Goal: Transaction & Acquisition: Book appointment/travel/reservation

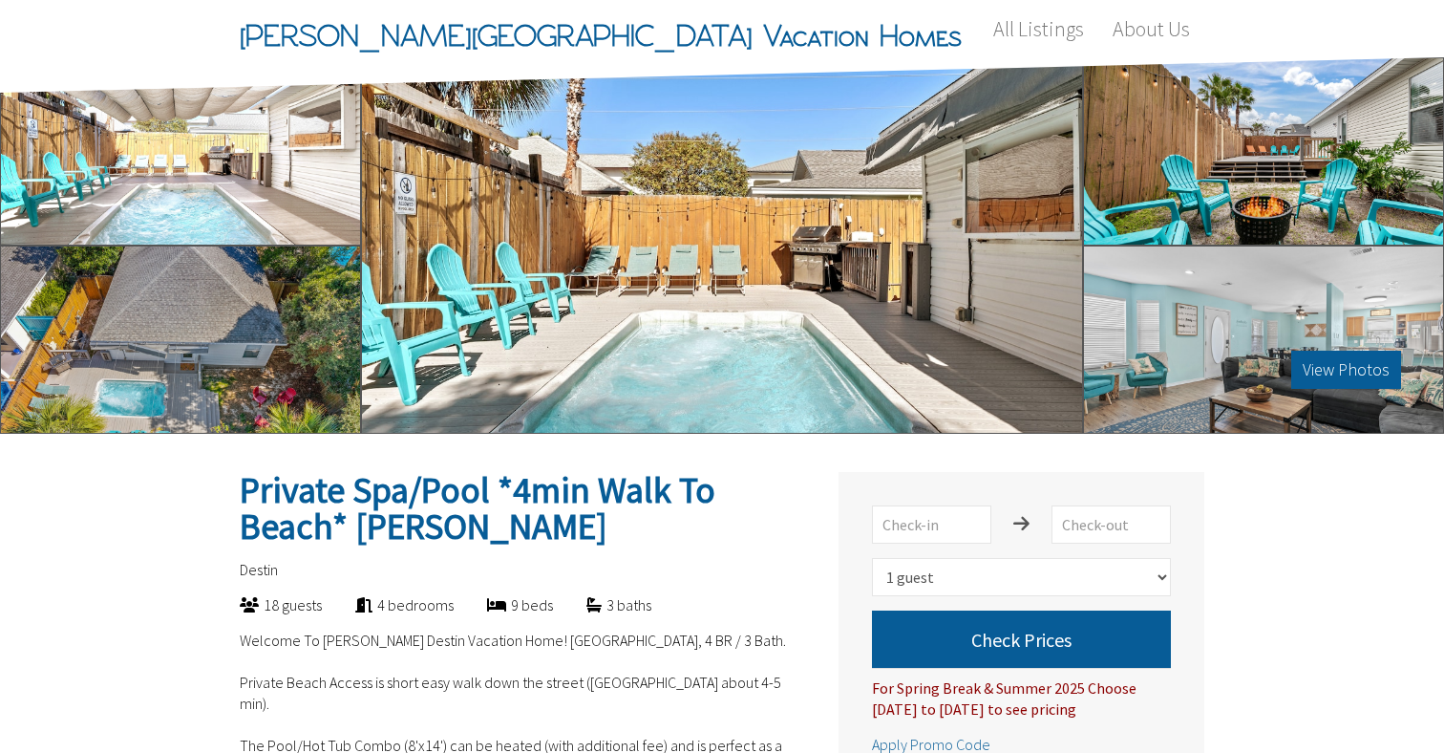
select select "1"
click at [860, 225] on div "View Photos" at bounding box center [722, 245] width 722 height 376
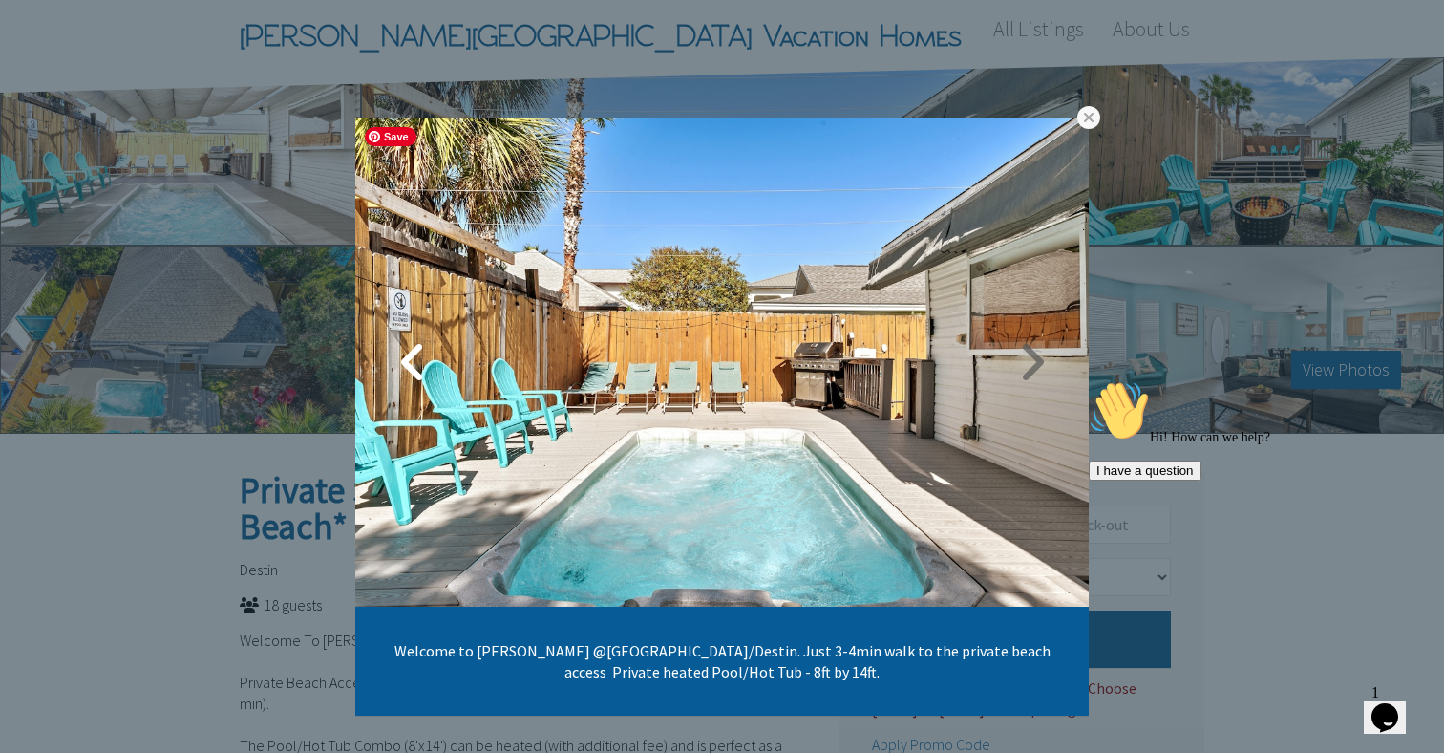
click at [1046, 356] on link at bounding box center [1032, 362] width 48 height 48
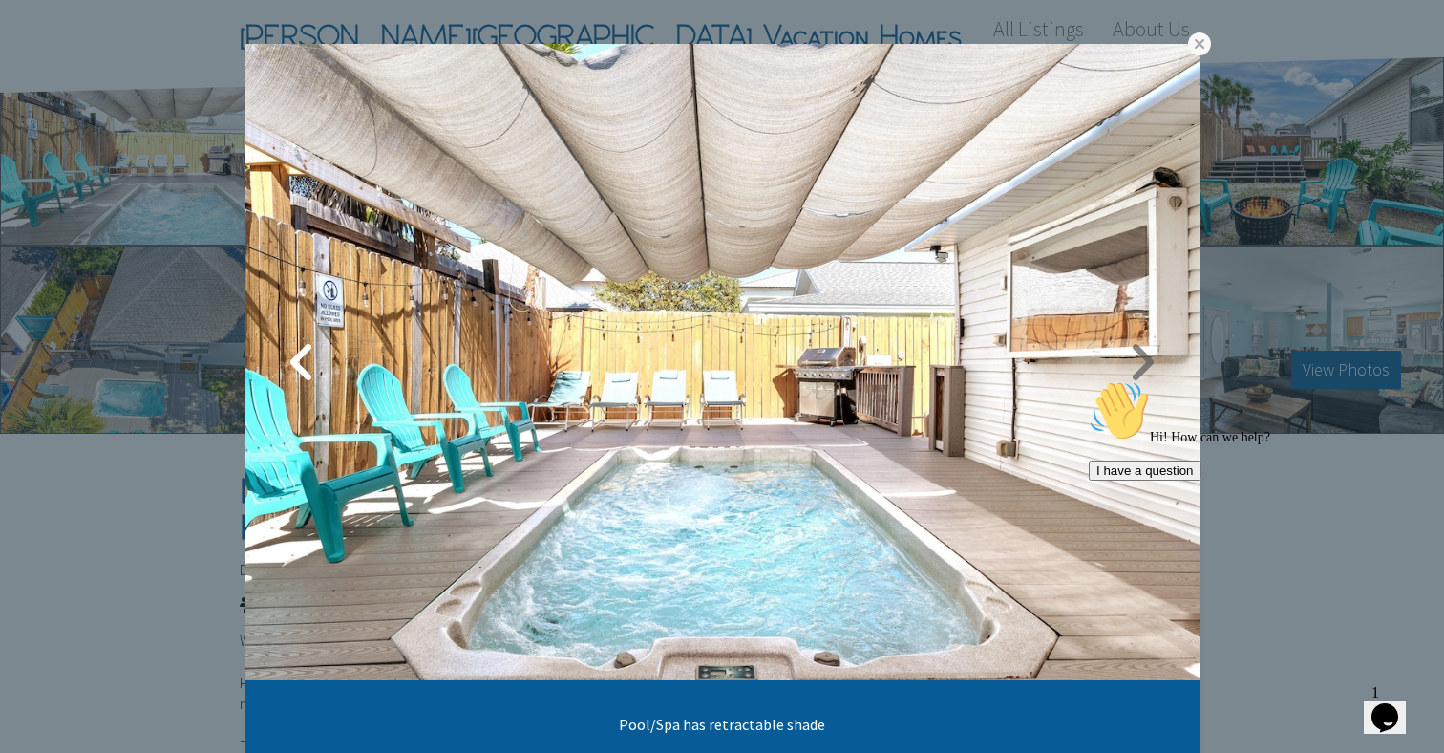
click at [1138, 357] on link at bounding box center [1142, 362] width 48 height 48
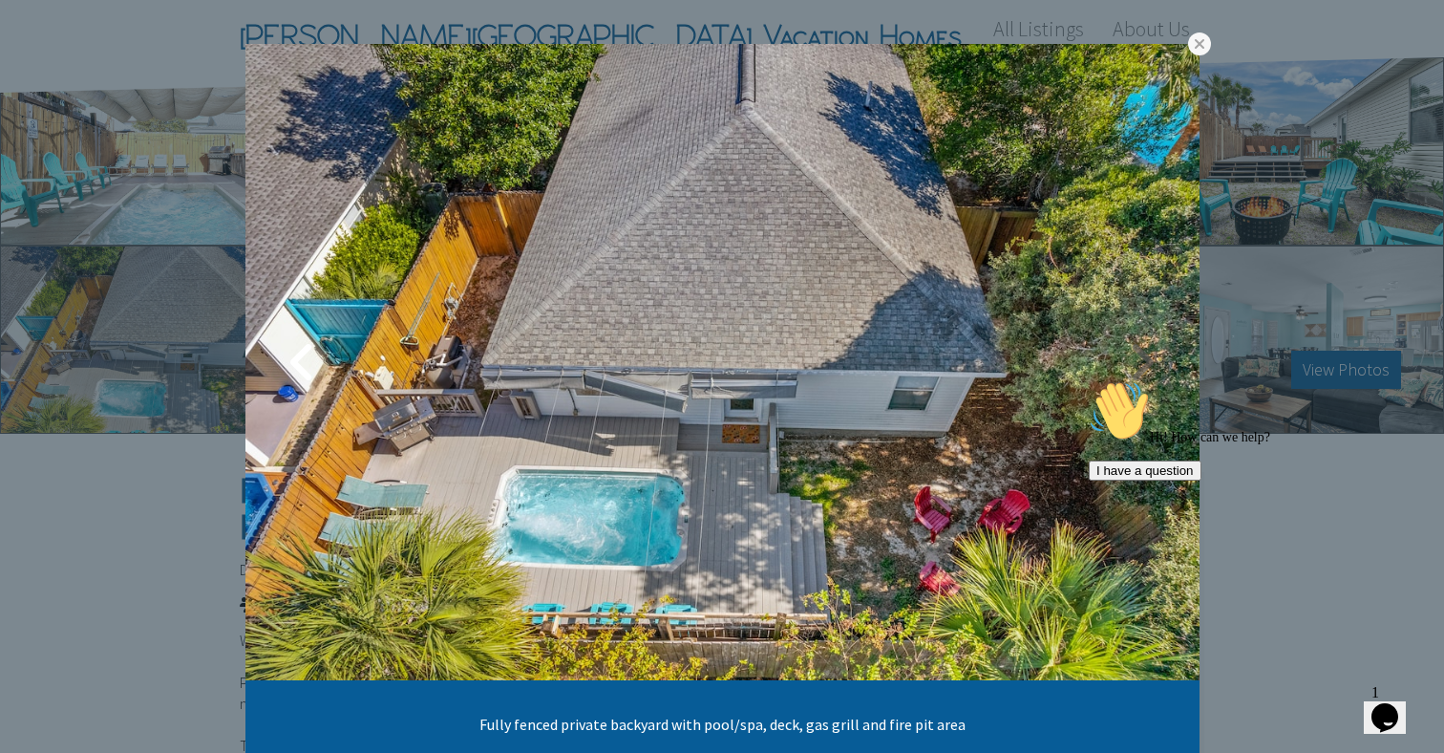
click at [1146, 363] on link at bounding box center [1142, 362] width 48 height 48
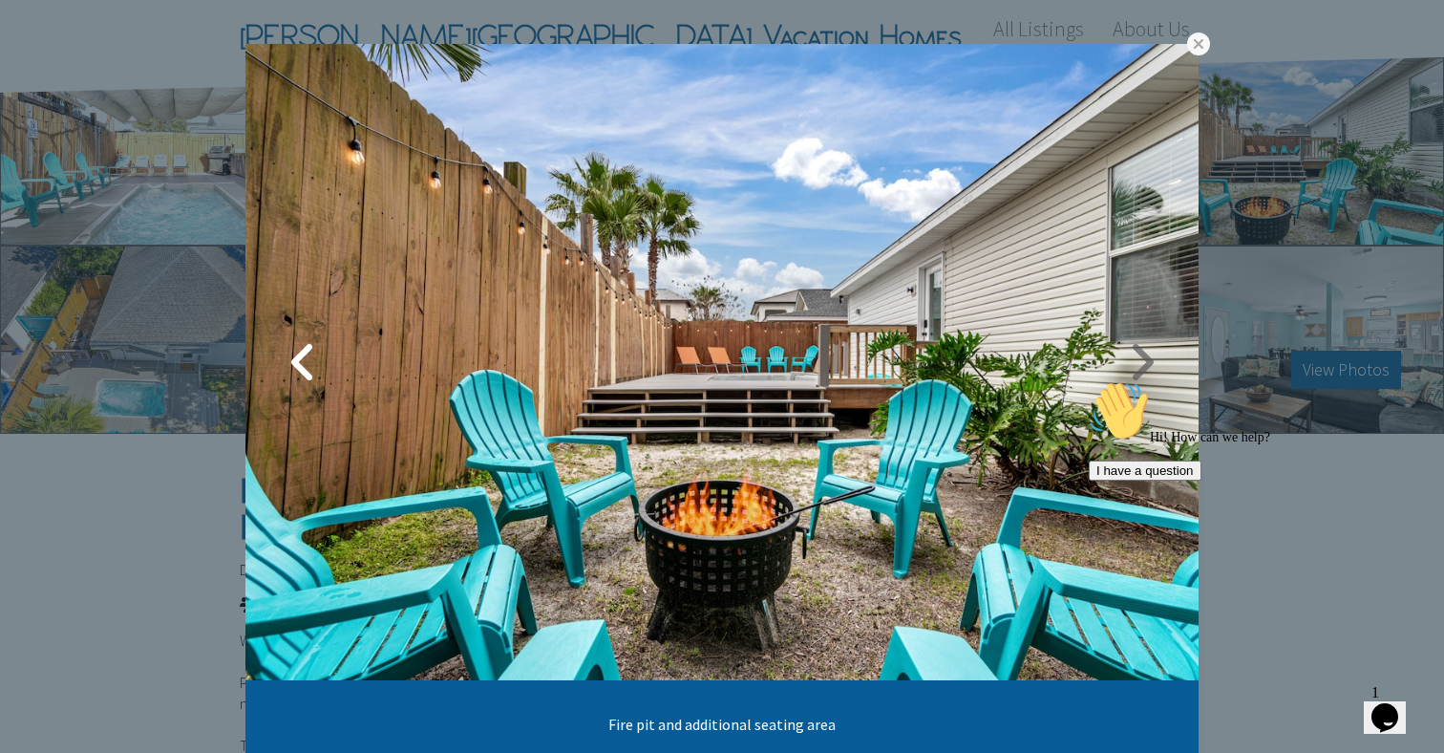
click at [1155, 351] on link at bounding box center [1141, 362] width 48 height 48
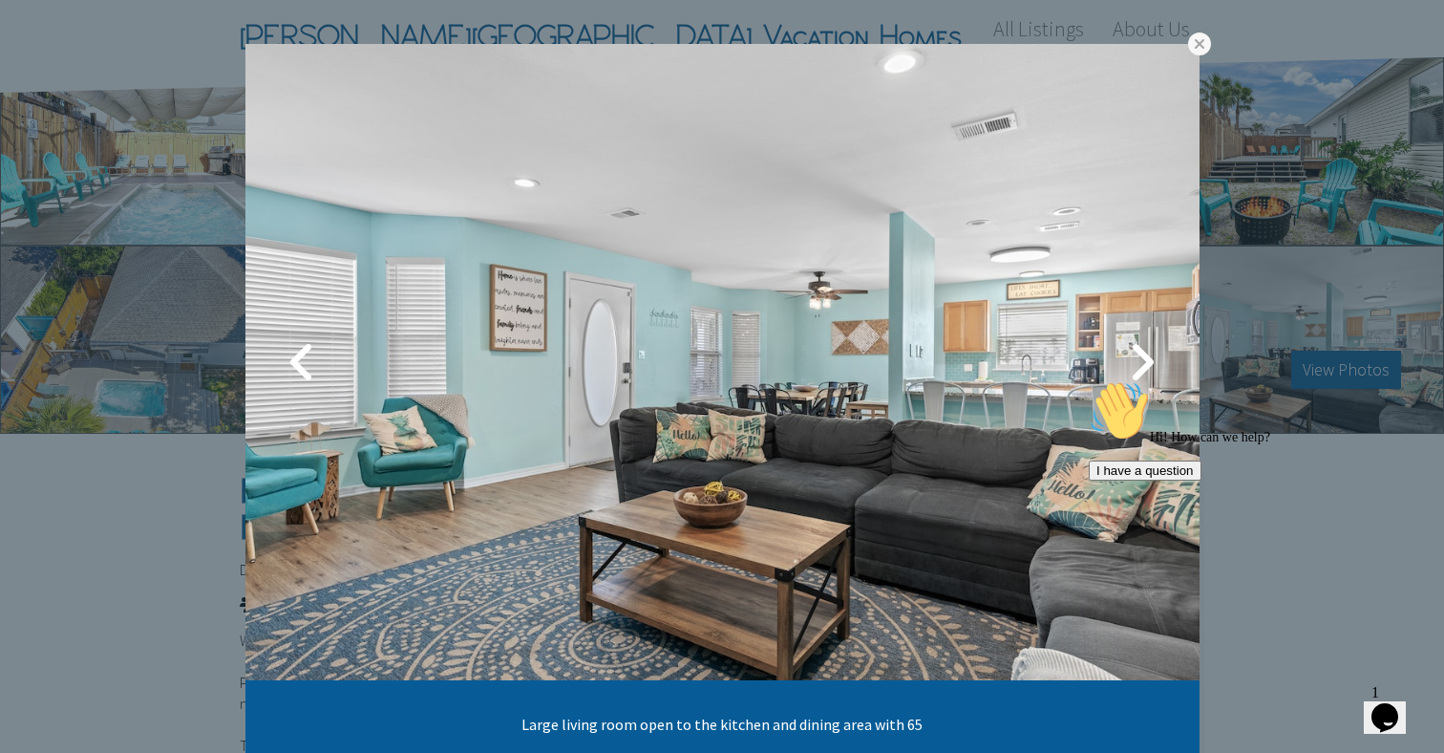
click at [1155, 351] on link at bounding box center [1142, 362] width 48 height 48
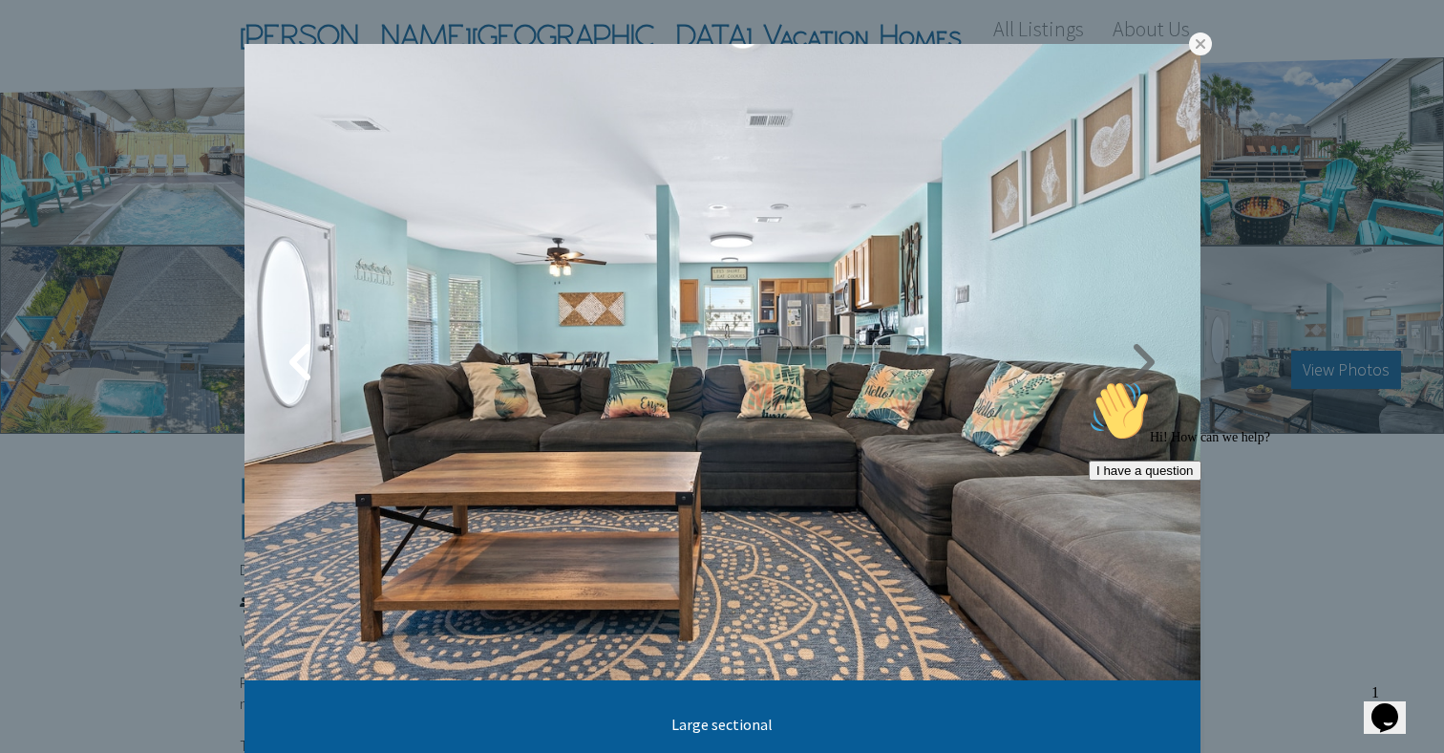
click at [1148, 354] on link at bounding box center [1143, 362] width 48 height 48
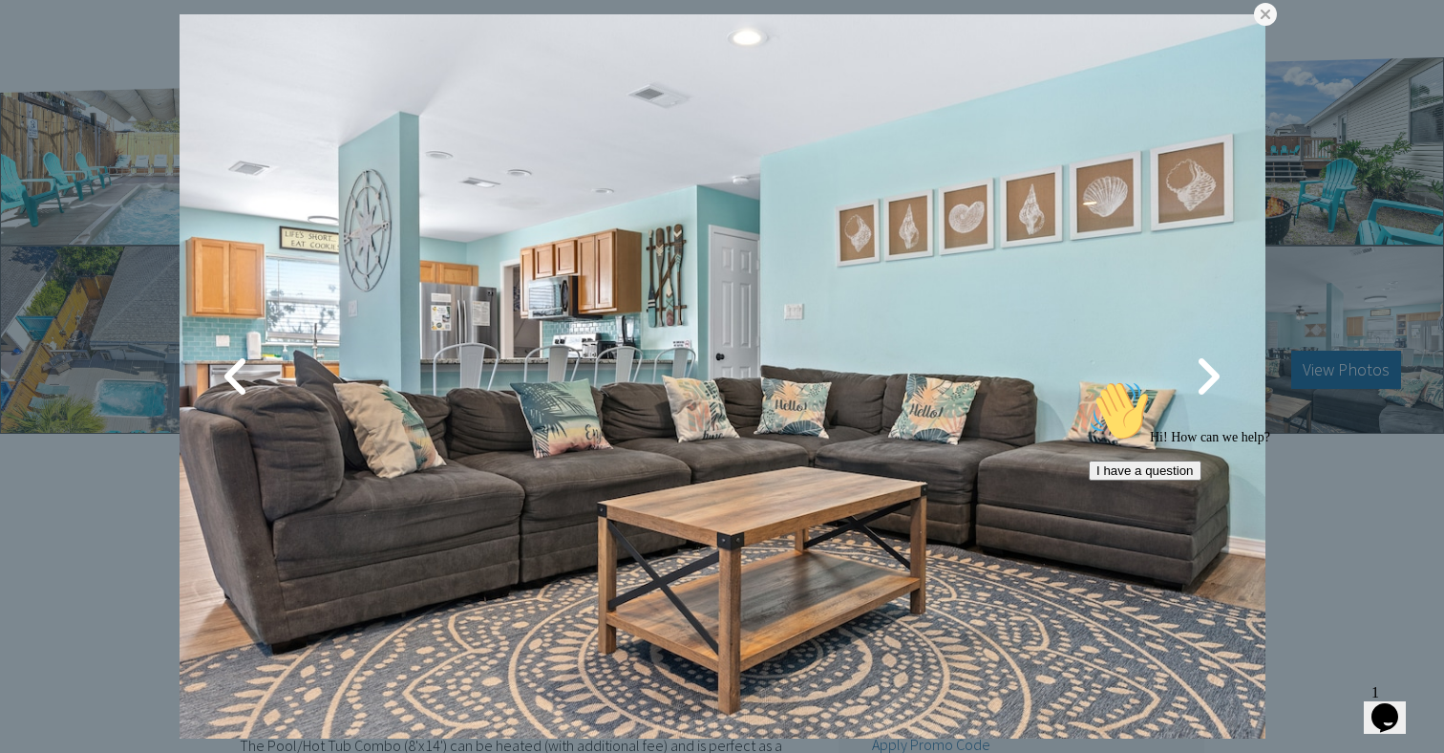
click at [1214, 380] on div "Hi! How can we help? I have a question" at bounding box center [1261, 430] width 344 height 100
click at [1203, 365] on link at bounding box center [1208, 376] width 48 height 48
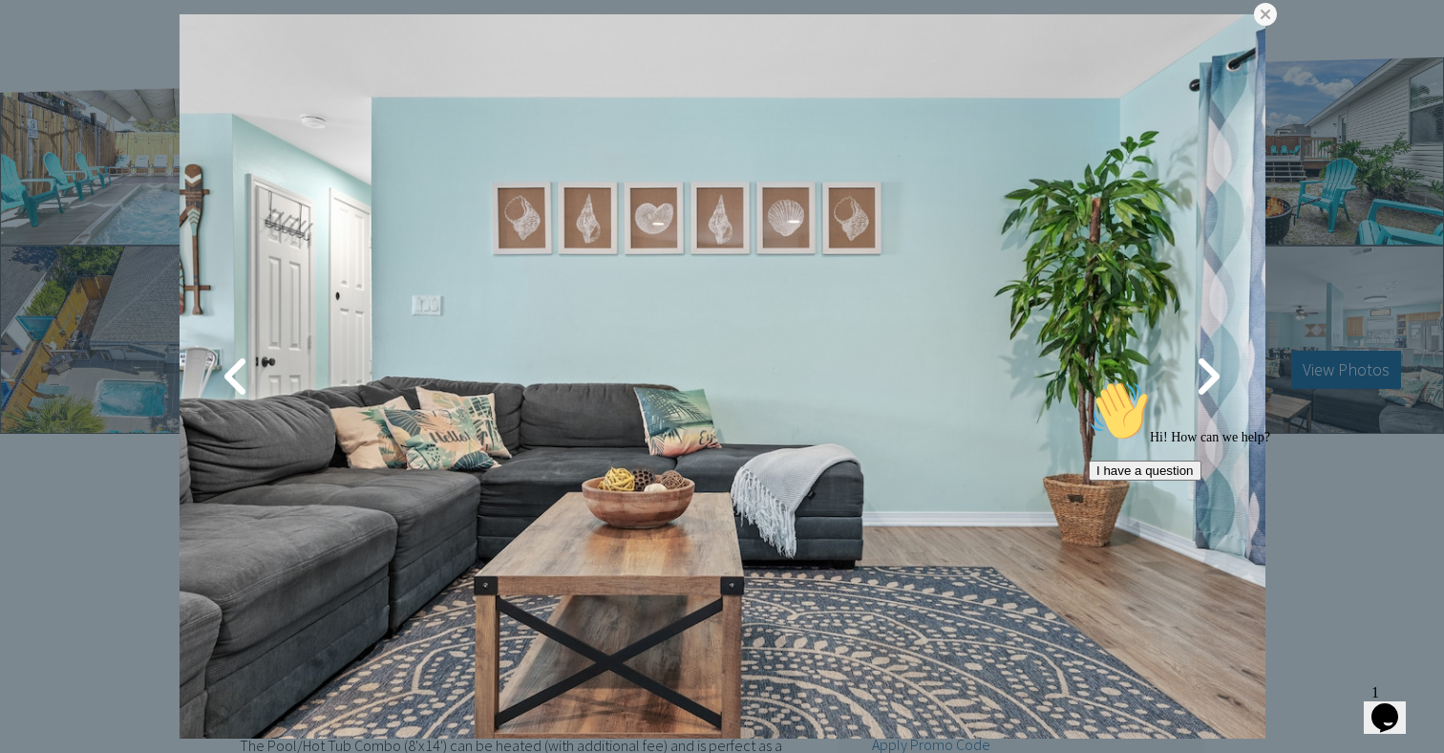
click at [1203, 365] on link at bounding box center [1208, 376] width 48 height 48
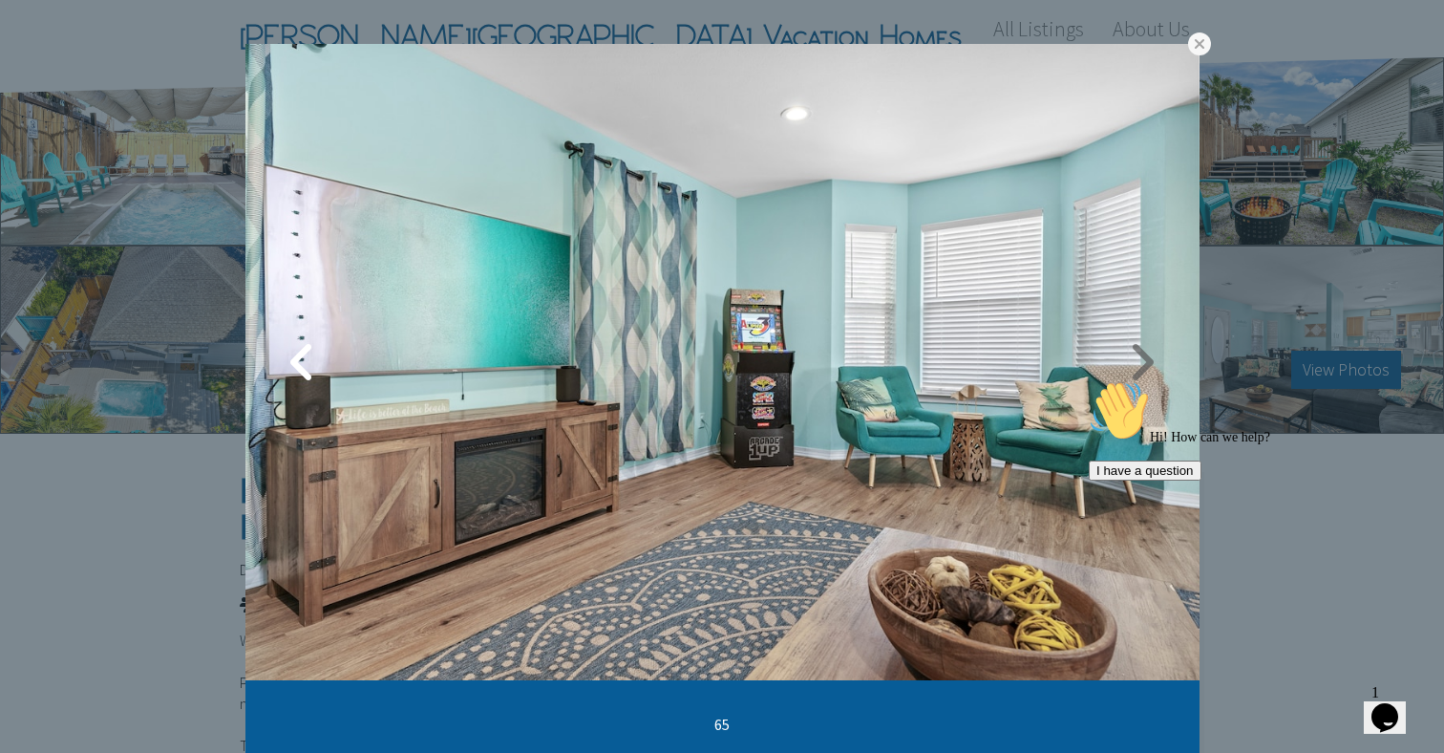
click at [1146, 363] on link at bounding box center [1142, 362] width 48 height 48
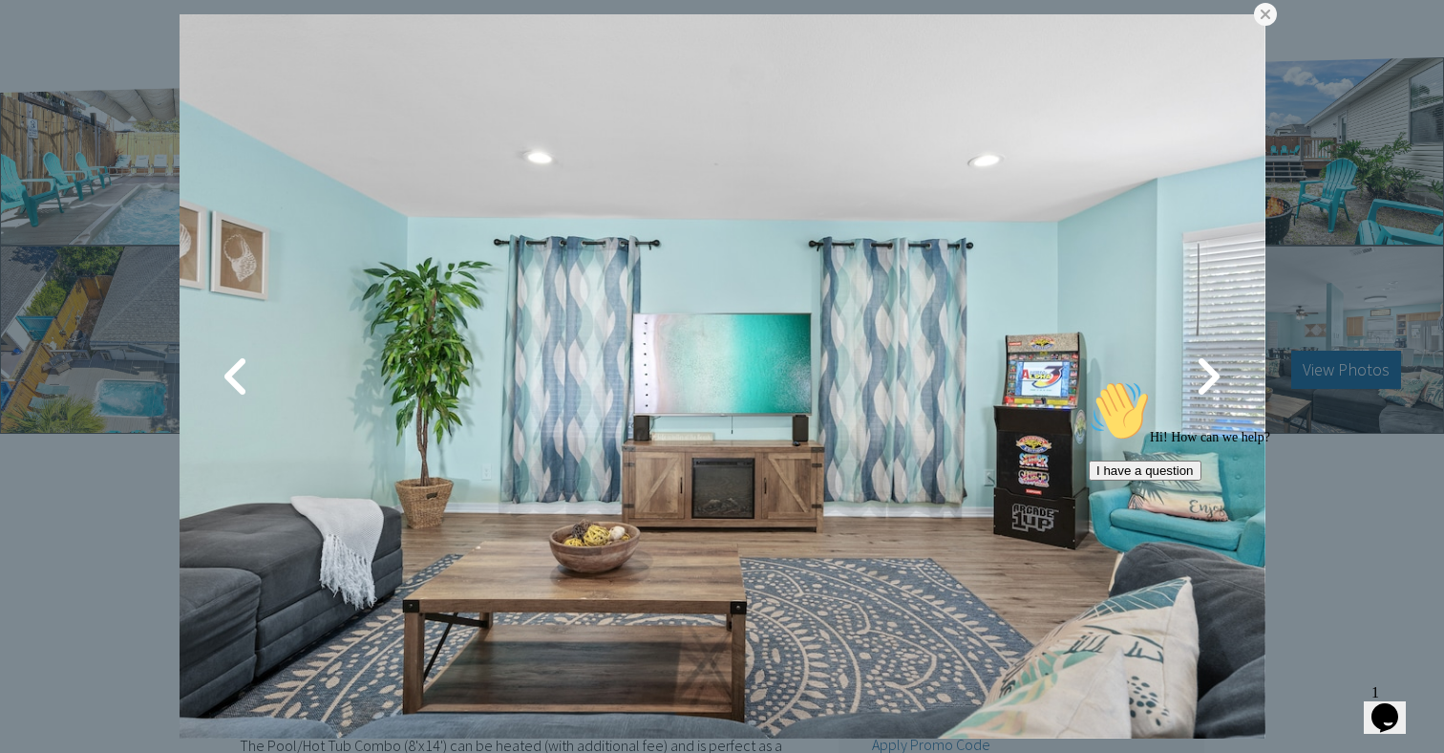
click at [1089, 380] on icon "Chat attention grabber" at bounding box center [1089, 380] width 0 height 0
click at [1333, 703] on icon "Close" at bounding box center [1333, 711] width 0 height 16
click at [1212, 378] on link at bounding box center [1208, 376] width 48 height 48
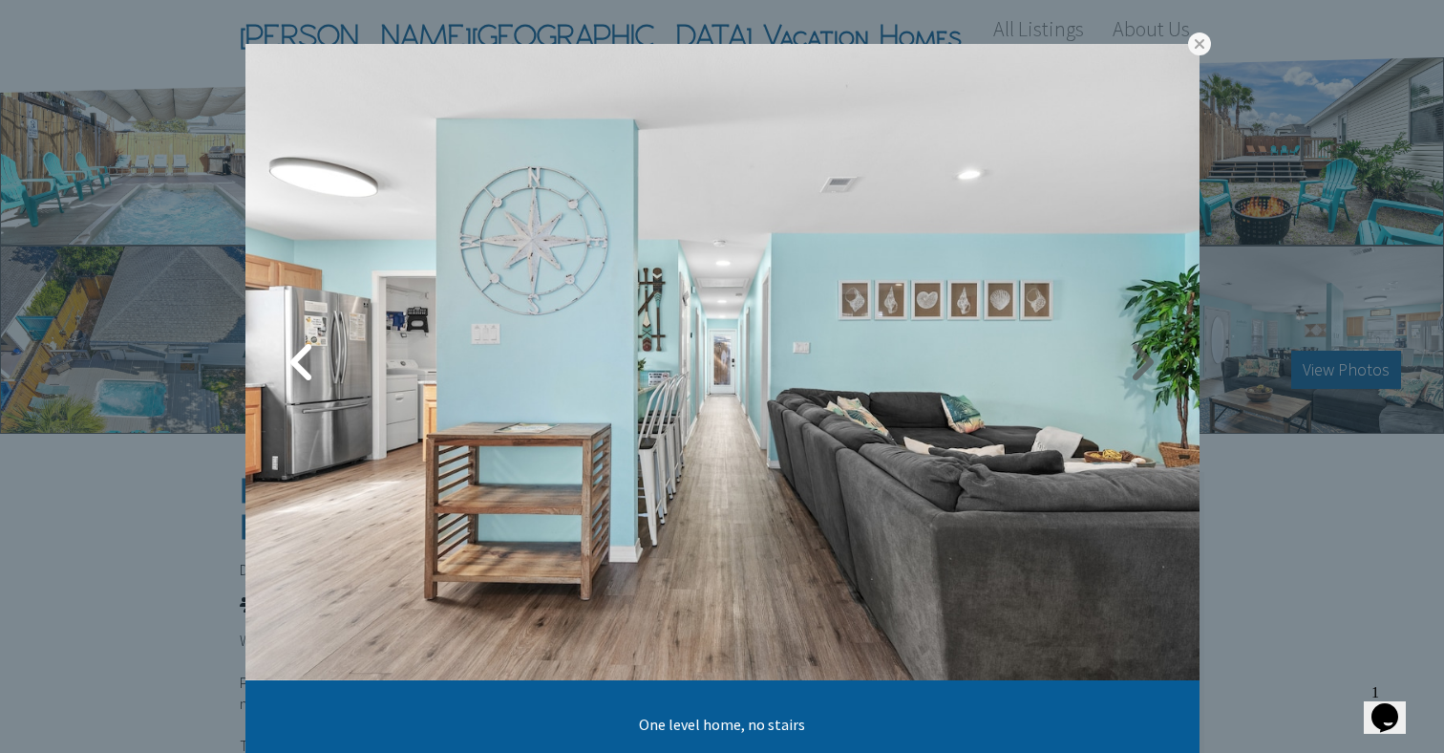
click at [1144, 349] on link at bounding box center [1142, 362] width 48 height 48
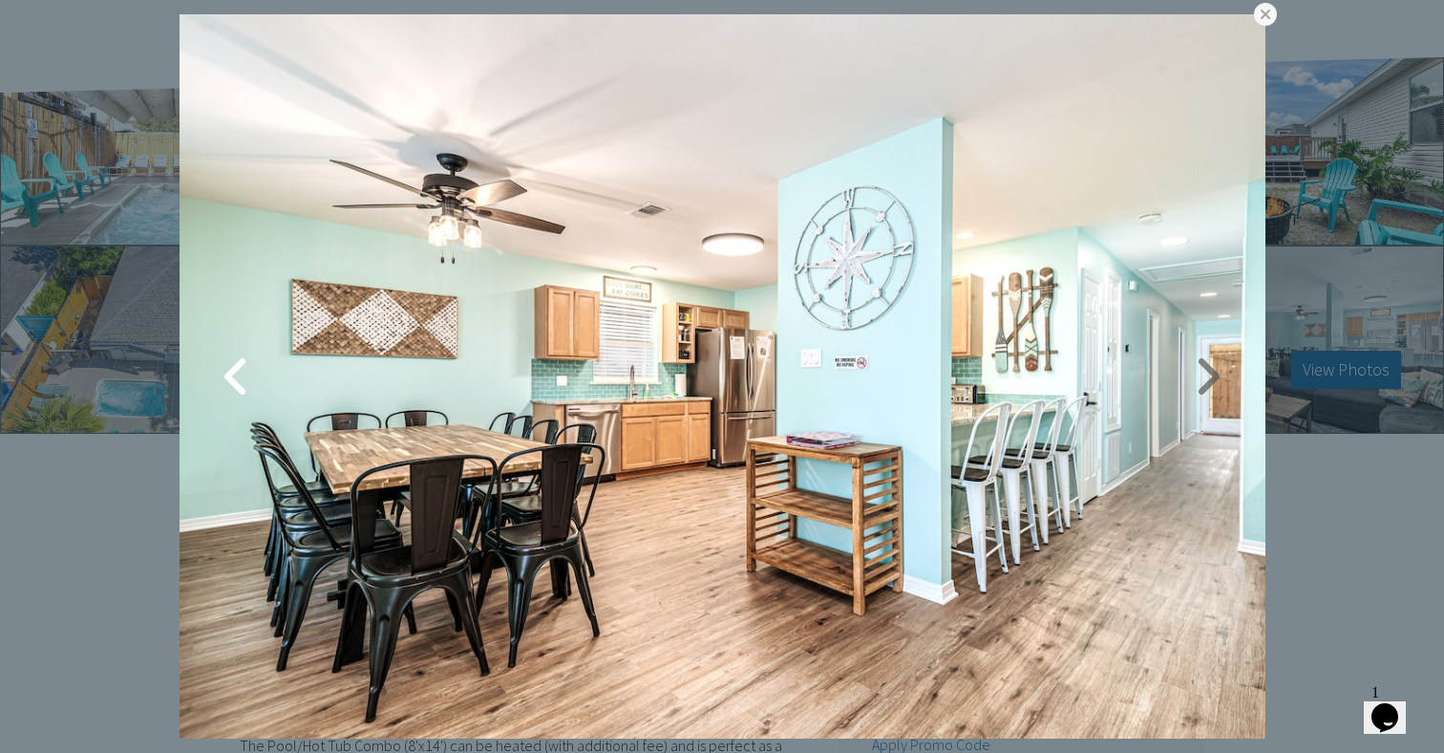
click at [1214, 376] on link at bounding box center [1208, 376] width 48 height 48
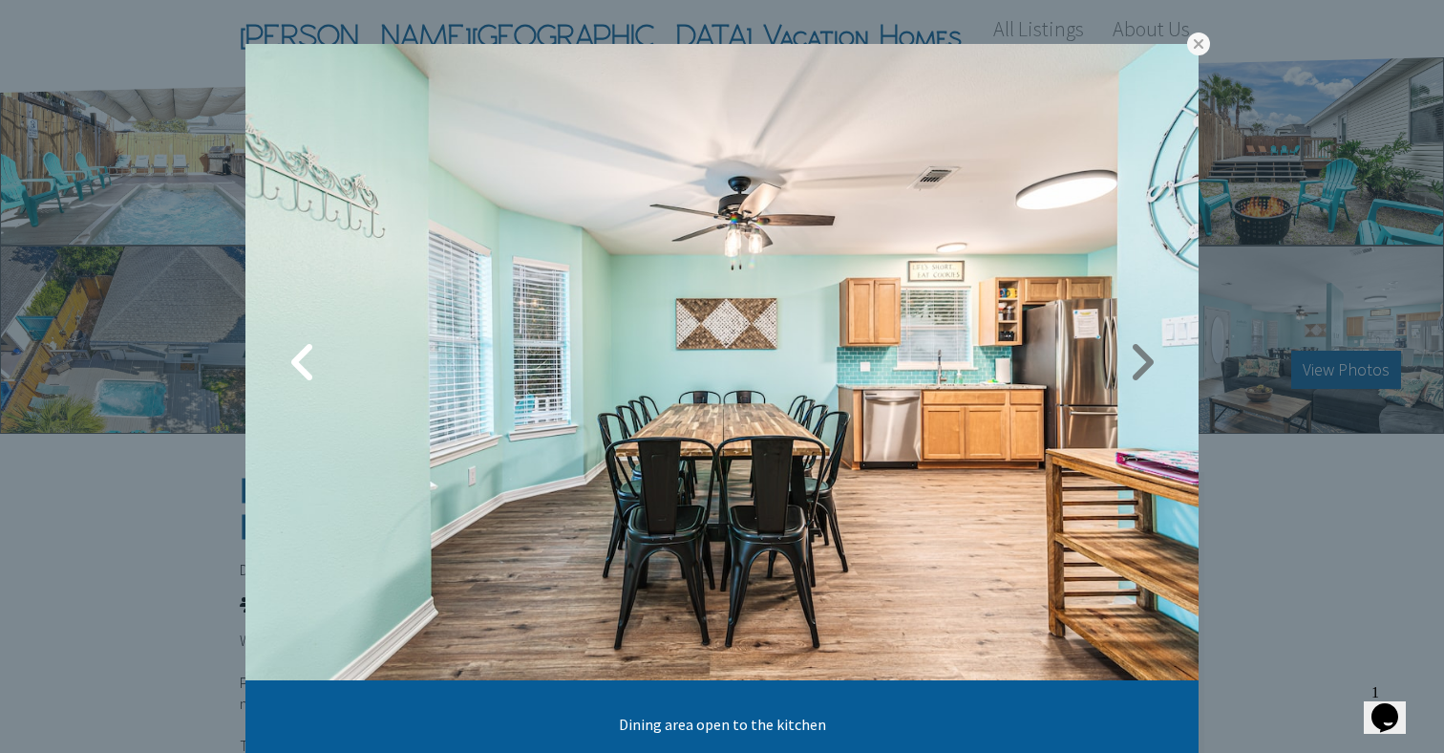
click at [1141, 362] on link at bounding box center [1141, 362] width 48 height 48
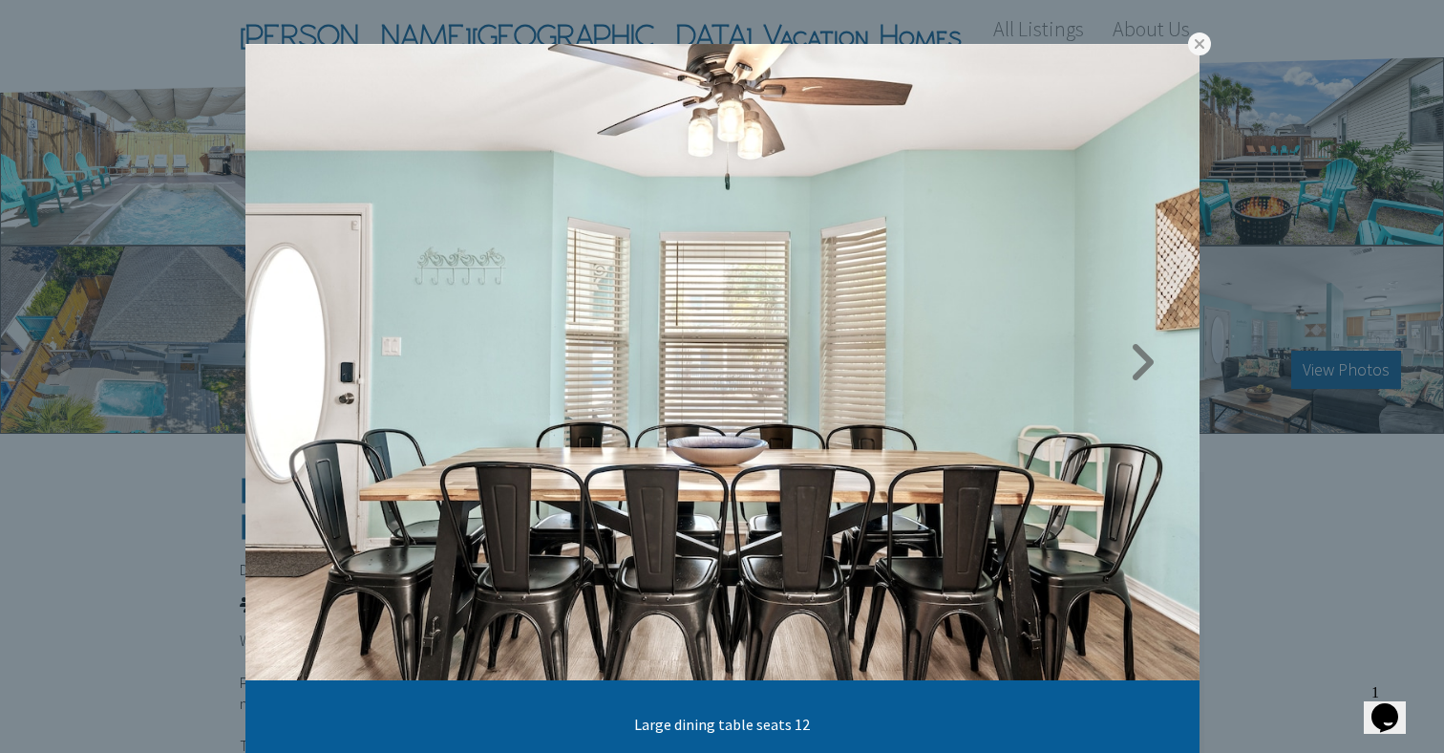
click at [1143, 360] on link at bounding box center [1142, 362] width 48 height 48
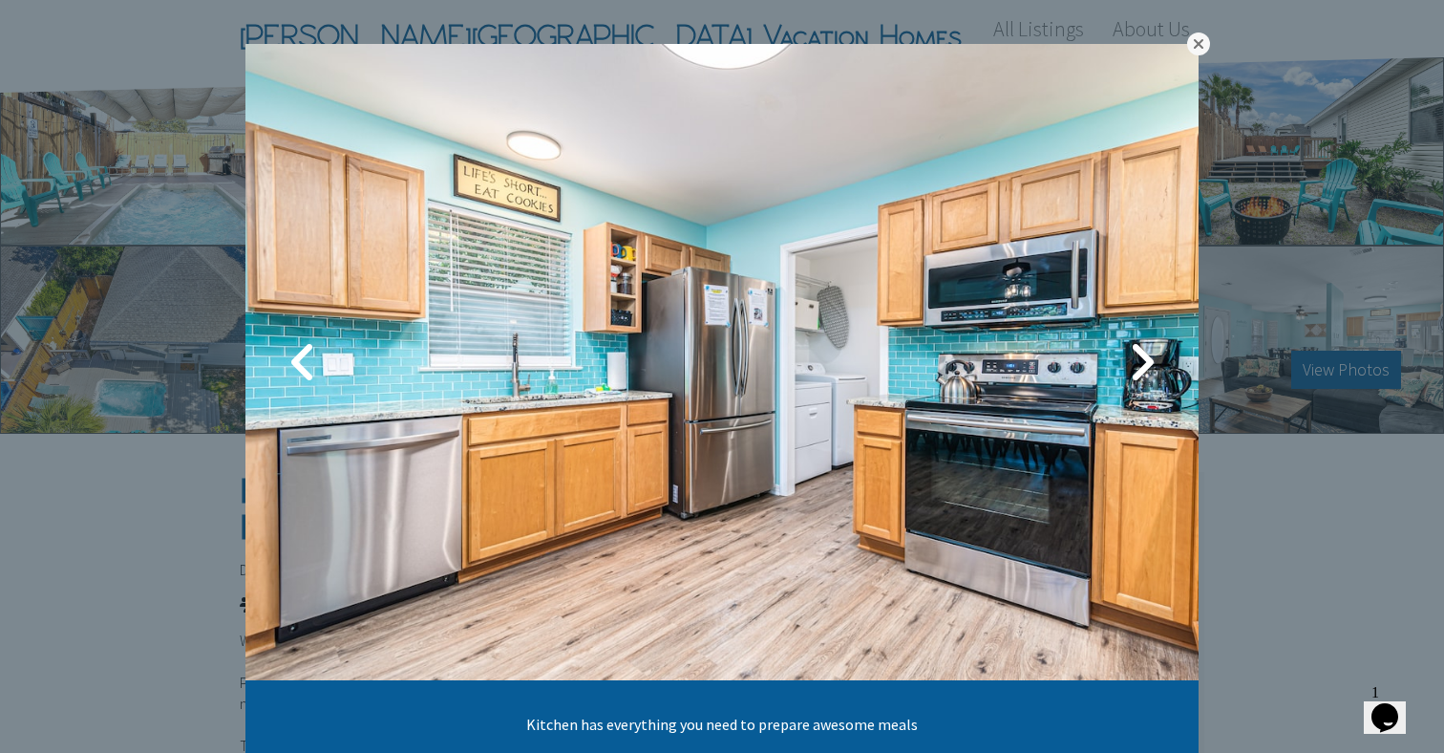
click at [1195, 45] on link at bounding box center [1198, 43] width 23 height 23
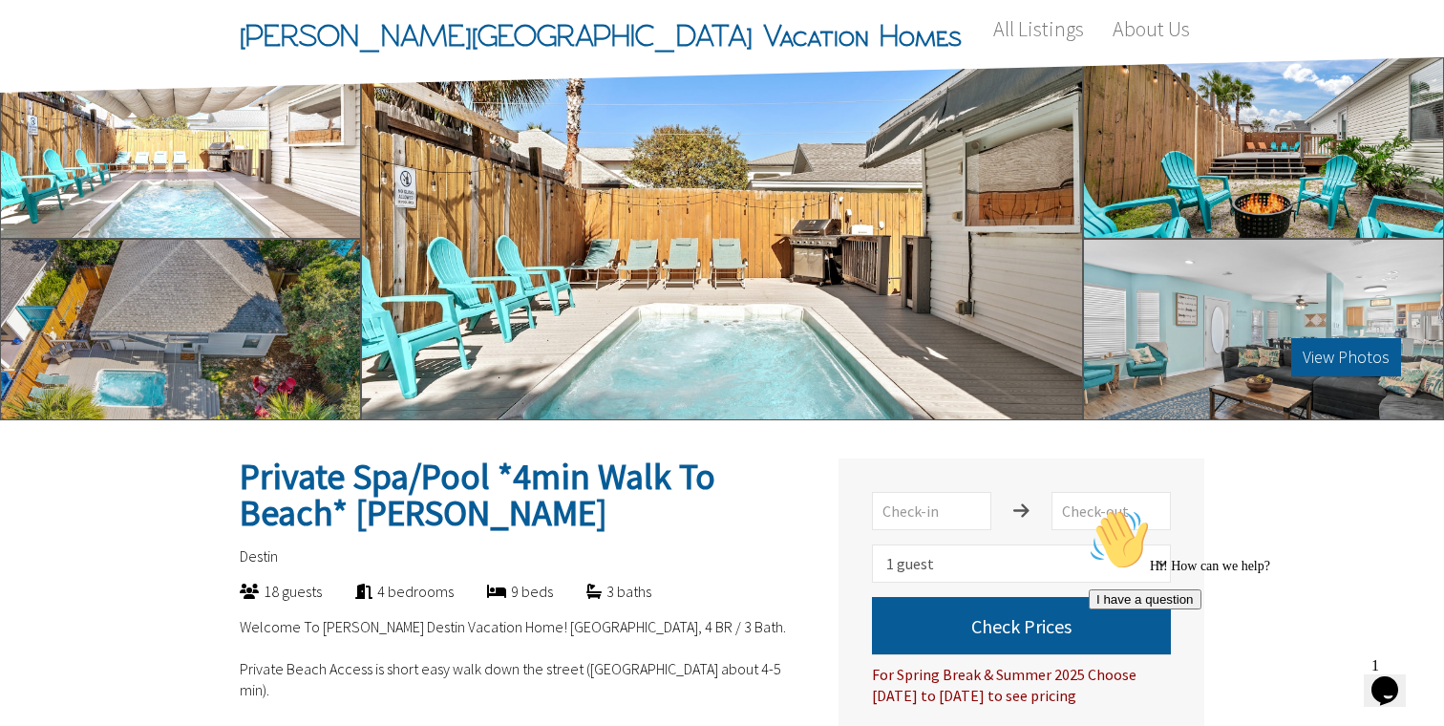
click at [957, 249] on div "View Photos" at bounding box center [722, 238] width 722 height 363
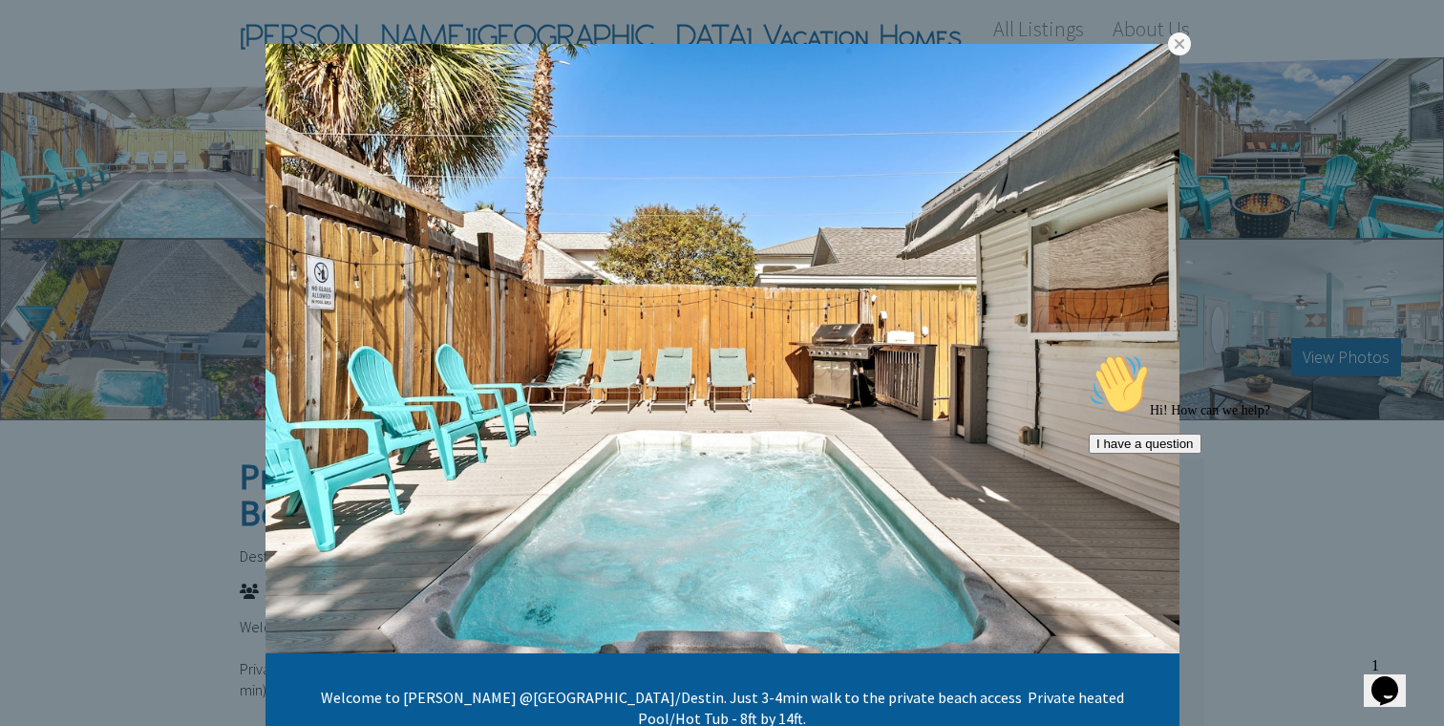
click at [1125, 353] on div "Hi! How can we help? I have a question" at bounding box center [1261, 403] width 344 height 100
click at [0, 0] on link at bounding box center [0, 0] width 0 height 0
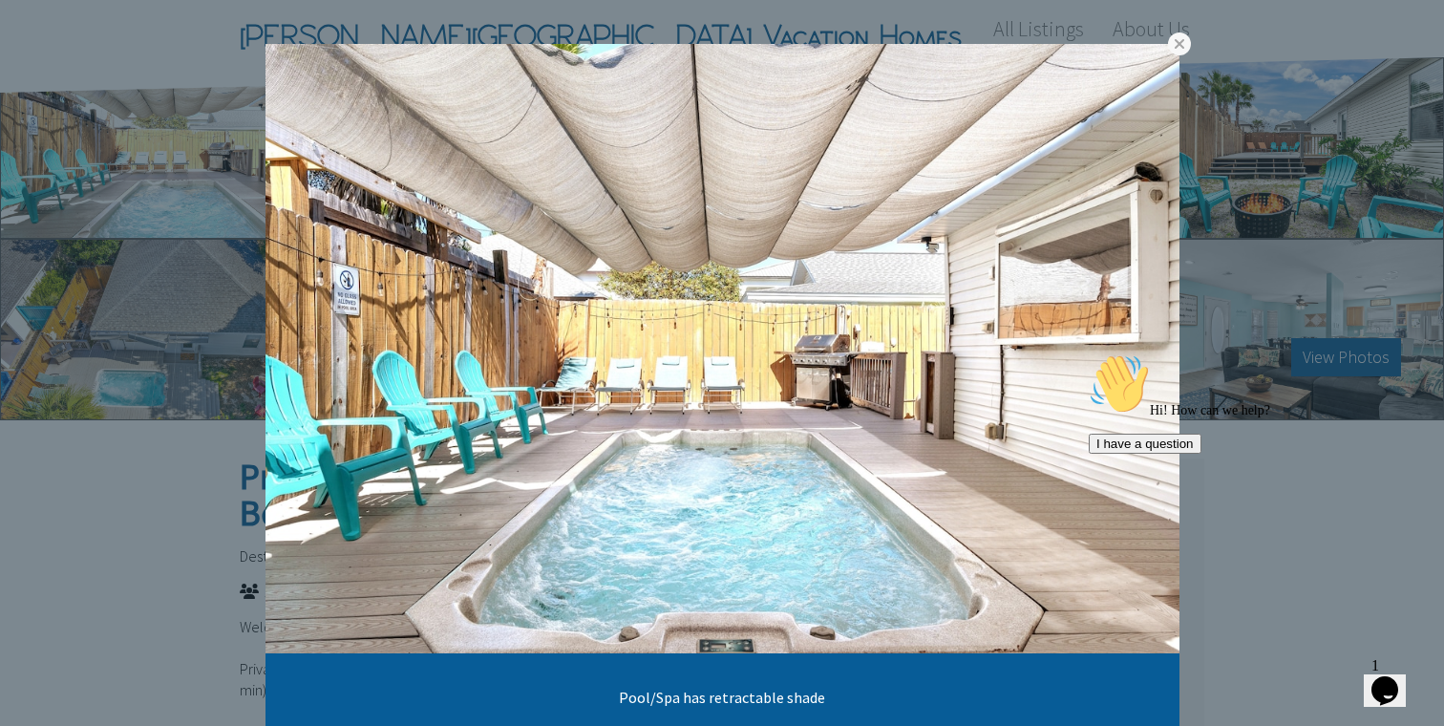
click at [1126, 353] on div "Hi! How can we help? I have a question" at bounding box center [1261, 403] width 344 height 100
click at [0, 0] on link at bounding box center [0, 0] width 0 height 0
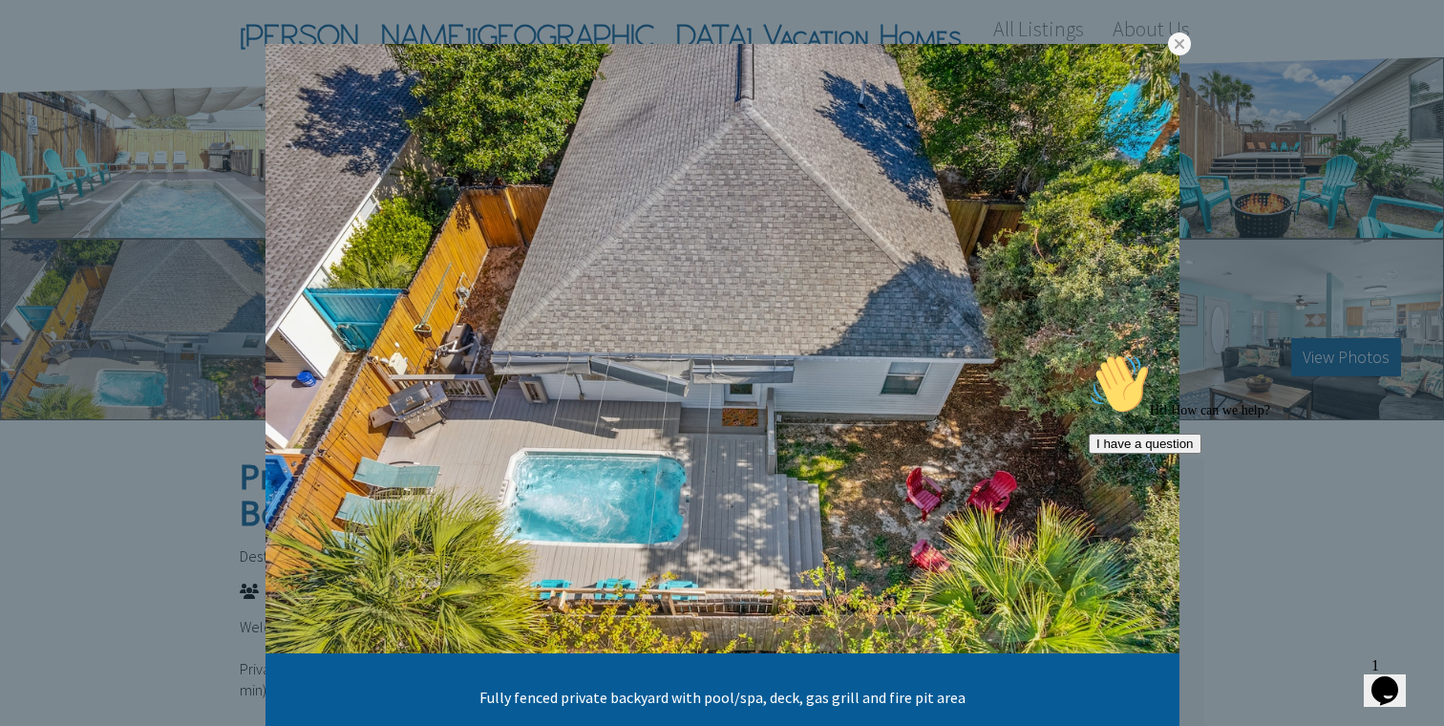
click at [1126, 355] on div "Hi! How can we help? I have a question" at bounding box center [1261, 403] width 344 height 100
click at [0, 0] on link at bounding box center [0, 0] width 0 height 0
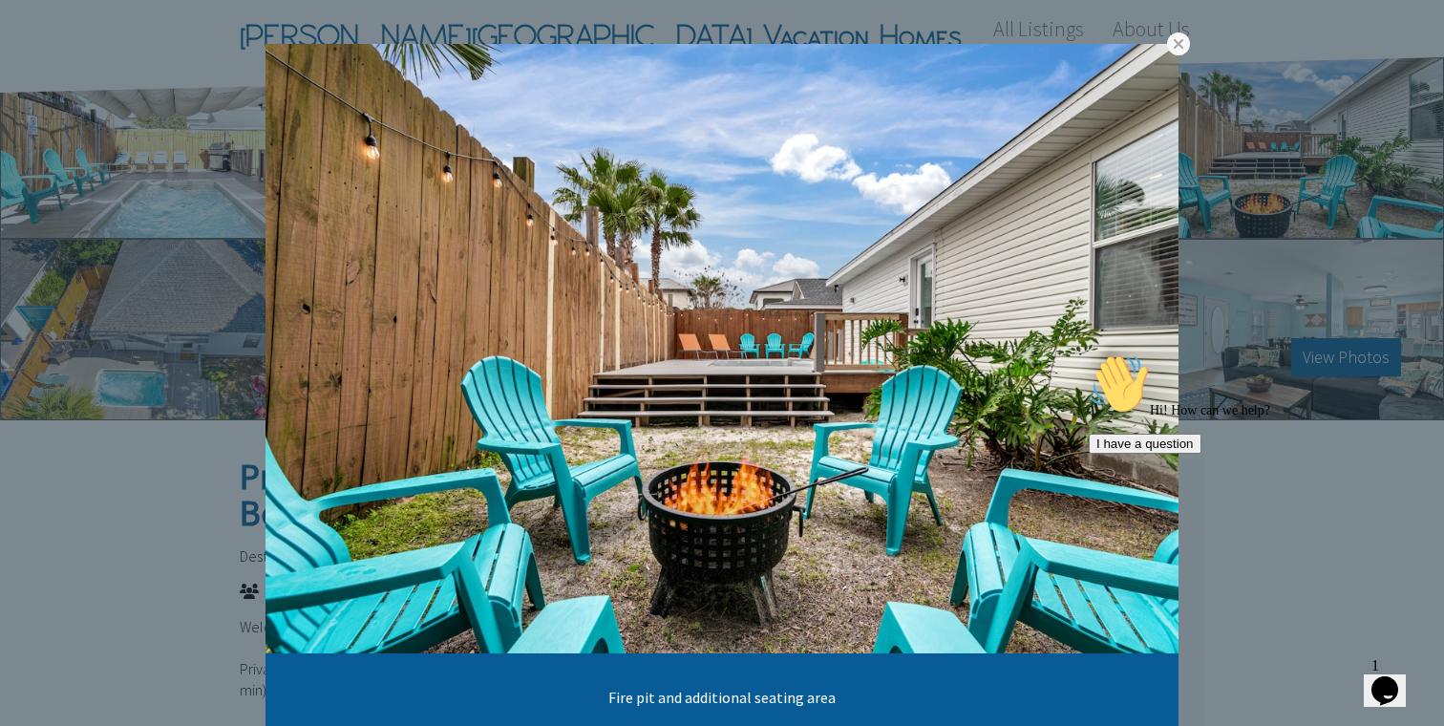
click at [1129, 353] on div "Hi! How can we help? I have a question" at bounding box center [1261, 403] width 344 height 100
click at [1178, 54] on link at bounding box center [1178, 43] width 23 height 23
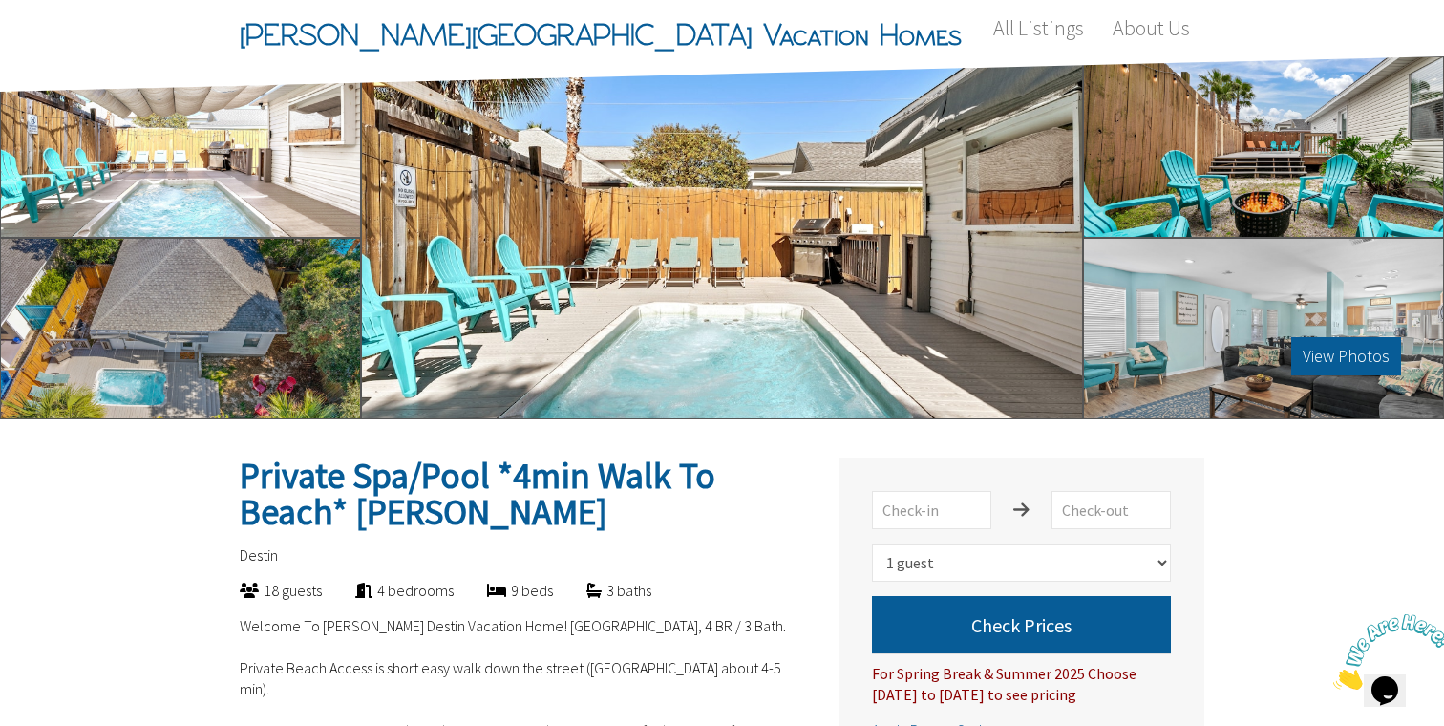
scroll to position [1, 0]
click at [1370, 457] on div "Hi! How can we help? I have a question" at bounding box center [1261, 498] width 344 height 100
click at [1316, 355] on div "Hi! How can we help? I have a question" at bounding box center [1261, 403] width 344 height 100
click at [1316, 318] on div at bounding box center [1263, 328] width 361 height 181
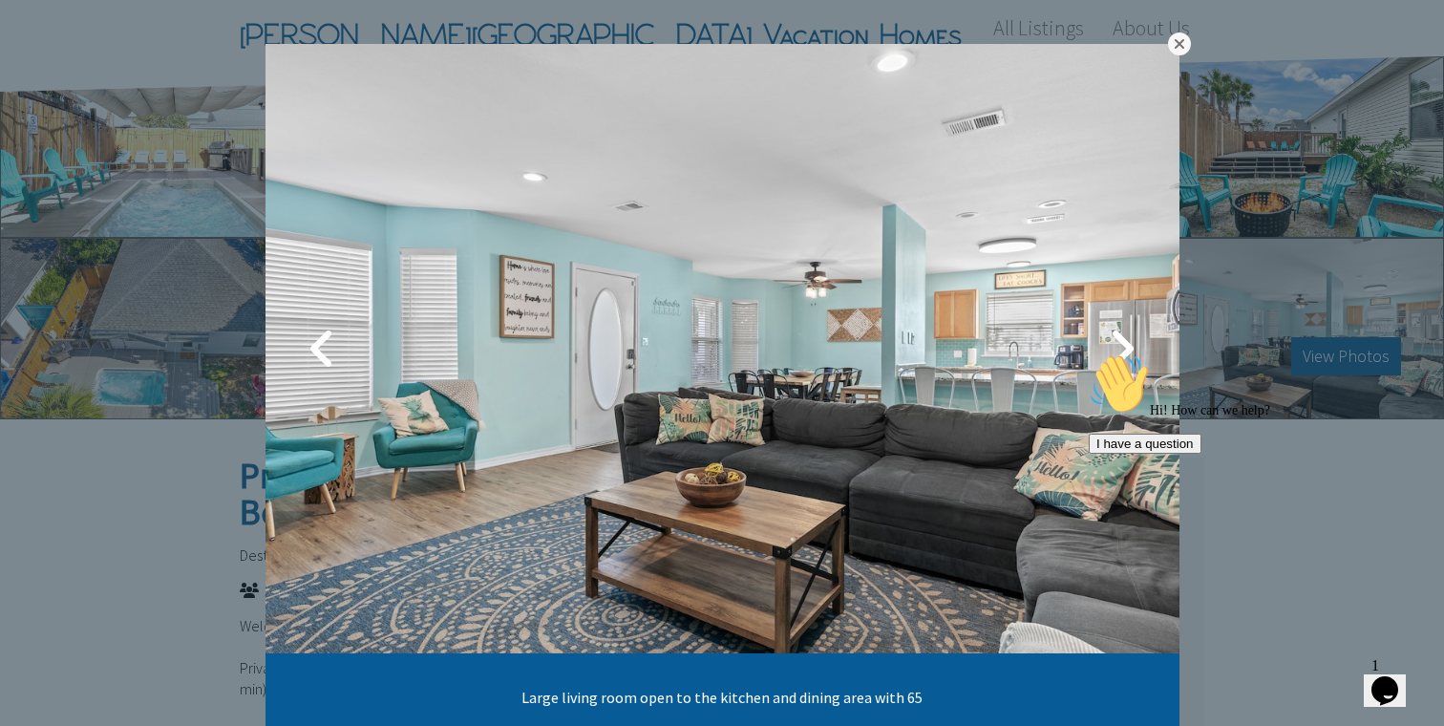
click at [1179, 42] on link at bounding box center [1179, 43] width 23 height 23
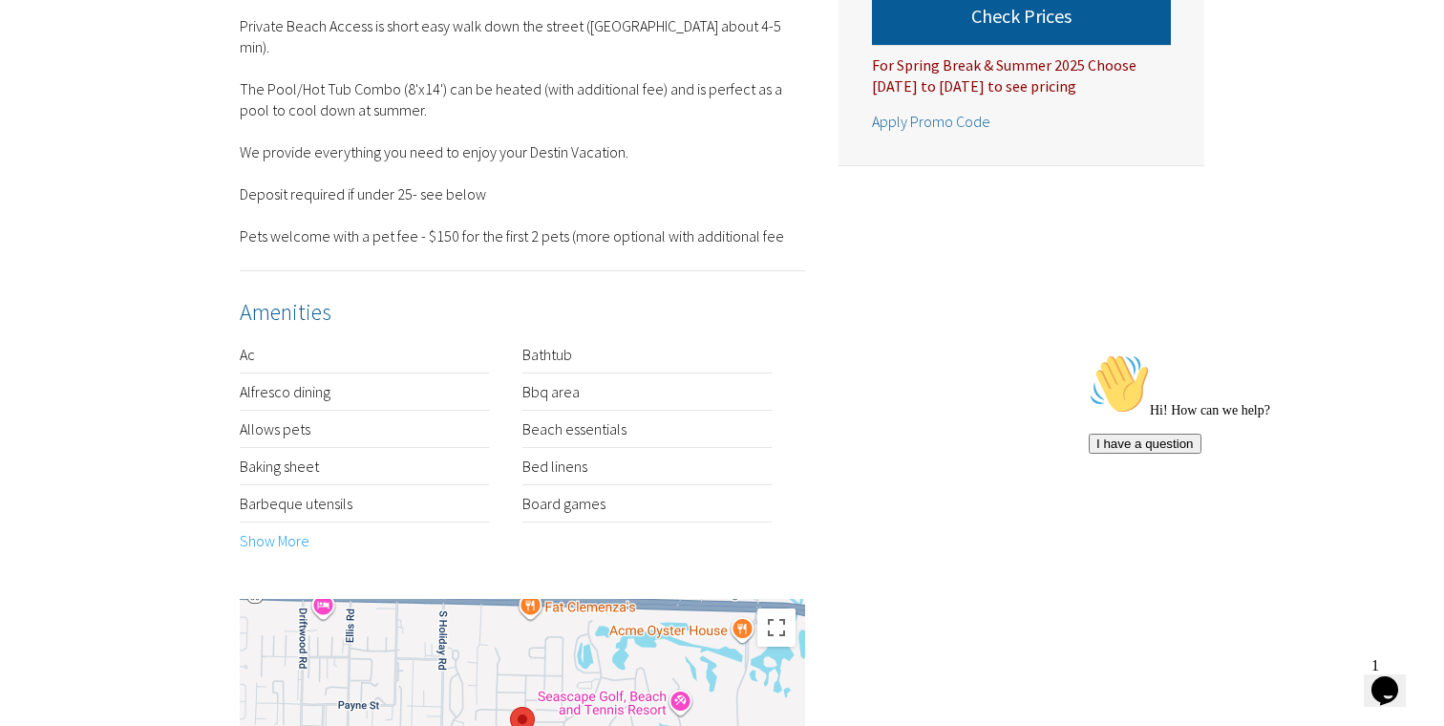
scroll to position [647, 0]
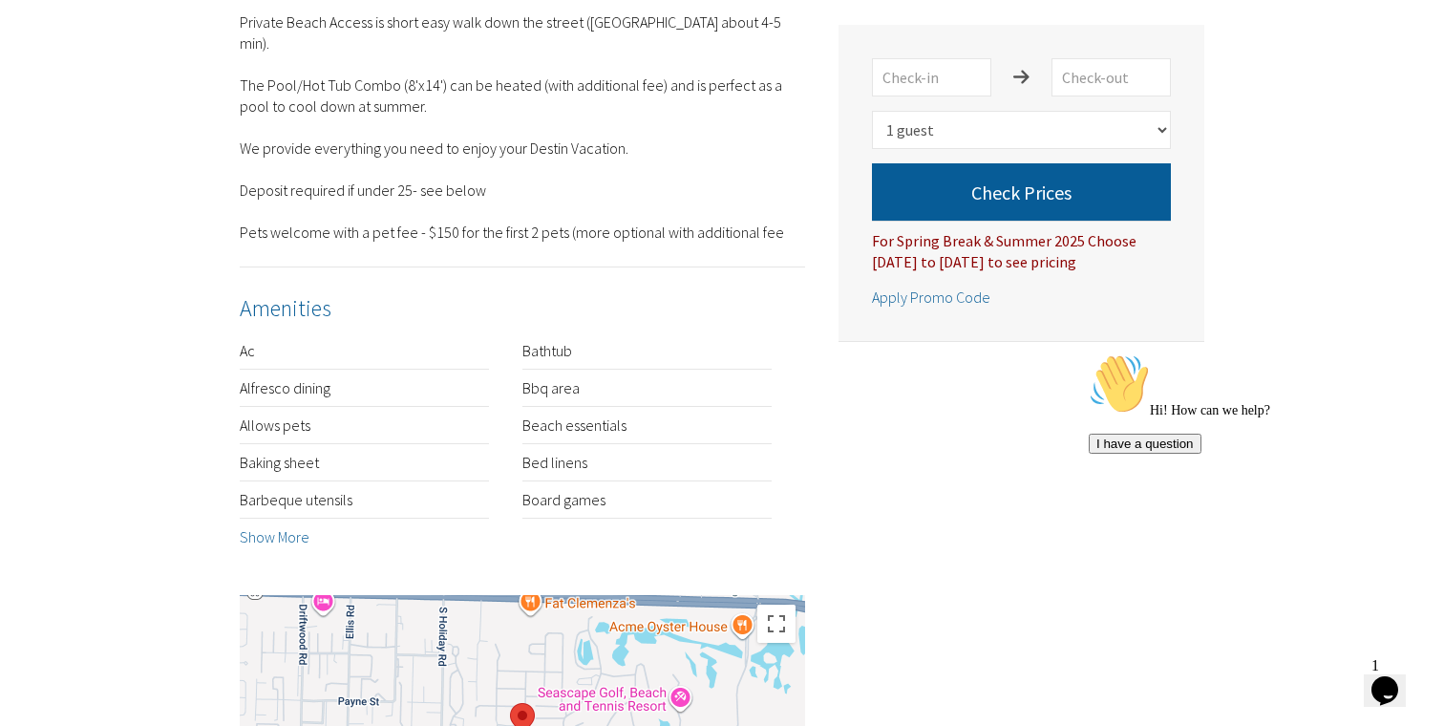
click at [287, 537] on link "Show More" at bounding box center [275, 536] width 70 height 19
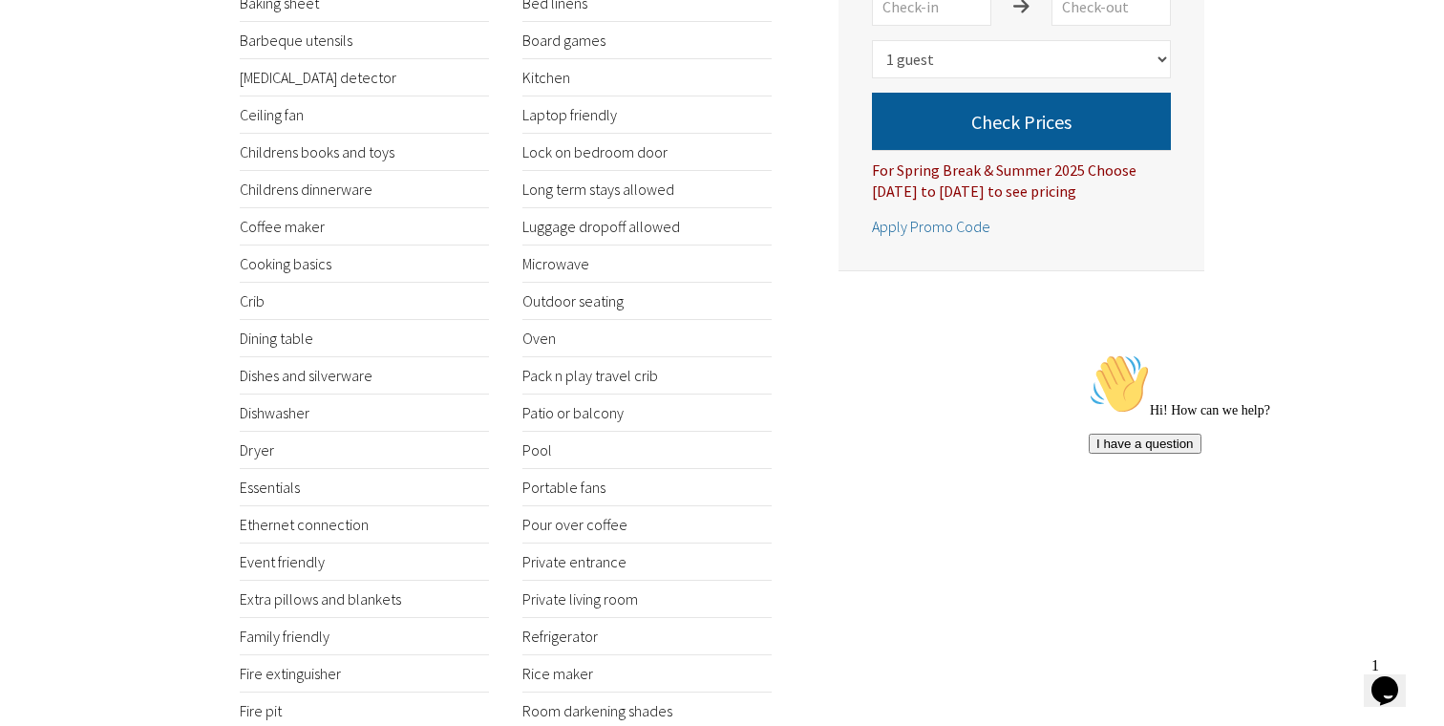
scroll to position [1108, 0]
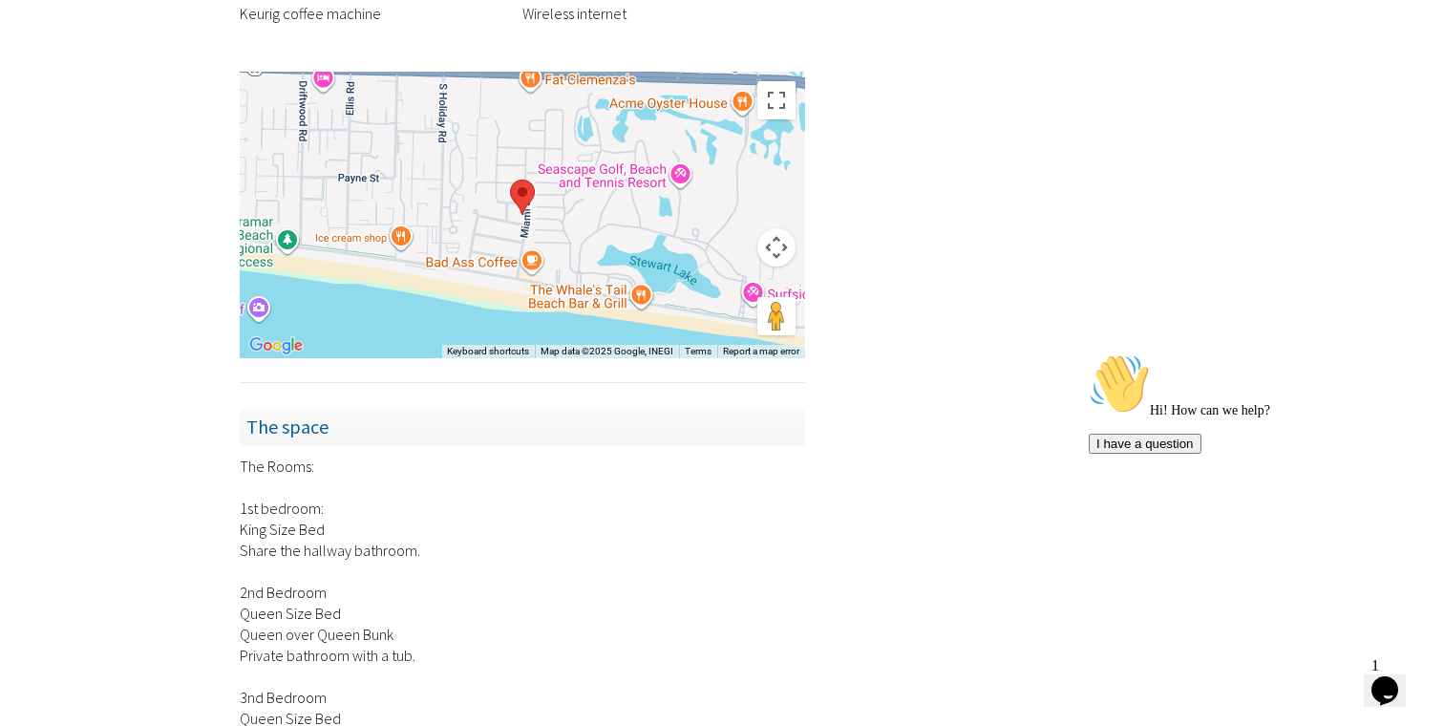
scroll to position [2379, 0]
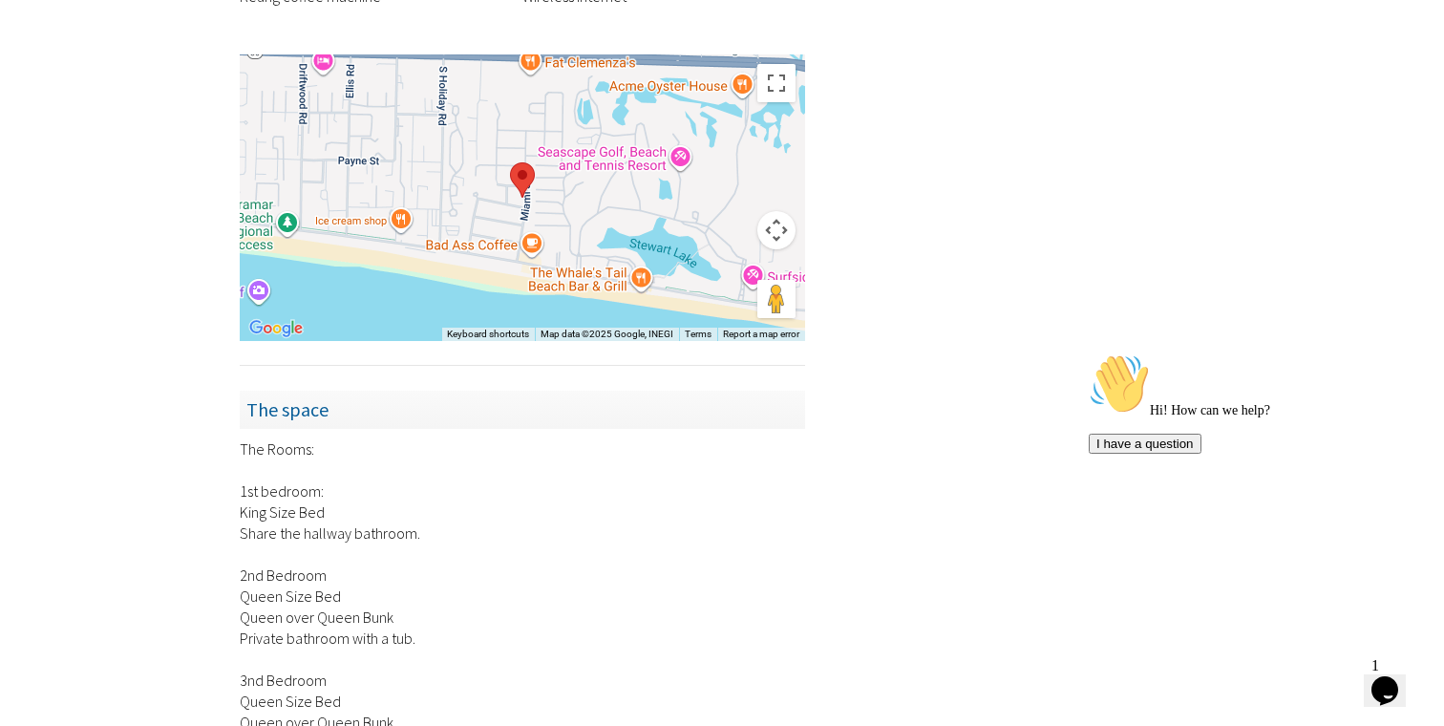
click at [541, 181] on div at bounding box center [522, 197] width 565 height 287
click at [552, 200] on div at bounding box center [522, 197] width 565 height 287
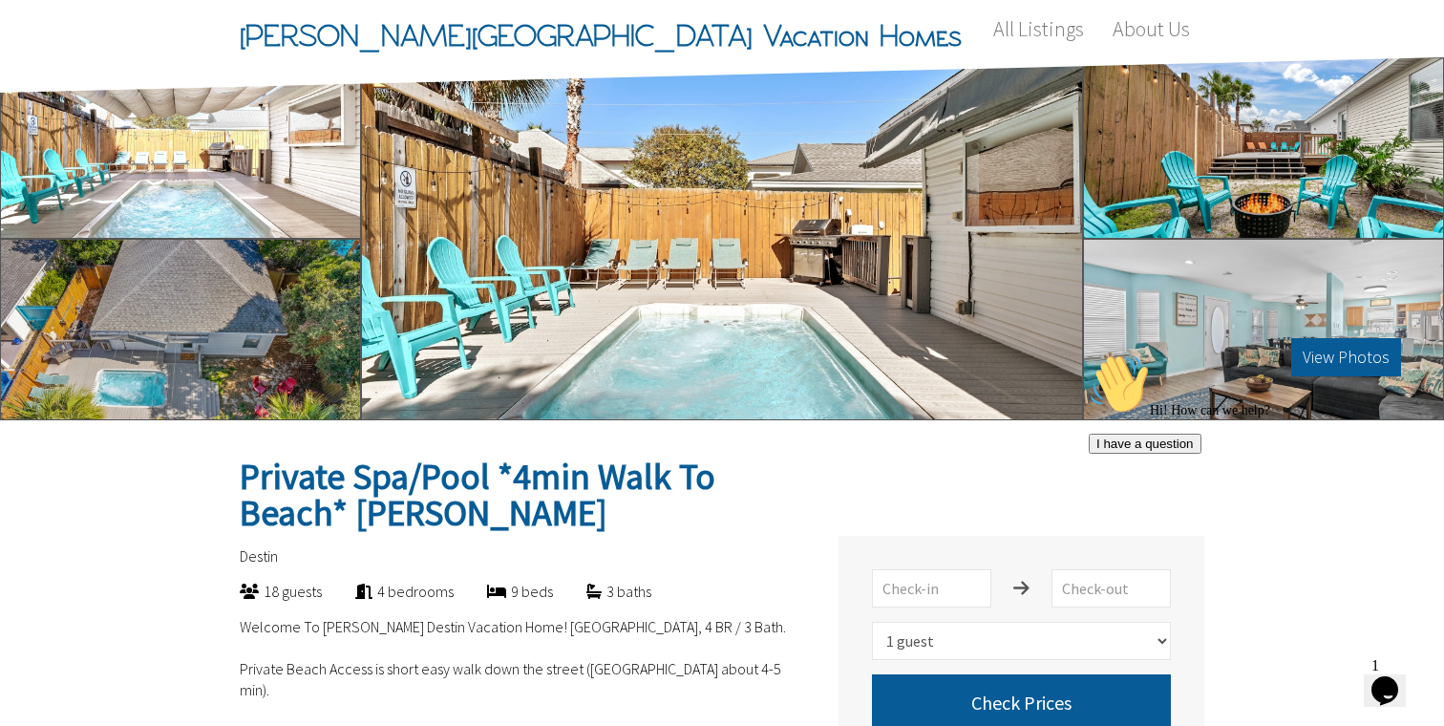
scroll to position [0, 0]
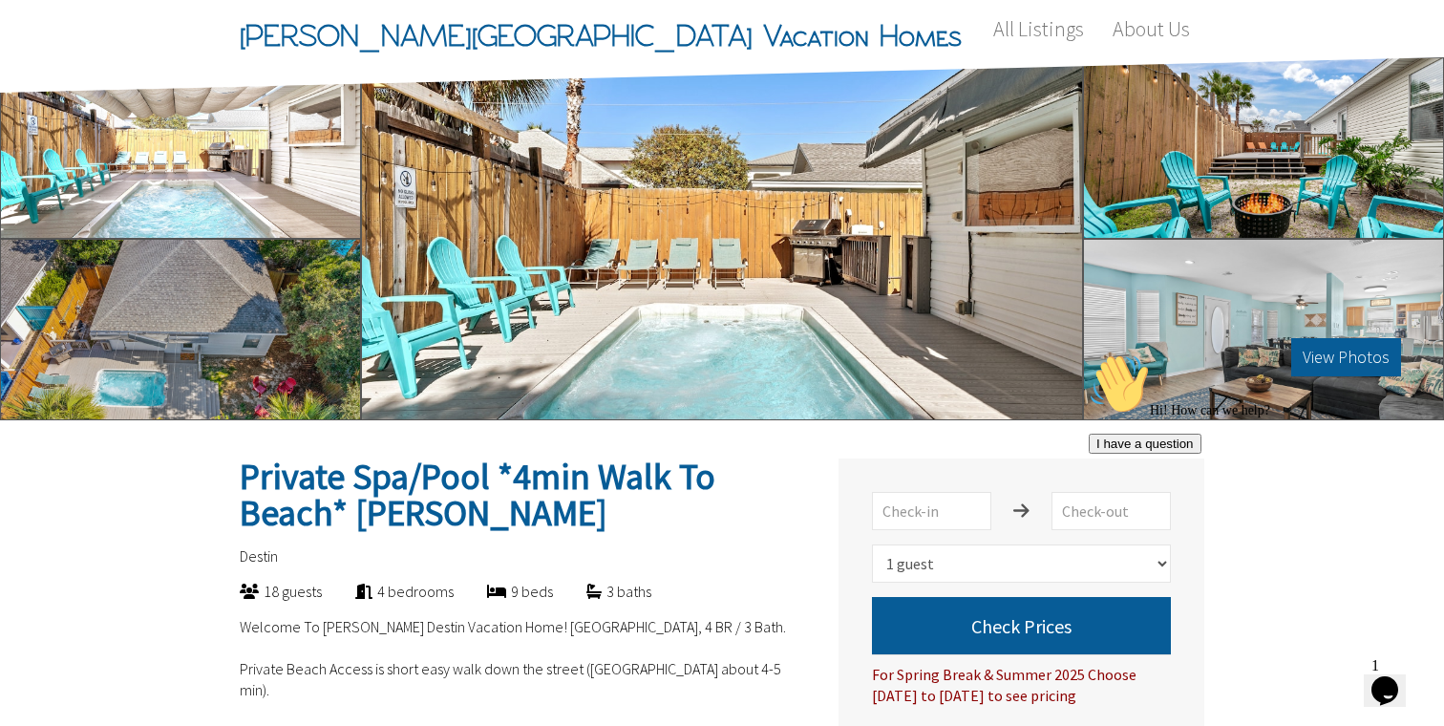
click at [1421, 229] on div at bounding box center [1263, 147] width 361 height 181
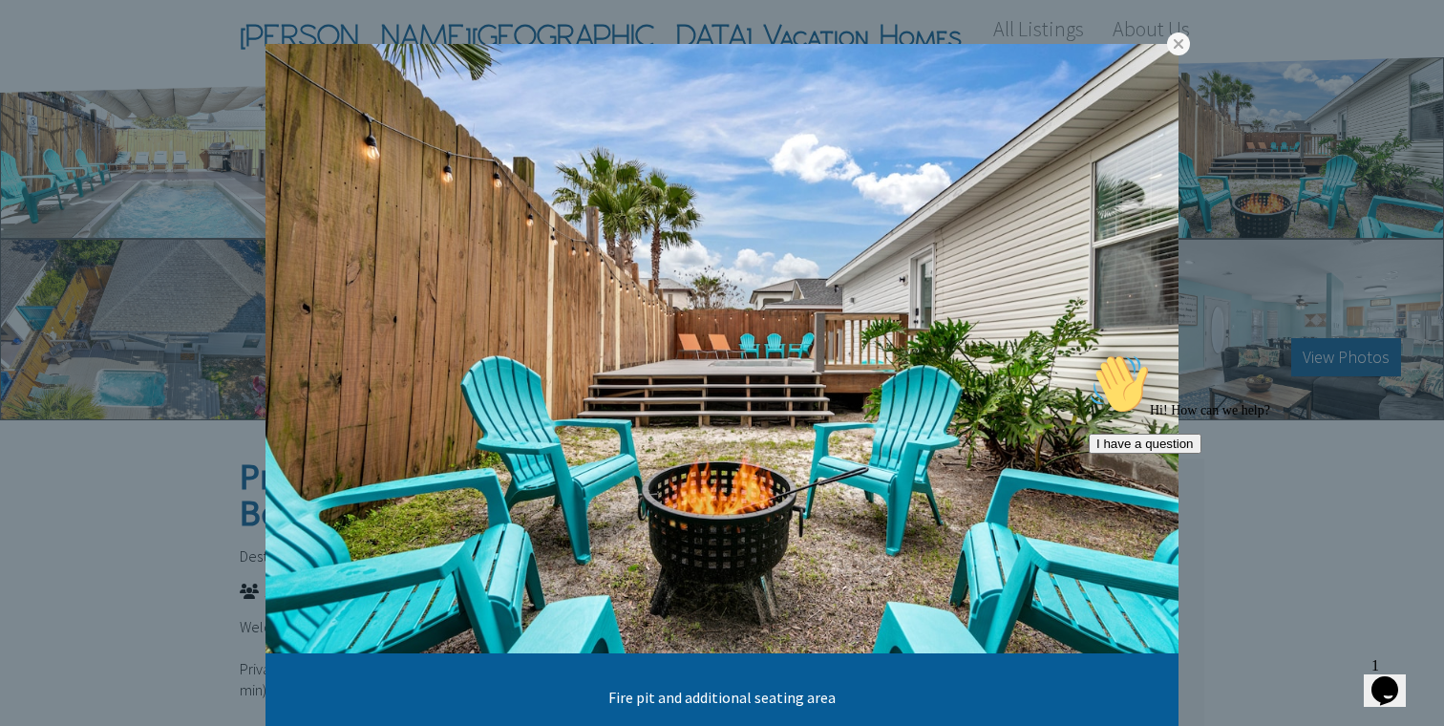
click at [1119, 353] on div "Hi! How can we help? I have a question" at bounding box center [1261, 403] width 344 height 100
click at [1120, 353] on div "Hi! How can we help? I have a question" at bounding box center [1261, 403] width 344 height 100
click at [1137, 353] on div "Hi! How can we help? I have a question" at bounding box center [1261, 403] width 344 height 100
click at [0, 0] on link at bounding box center [0, 0] width 0 height 0
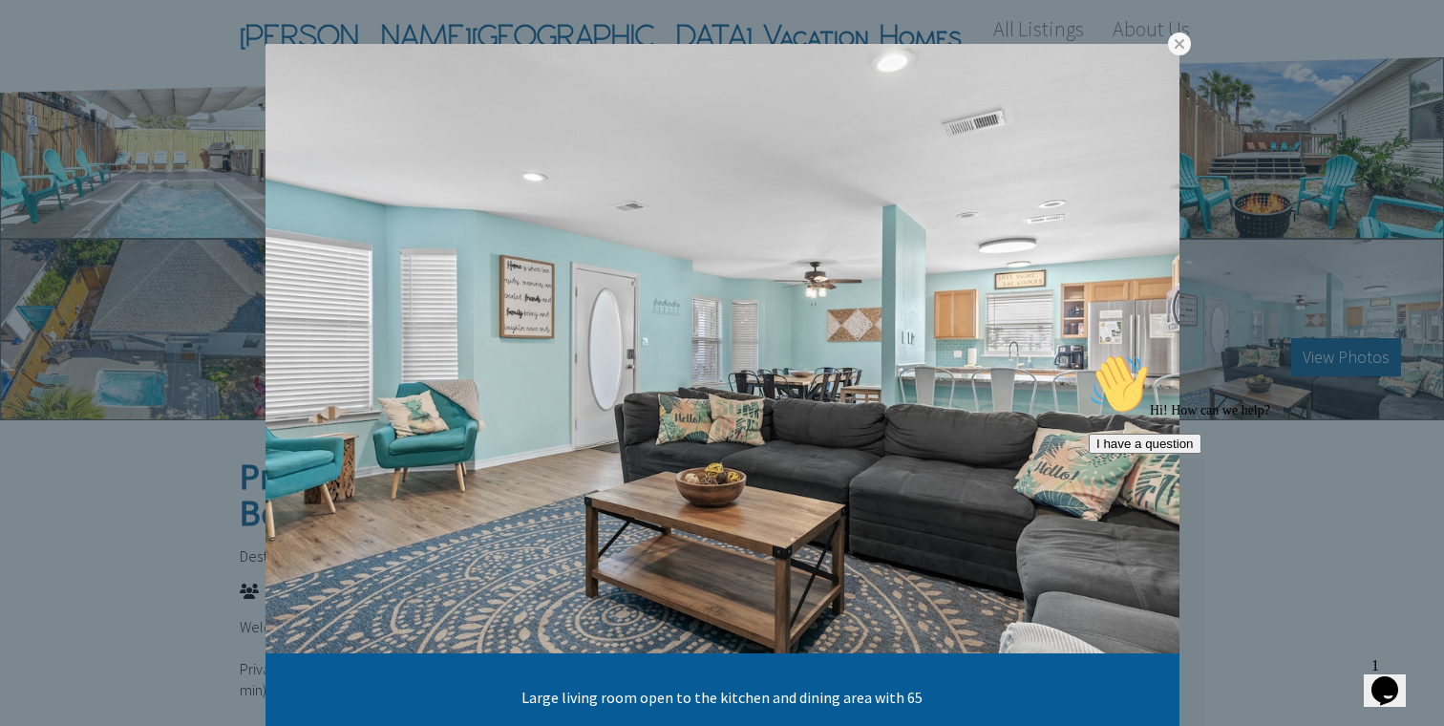
click at [0, 0] on link at bounding box center [0, 0] width 0 height 0
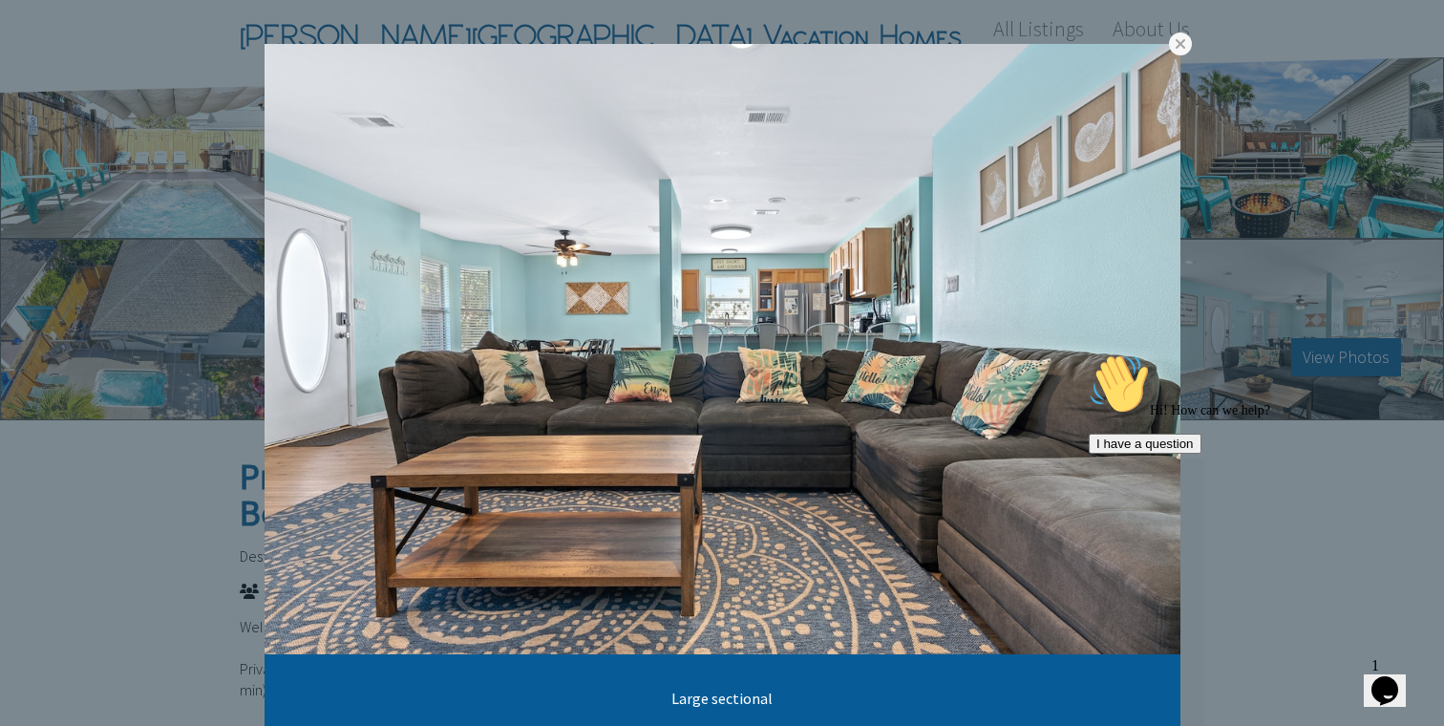
click at [0, 0] on link at bounding box center [0, 0] width 0 height 0
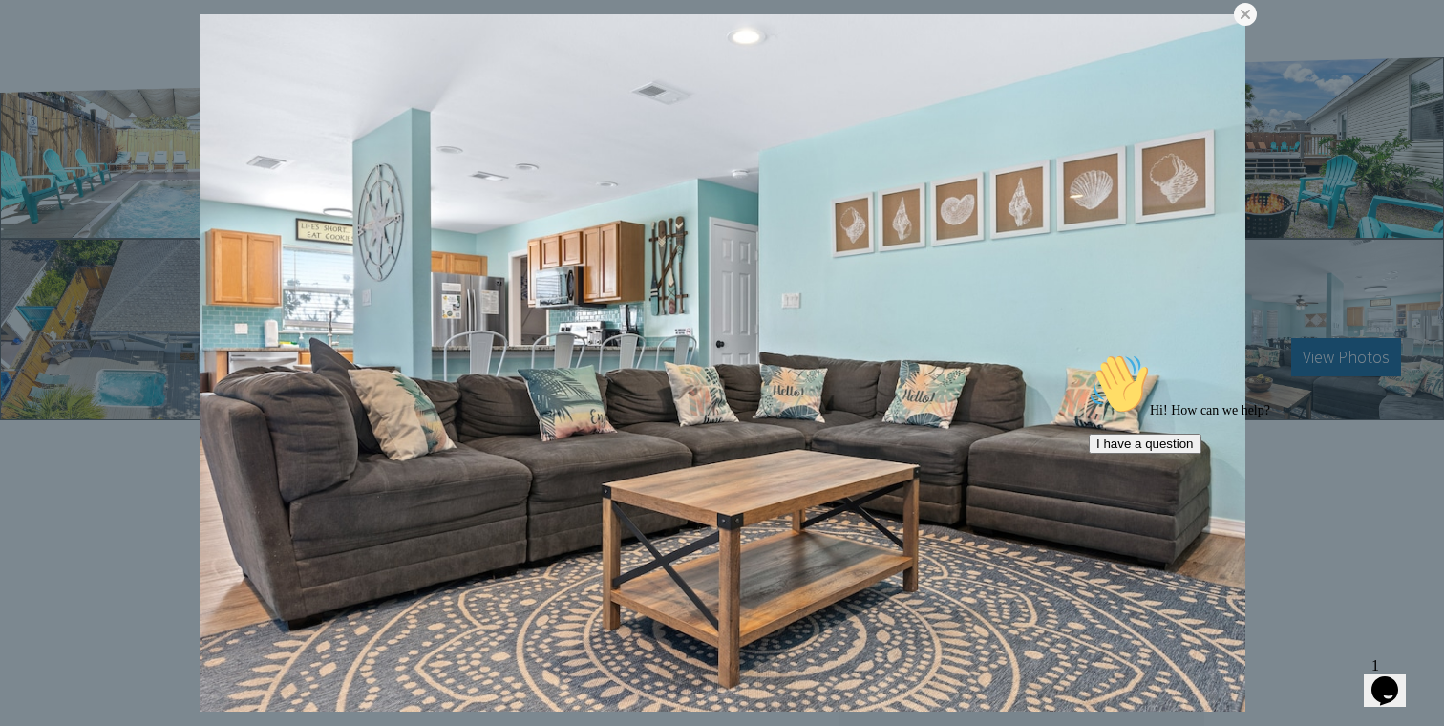
click at [1189, 357] on div "Hi! How can we help? I have a question" at bounding box center [1261, 403] width 344 height 100
click at [0, 0] on link at bounding box center [0, 0] width 0 height 0
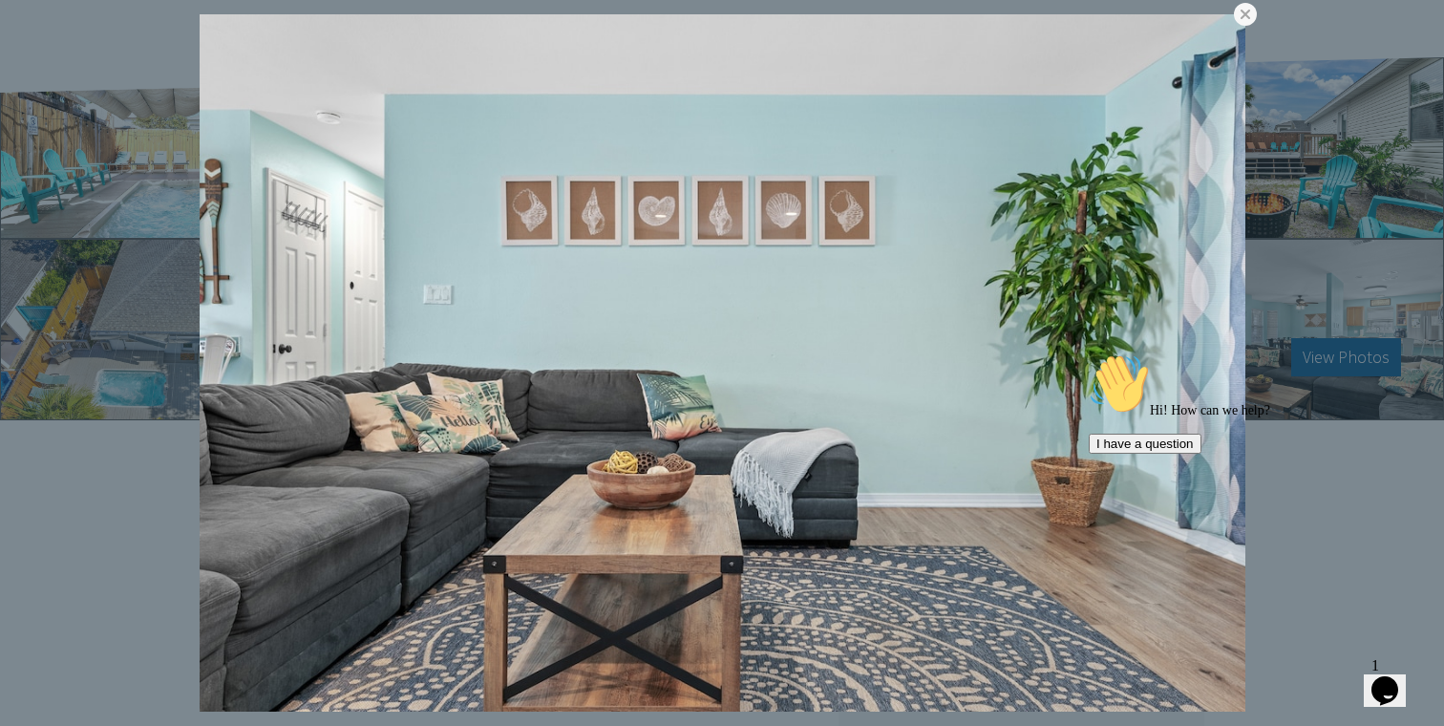
click at [0, 0] on link at bounding box center [0, 0] width 0 height 0
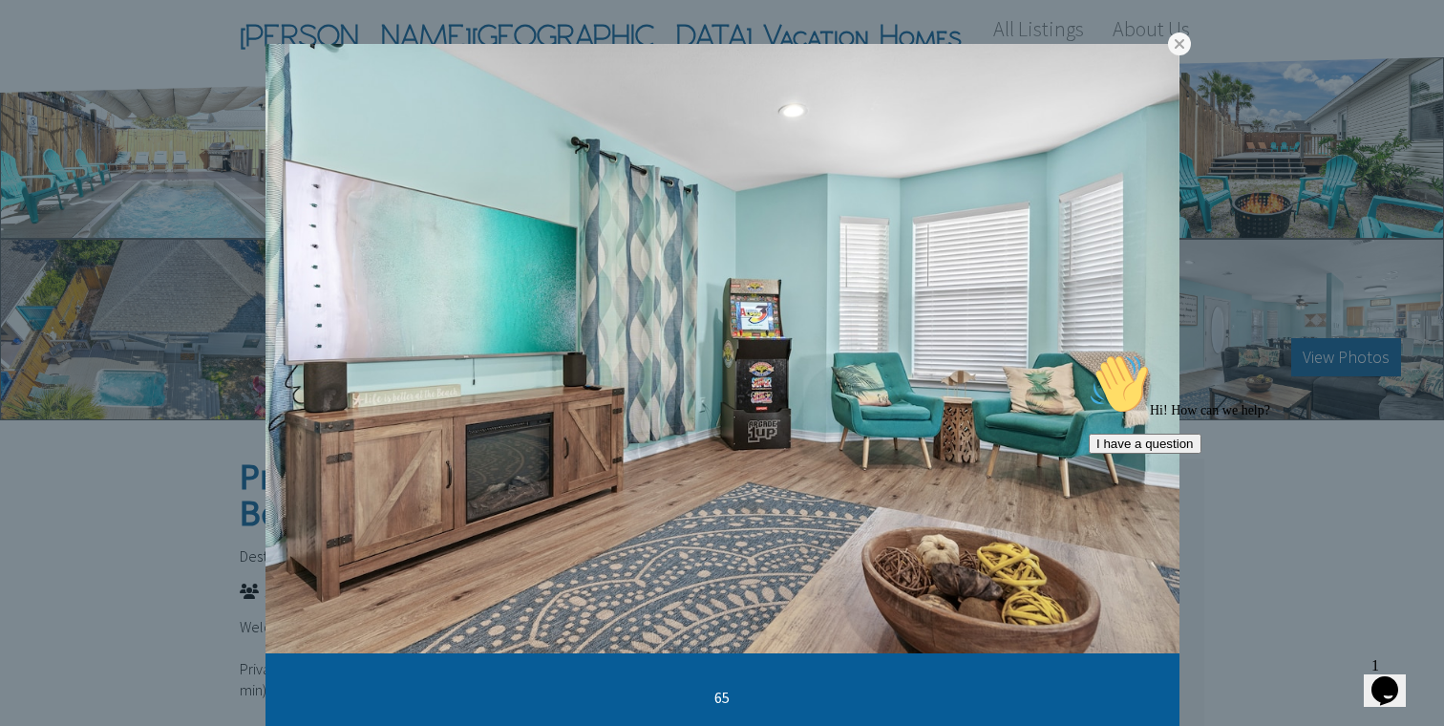
click at [0, 0] on link at bounding box center [0, 0] width 0 height 0
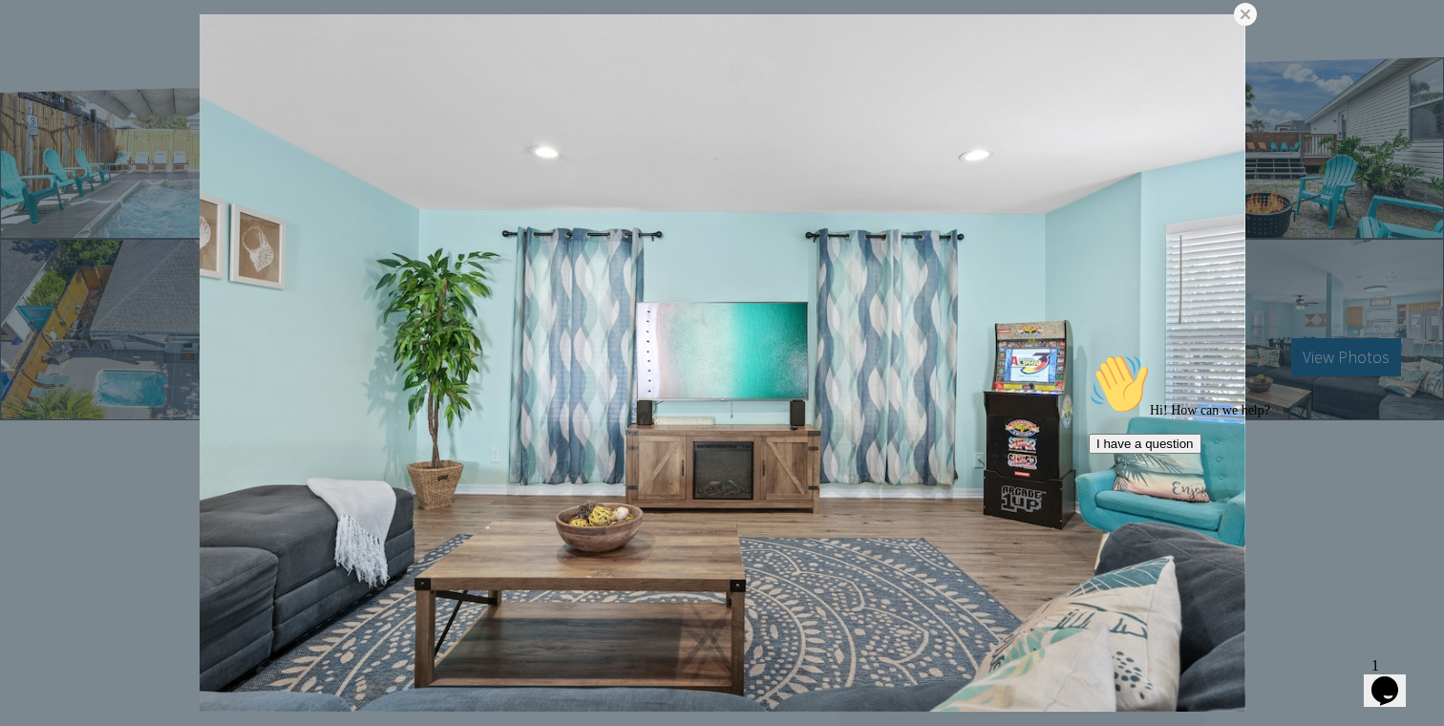
click at [1188, 357] on div "Hi! How can we help? I have a question" at bounding box center [1261, 403] width 344 height 100
click at [0, 0] on link at bounding box center [0, 0] width 0 height 0
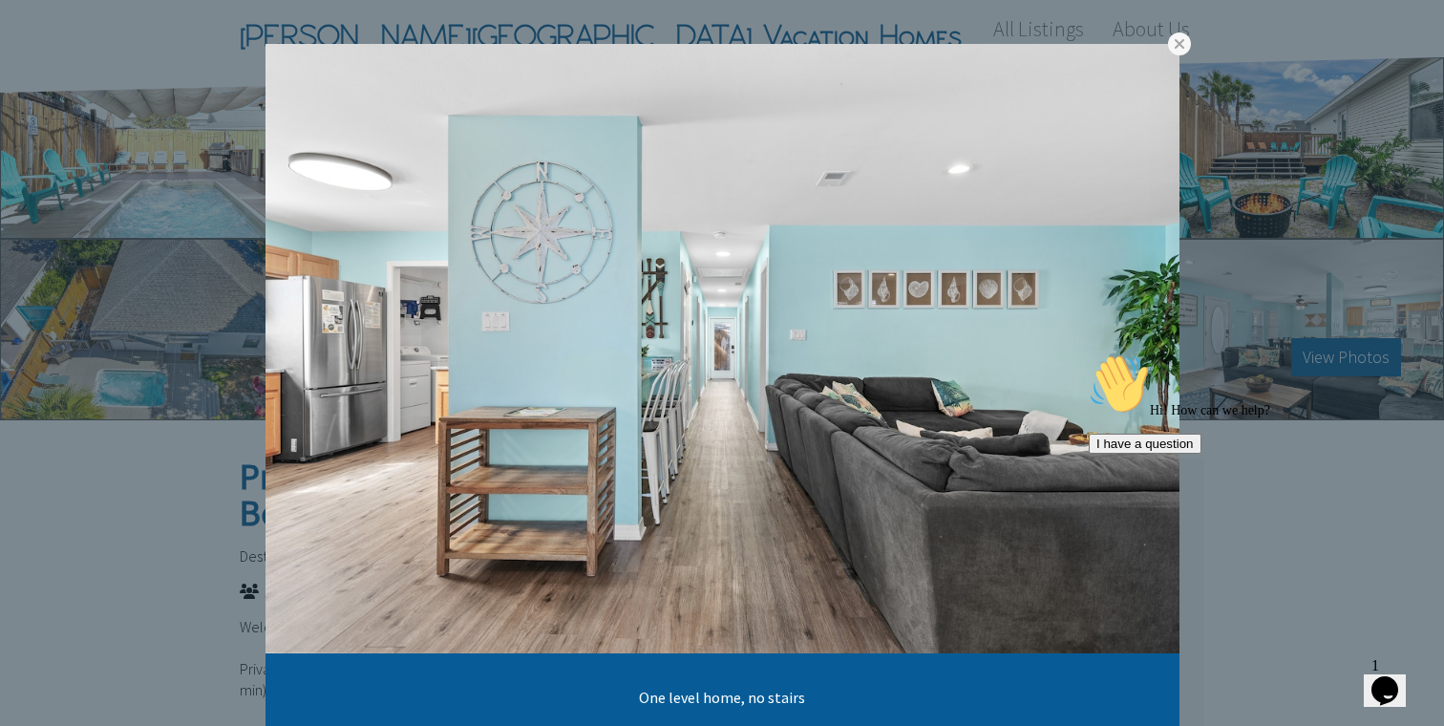
click at [0, 0] on link at bounding box center [0, 0] width 0 height 0
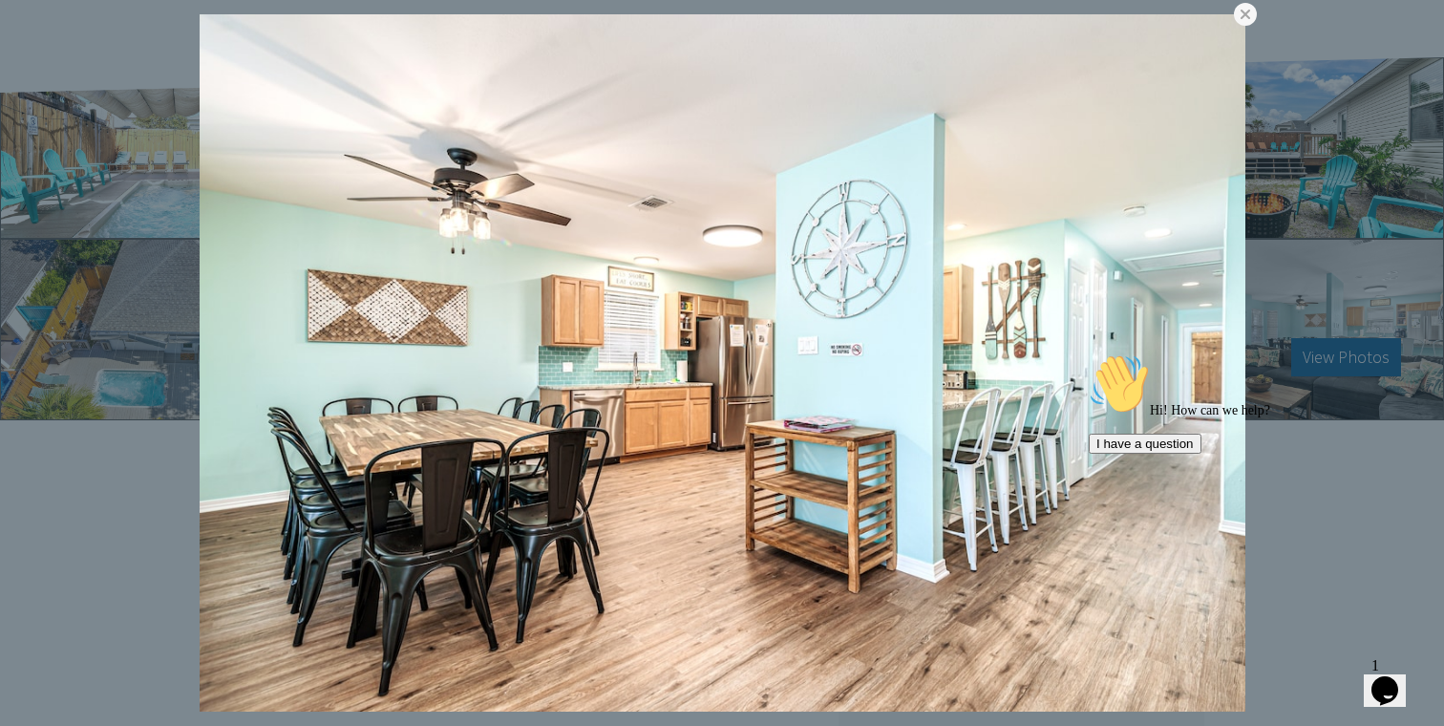
click at [1176, 353] on div "Hi! How can we help? I have a question" at bounding box center [1261, 403] width 344 height 100
click at [0, 0] on link at bounding box center [0, 0] width 0 height 0
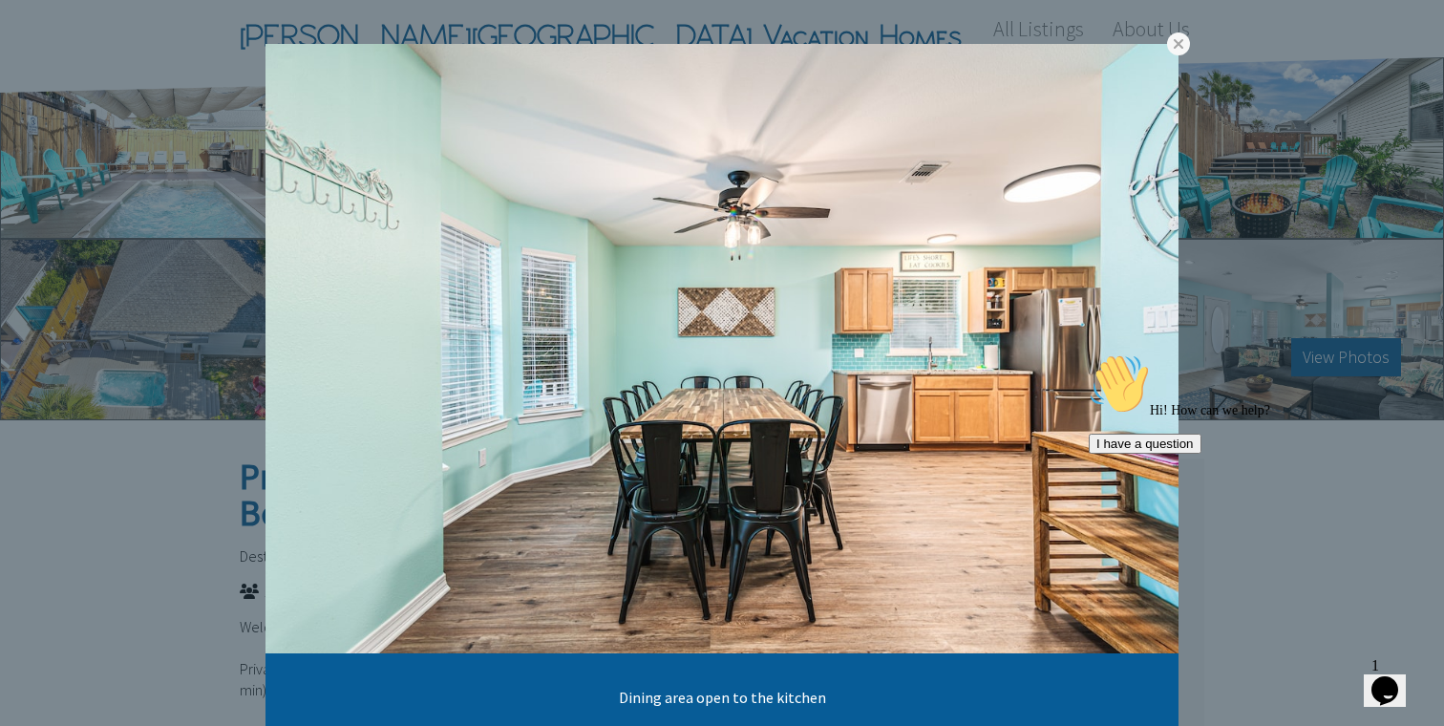
click at [0, 0] on link at bounding box center [0, 0] width 0 height 0
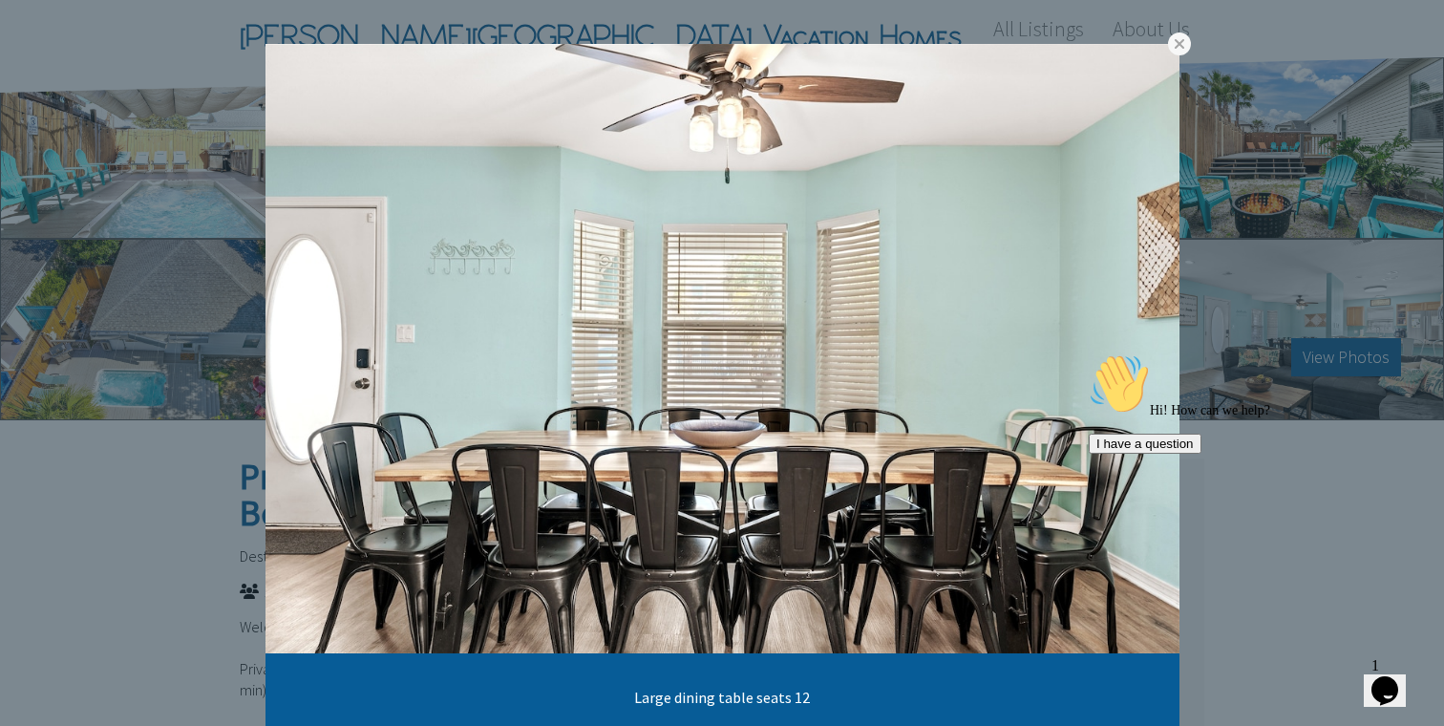
click at [0, 0] on link at bounding box center [0, 0] width 0 height 0
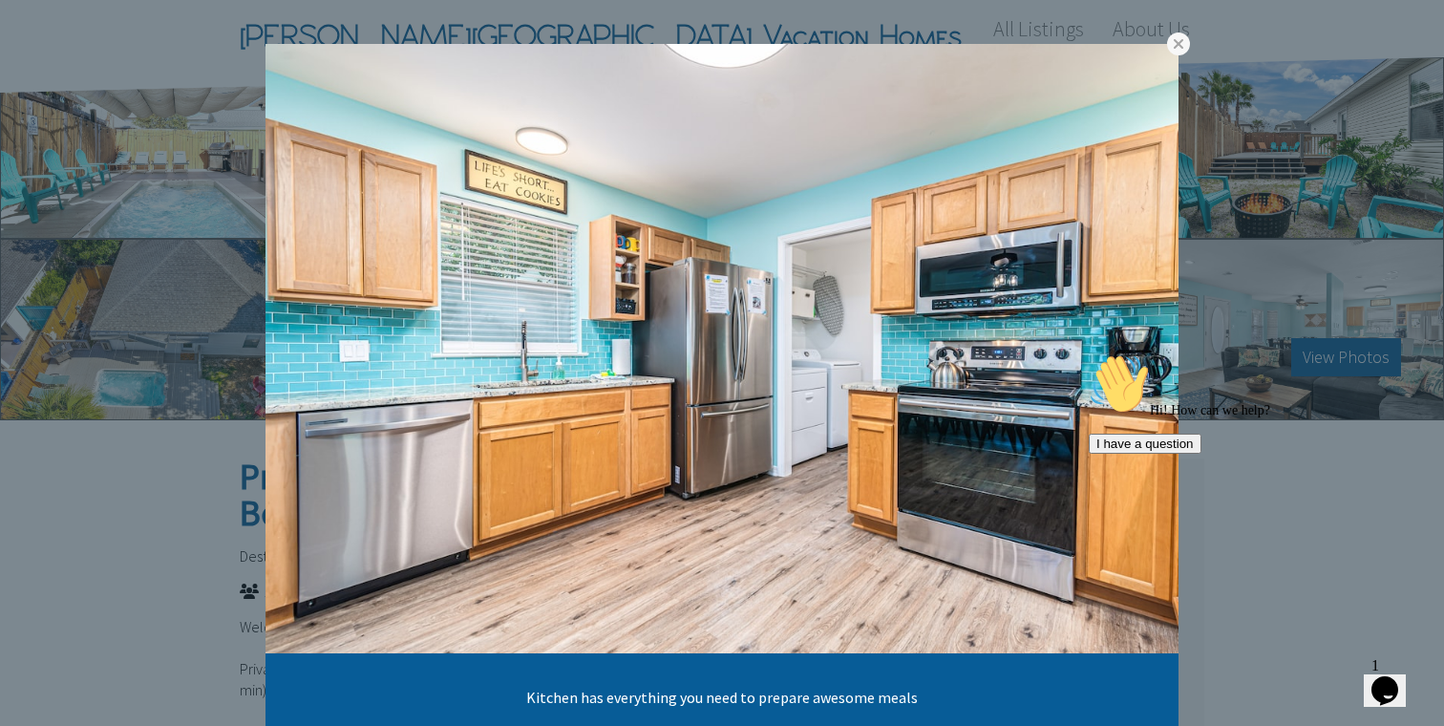
click at [0, 0] on link at bounding box center [0, 0] width 0 height 0
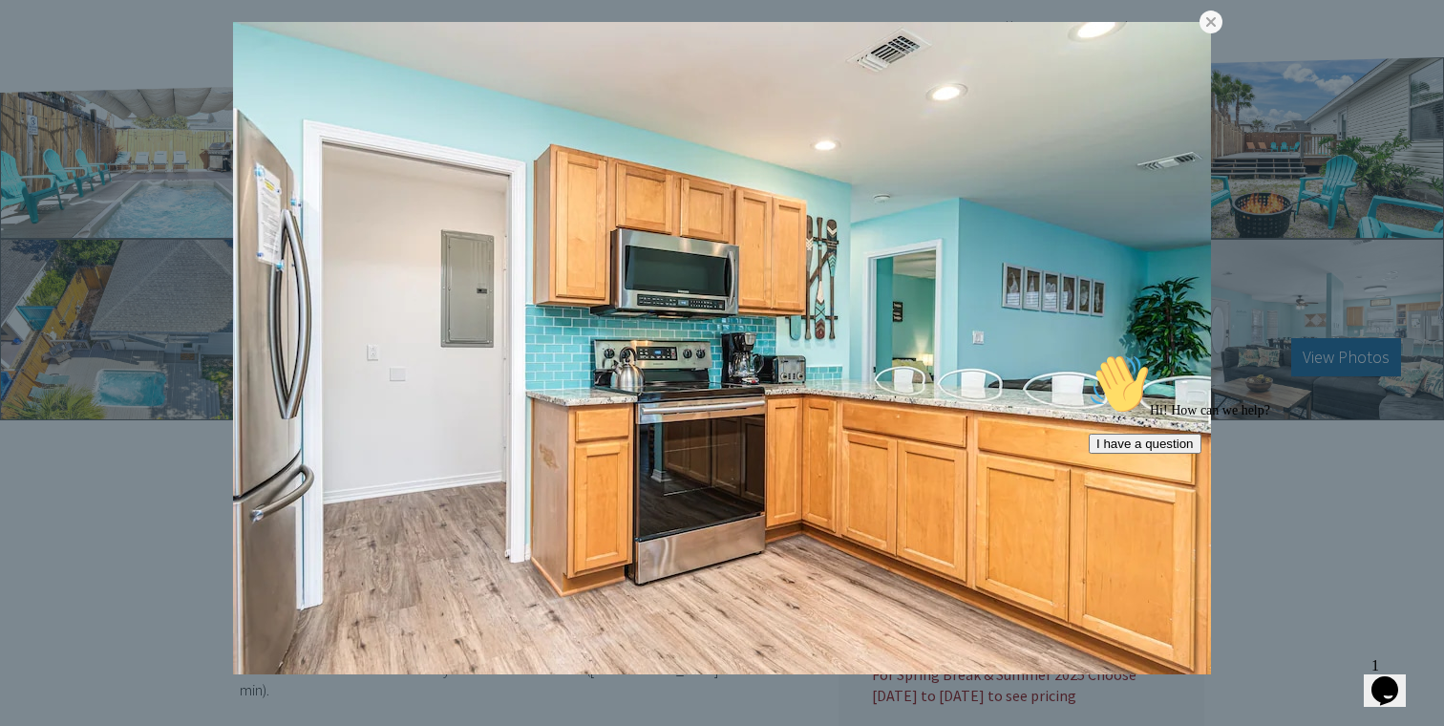
click at [0, 0] on link at bounding box center [0, 0] width 0 height 0
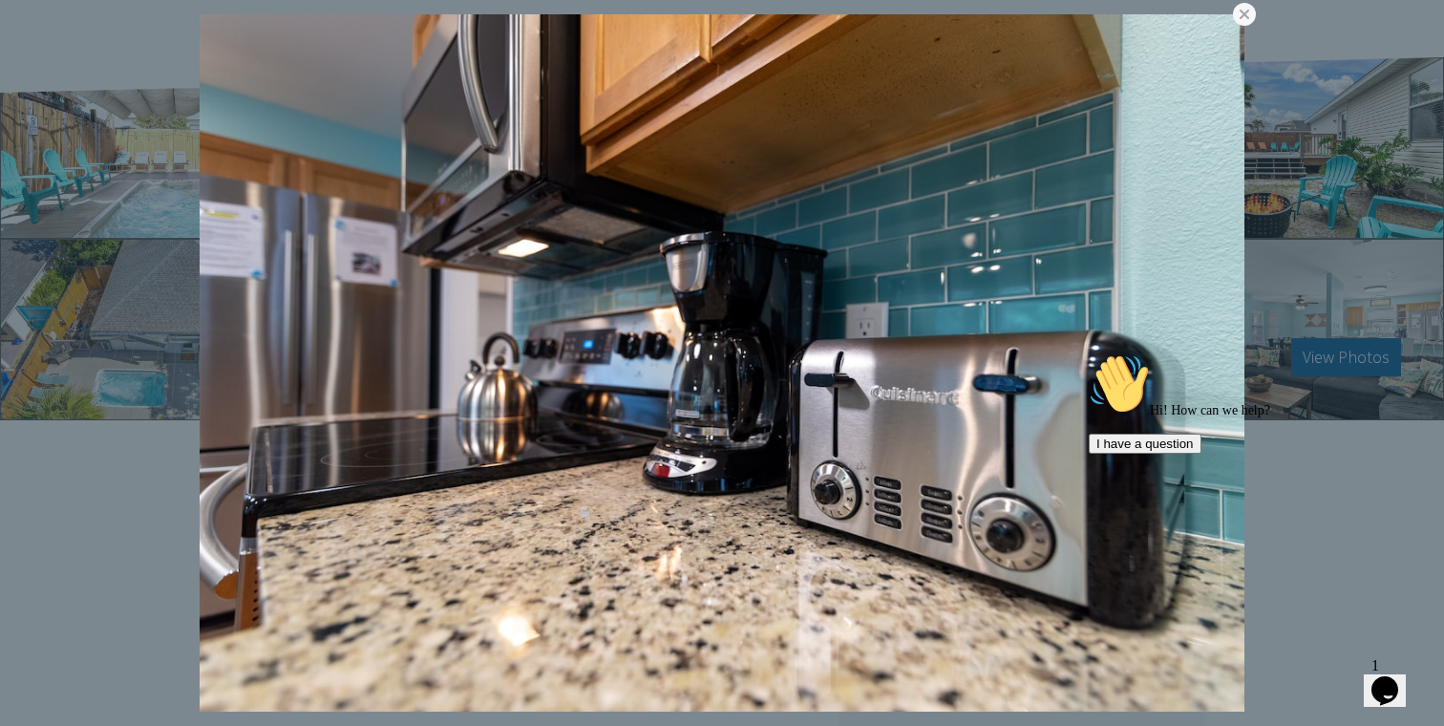
click at [1183, 355] on div "Hi! How can we help? I have a question" at bounding box center [1261, 403] width 344 height 100
click at [0, 0] on link at bounding box center [0, 0] width 0 height 0
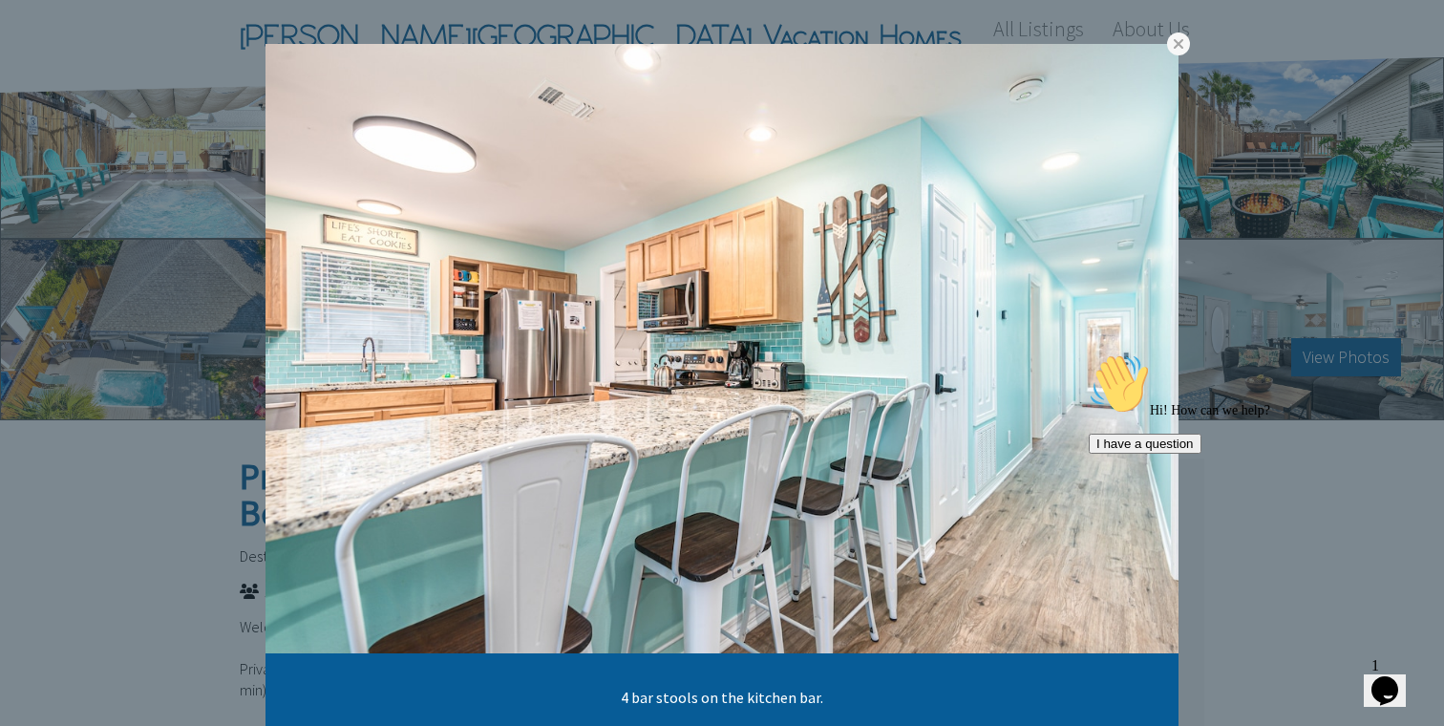
click at [0, 0] on link at bounding box center [0, 0] width 0 height 0
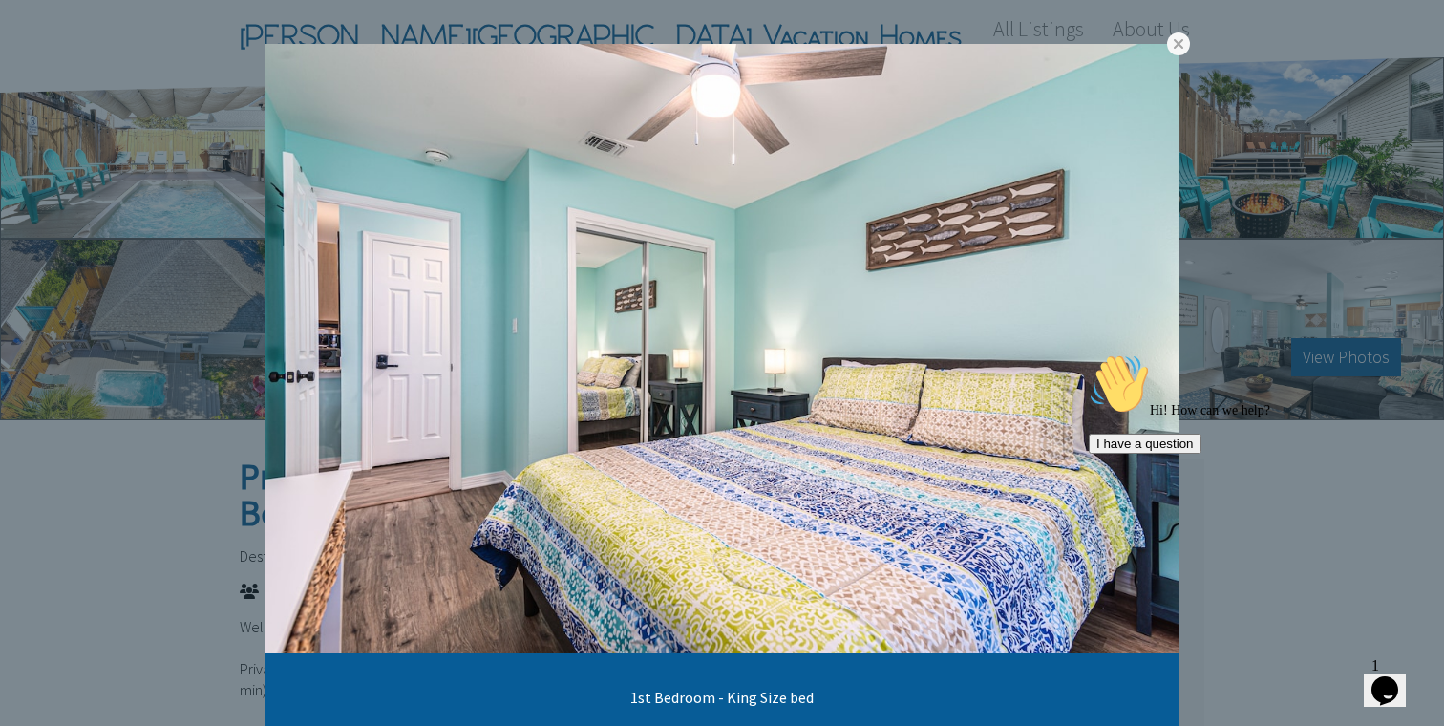
click at [0, 0] on link at bounding box center [0, 0] width 0 height 0
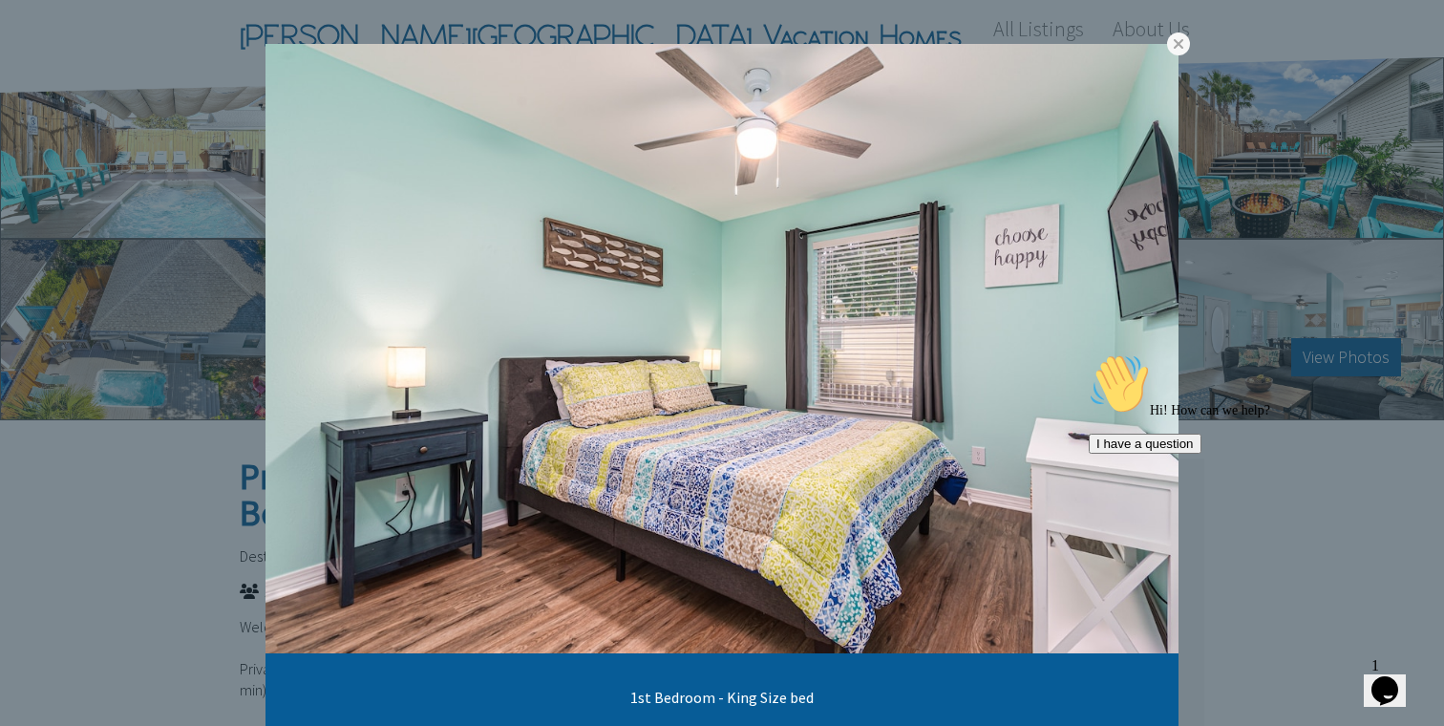
click at [0, 0] on link at bounding box center [0, 0] width 0 height 0
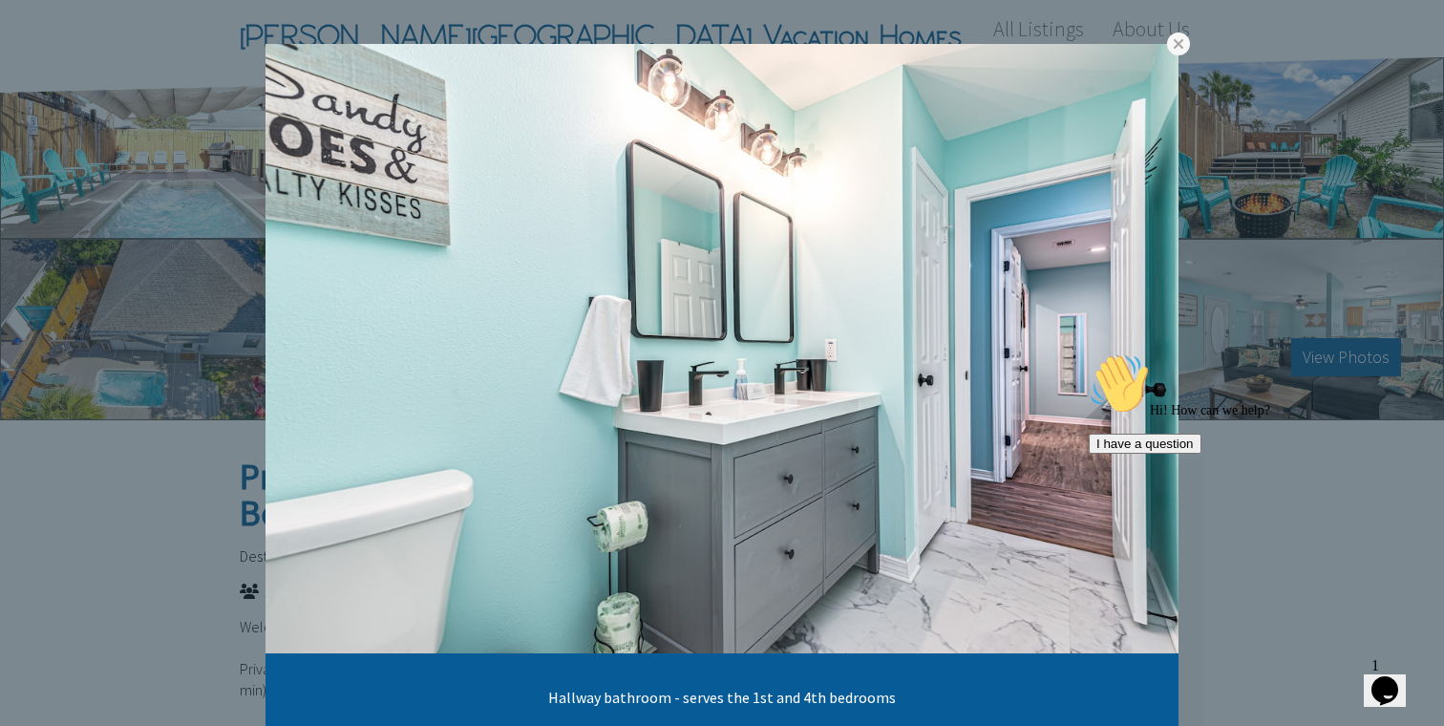
click at [0, 0] on link at bounding box center [0, 0] width 0 height 0
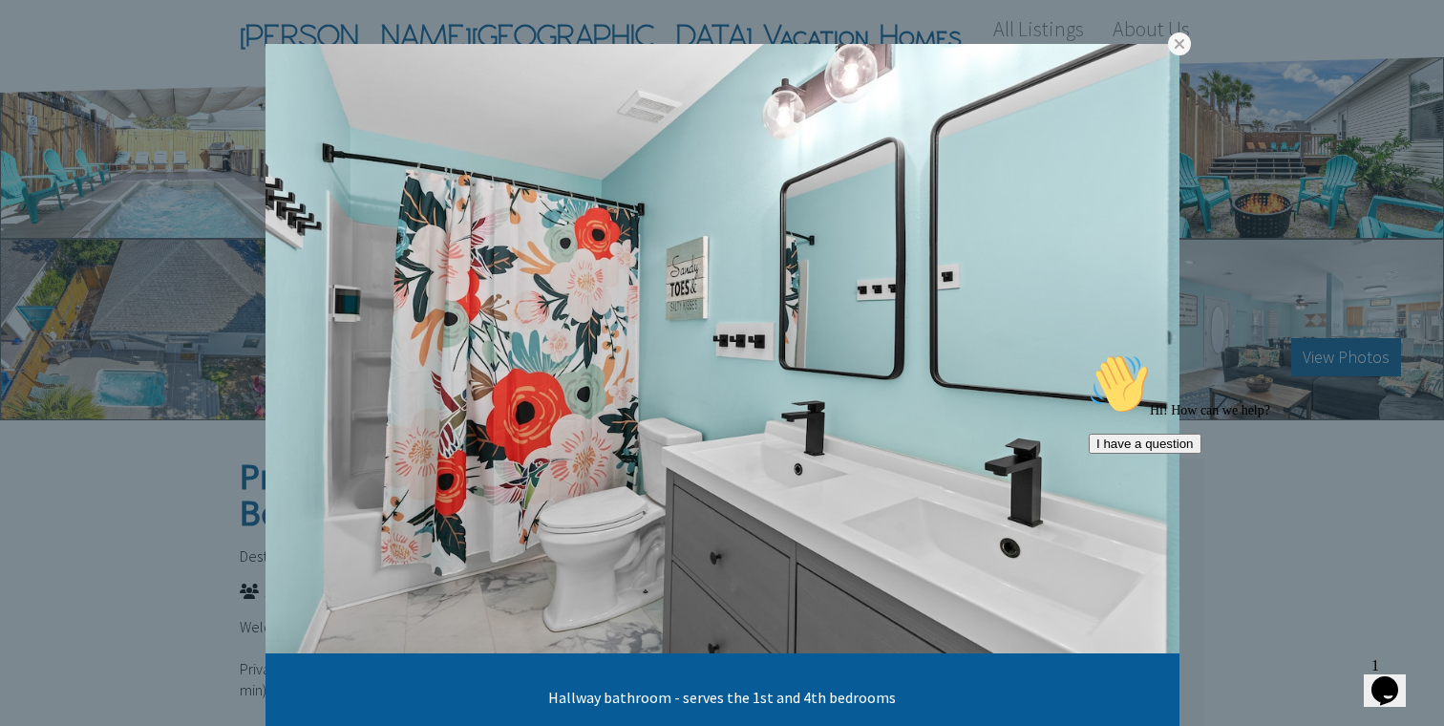
click at [0, 0] on link at bounding box center [0, 0] width 0 height 0
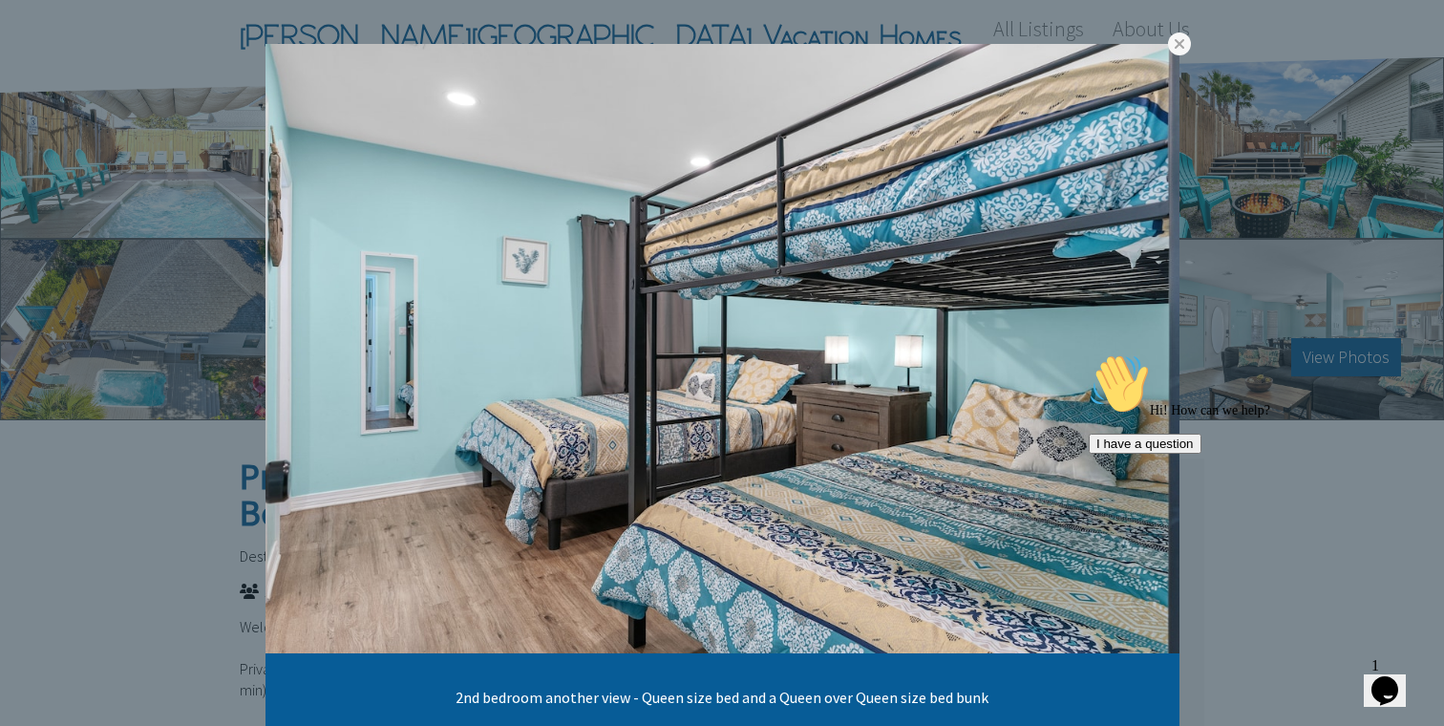
click at [0, 0] on link at bounding box center [0, 0] width 0 height 0
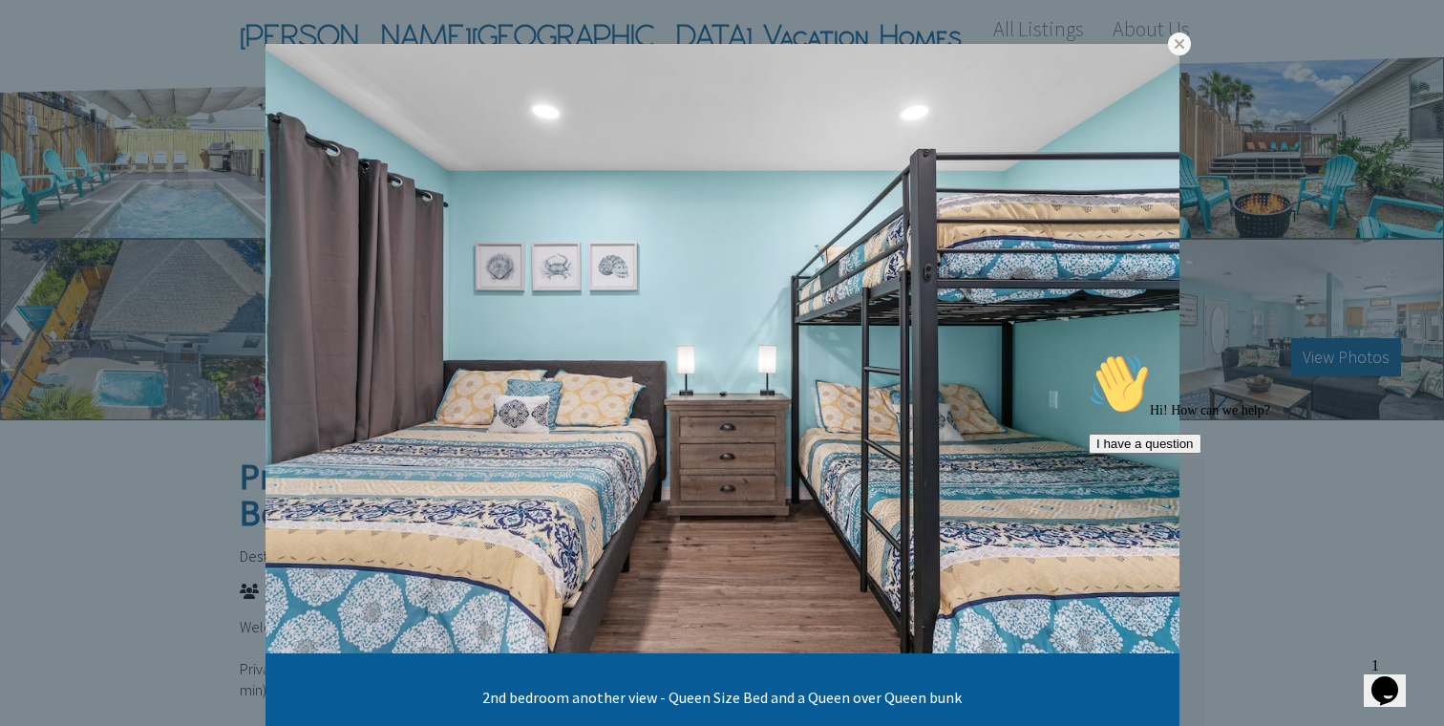
click at [0, 0] on link at bounding box center [0, 0] width 0 height 0
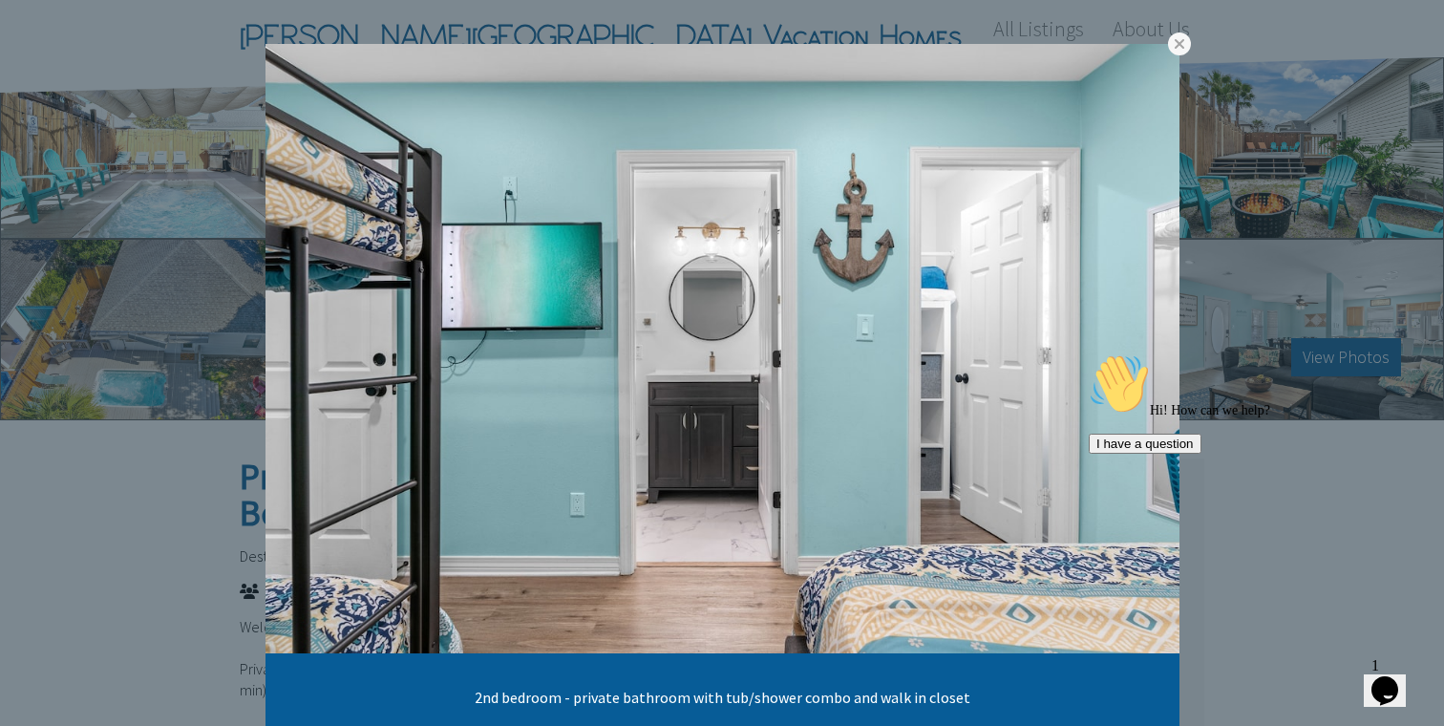
click at [0, 0] on link at bounding box center [0, 0] width 0 height 0
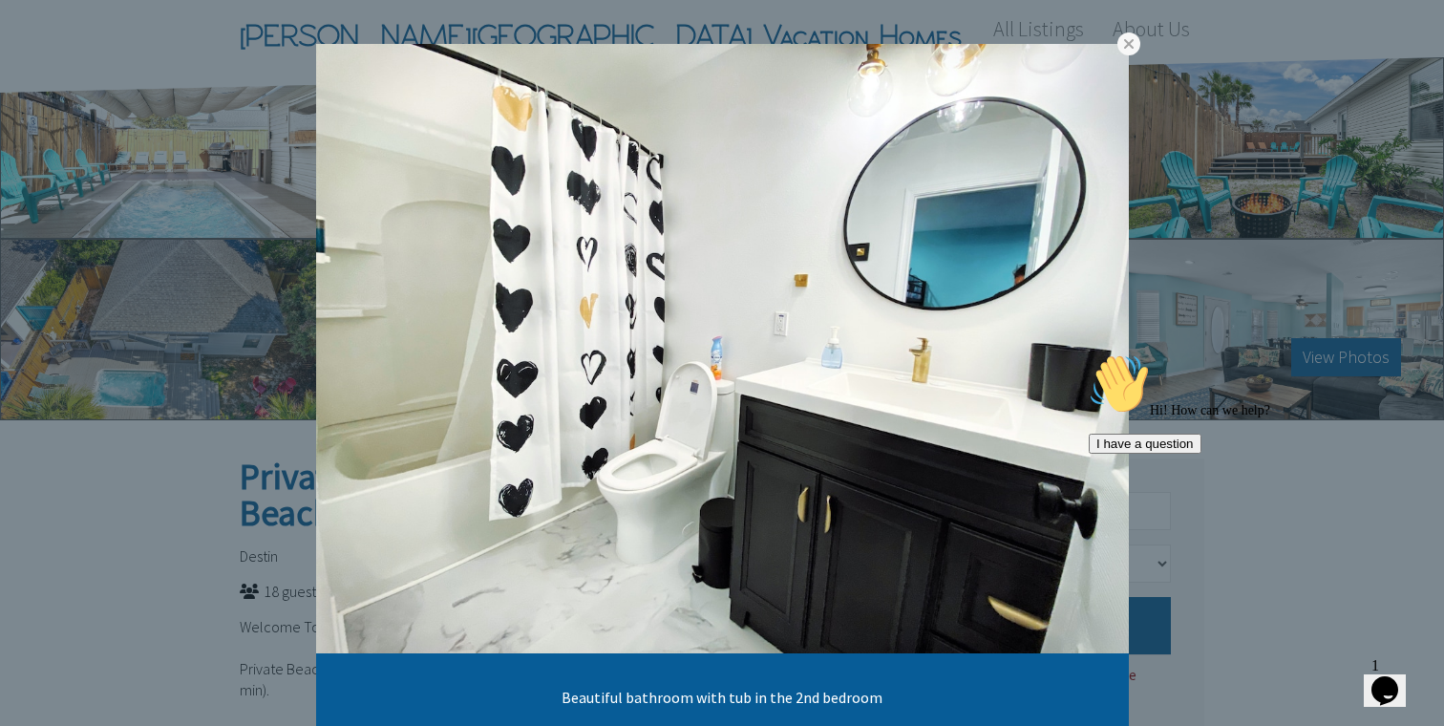
click at [0, 0] on link at bounding box center [0, 0] width 0 height 0
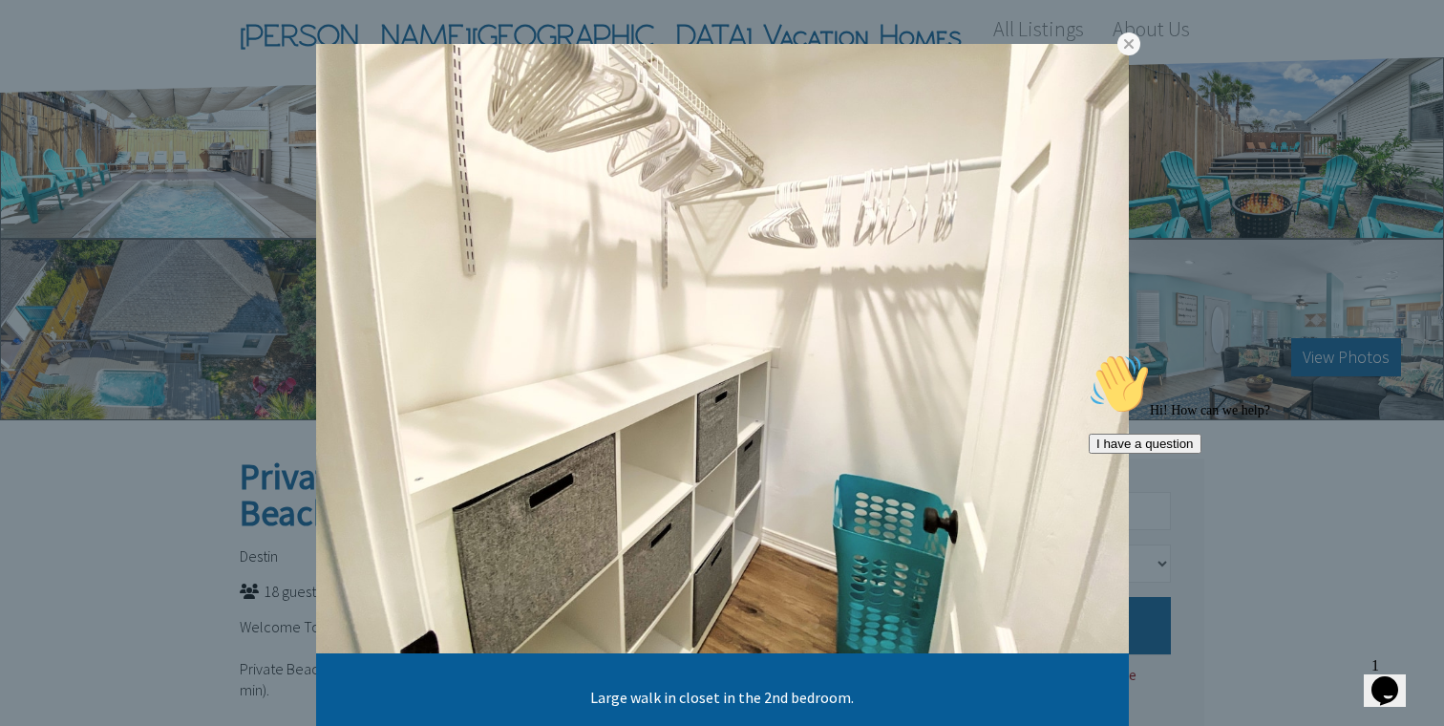
click at [0, 0] on link at bounding box center [0, 0] width 0 height 0
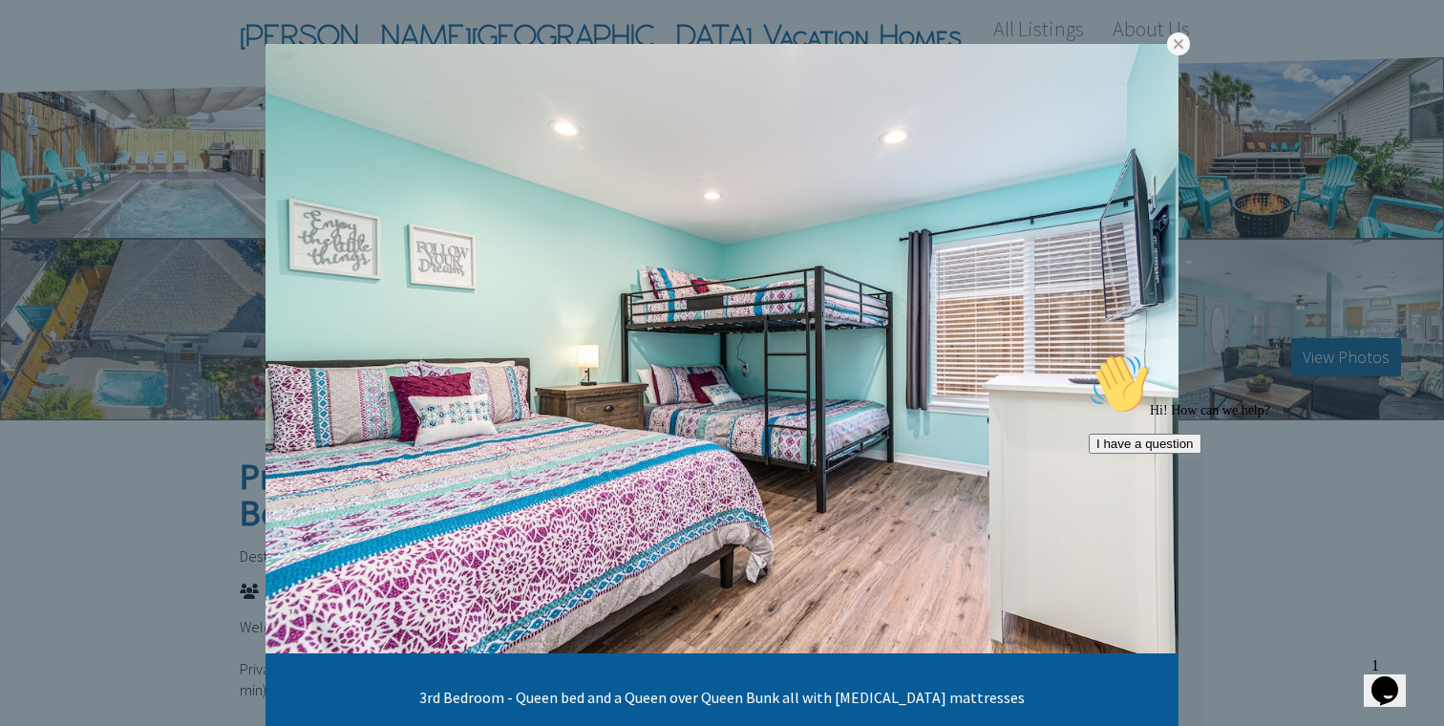
click at [0, 0] on link at bounding box center [0, 0] width 0 height 0
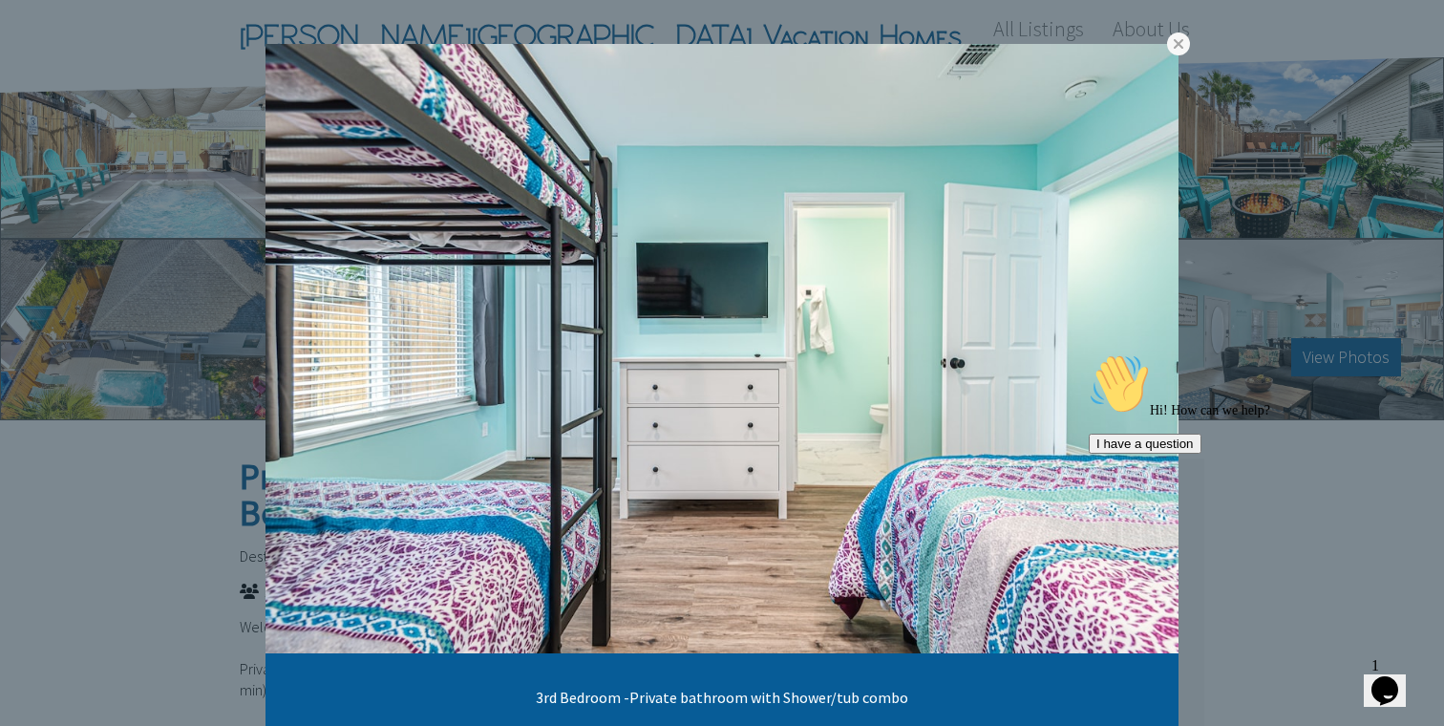
click at [0, 0] on link at bounding box center [0, 0] width 0 height 0
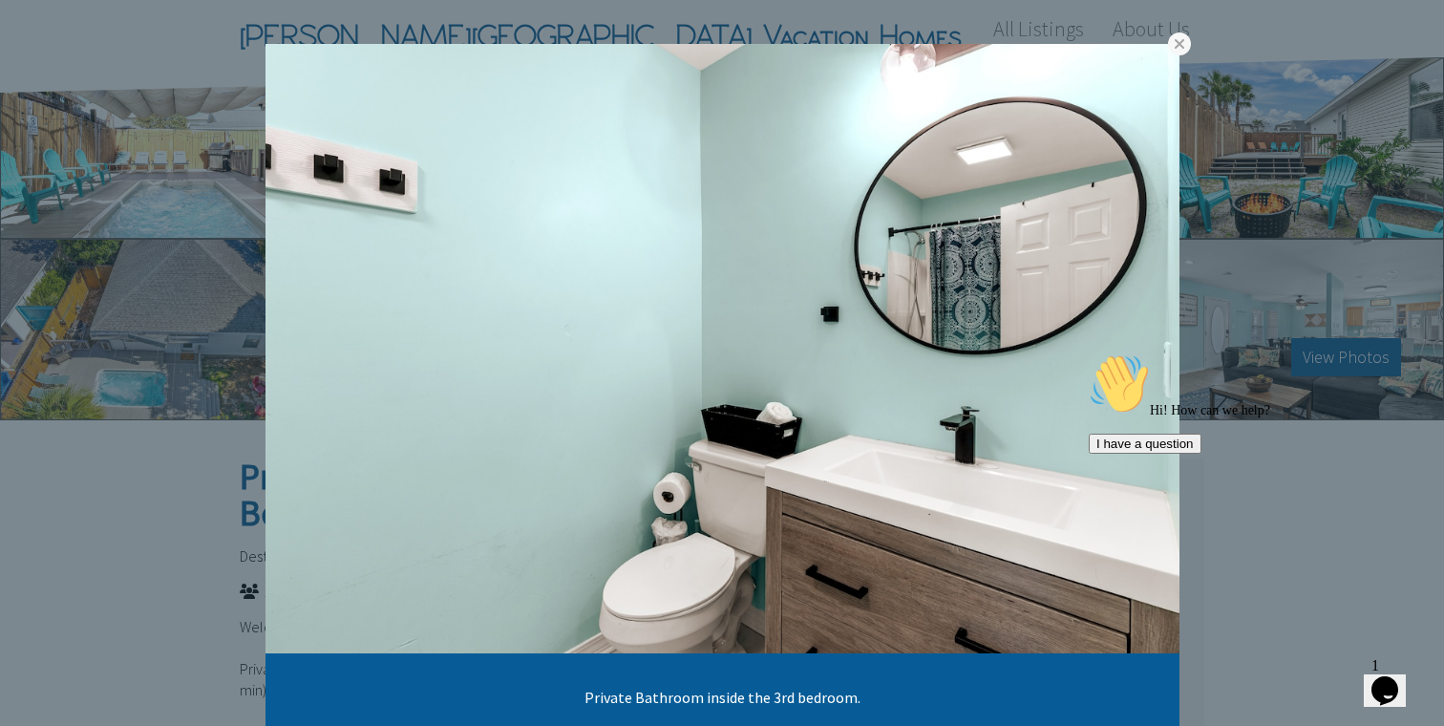
click at [0, 0] on link at bounding box center [0, 0] width 0 height 0
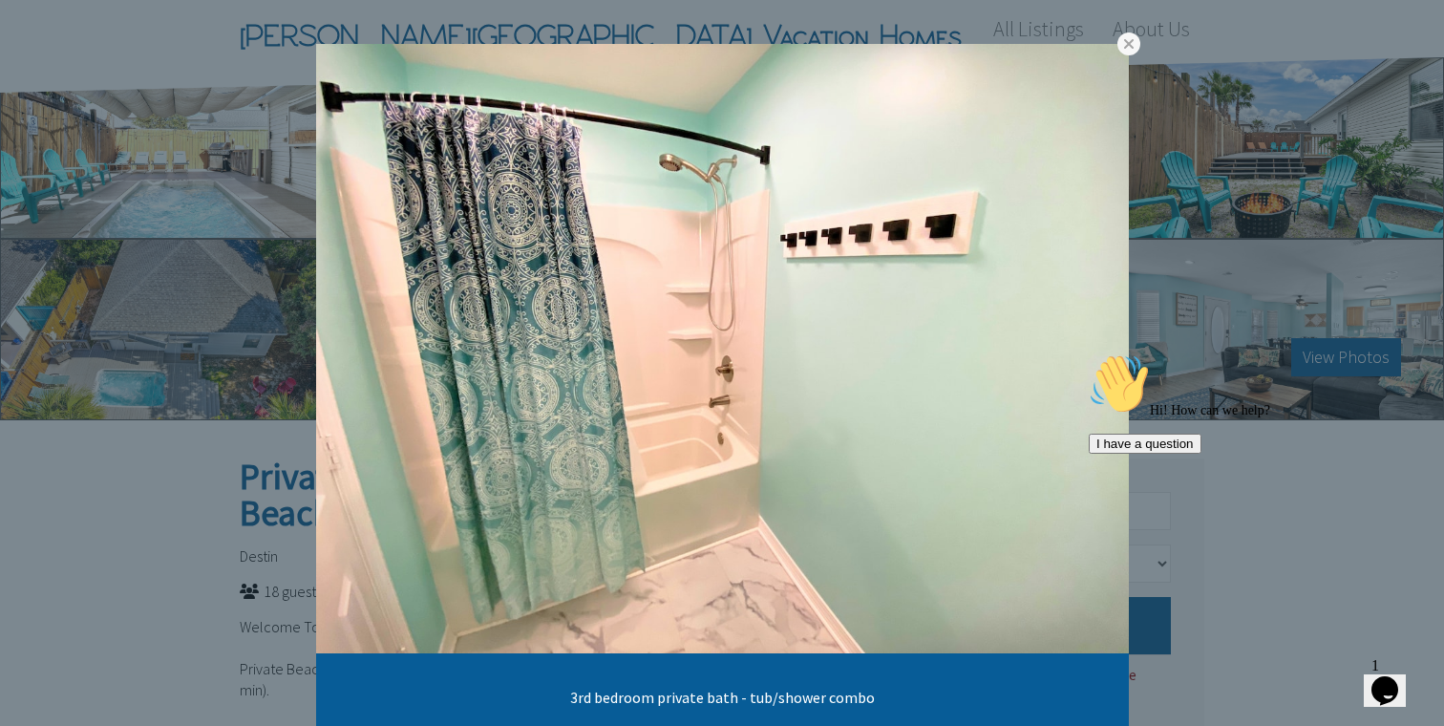
click at [0, 0] on link at bounding box center [0, 0] width 0 height 0
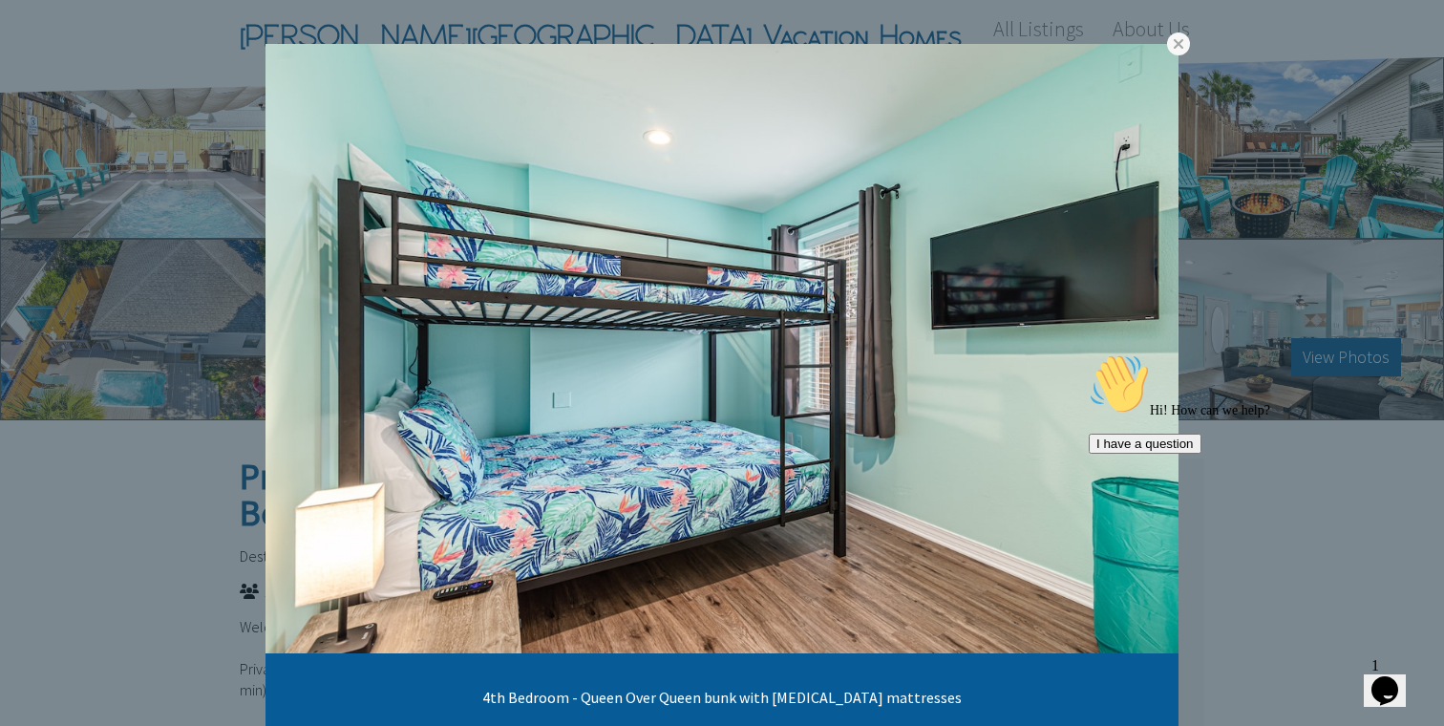
click at [0, 0] on link at bounding box center [0, 0] width 0 height 0
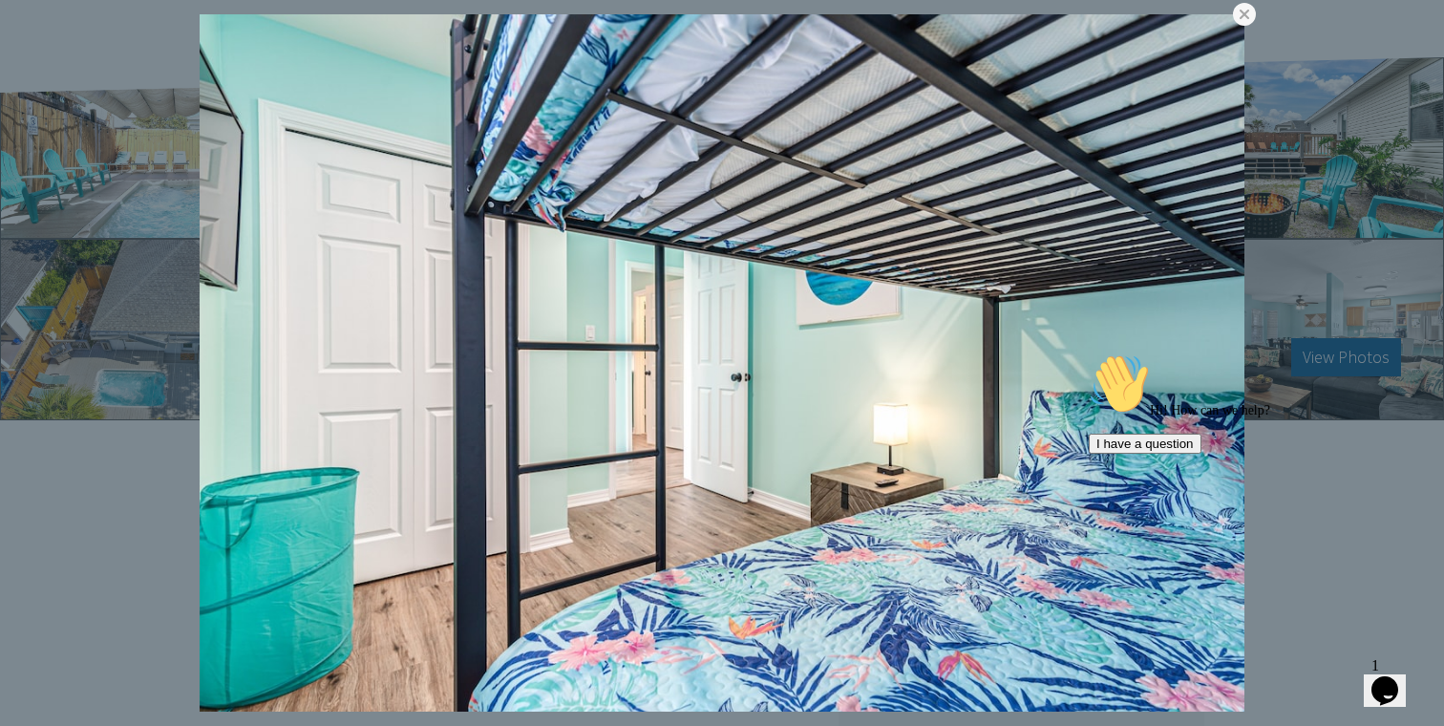
click at [0, 0] on link at bounding box center [0, 0] width 0 height 0
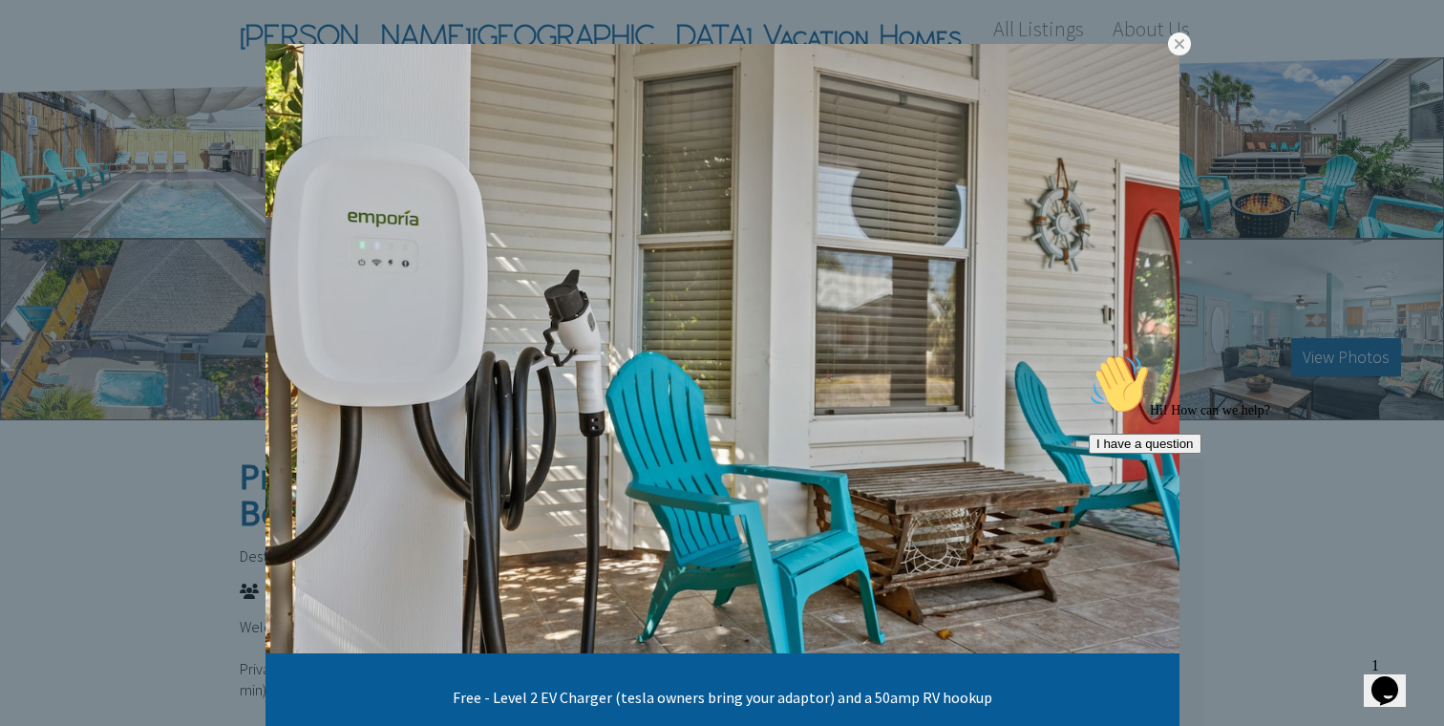
click at [0, 0] on link at bounding box center [0, 0] width 0 height 0
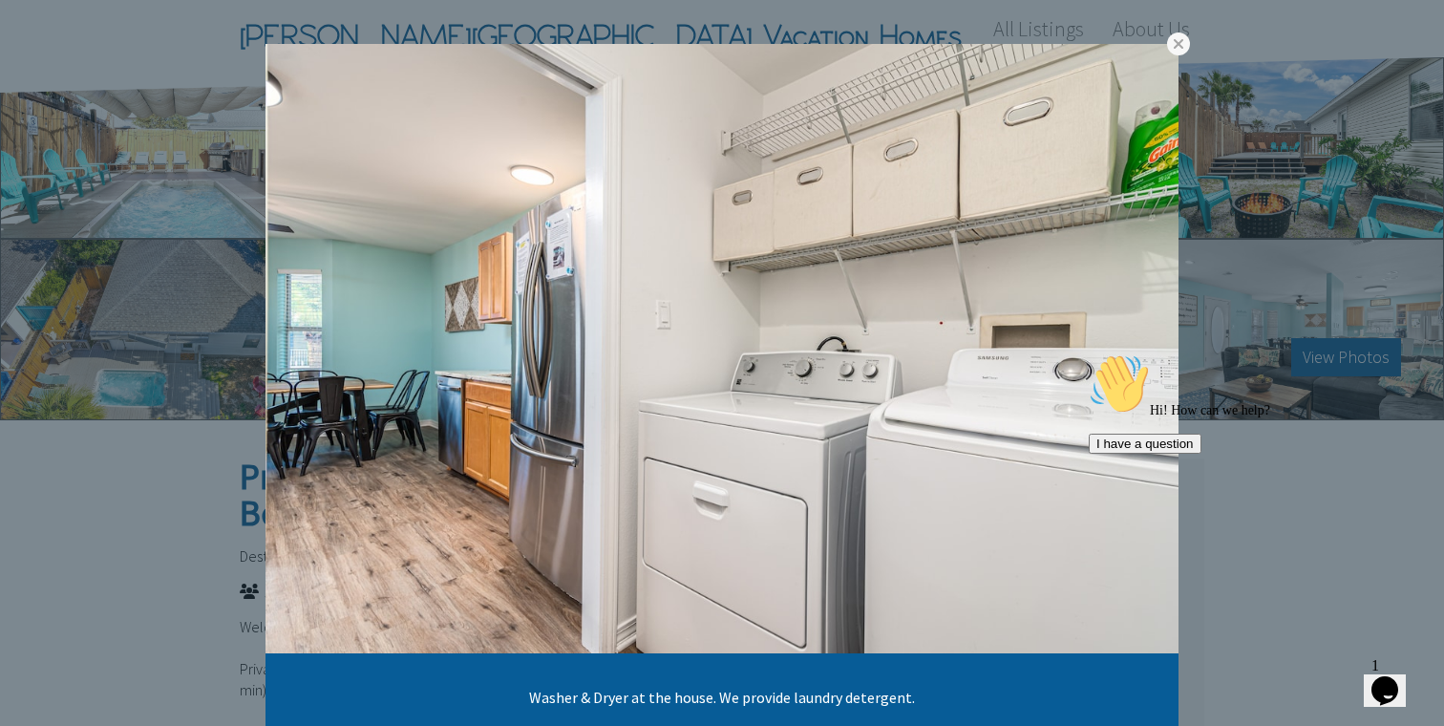
click at [0, 0] on link at bounding box center [0, 0] width 0 height 0
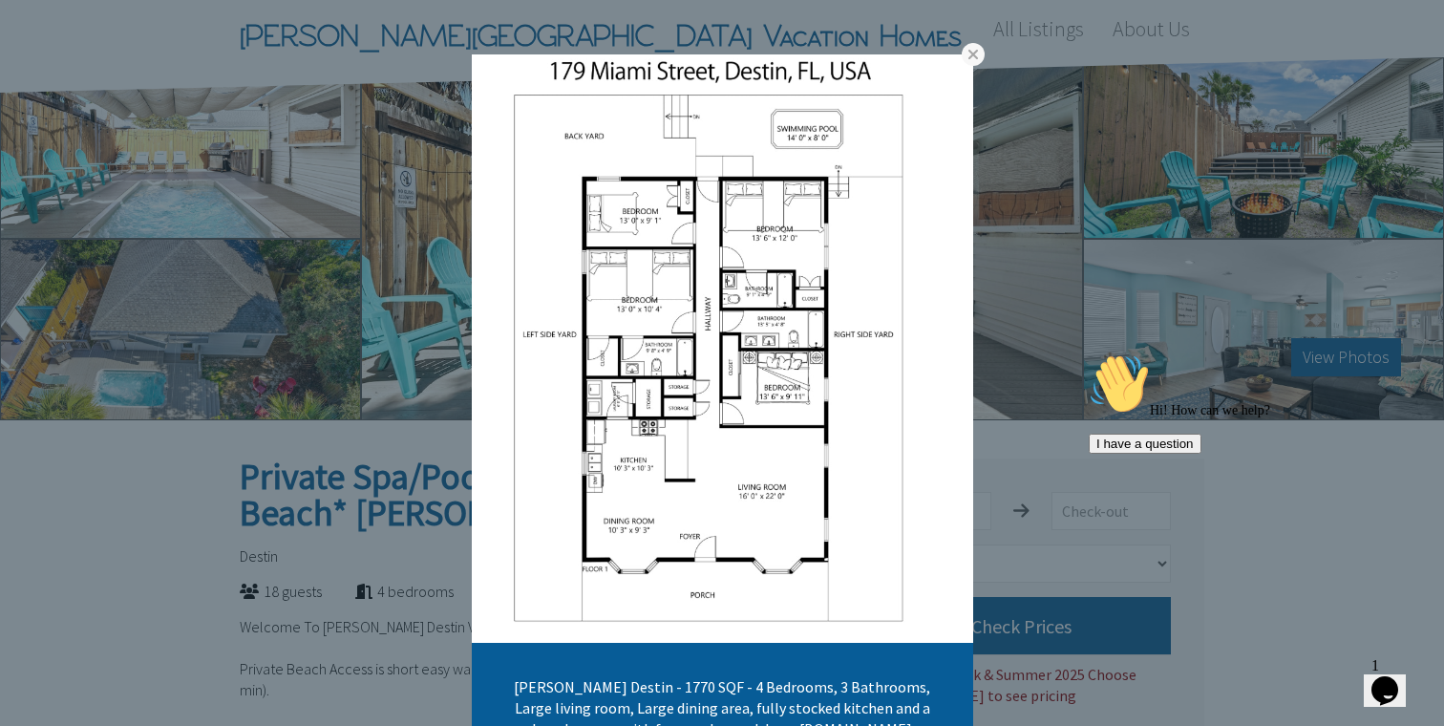
click at [0, 0] on link at bounding box center [0, 0] width 0 height 0
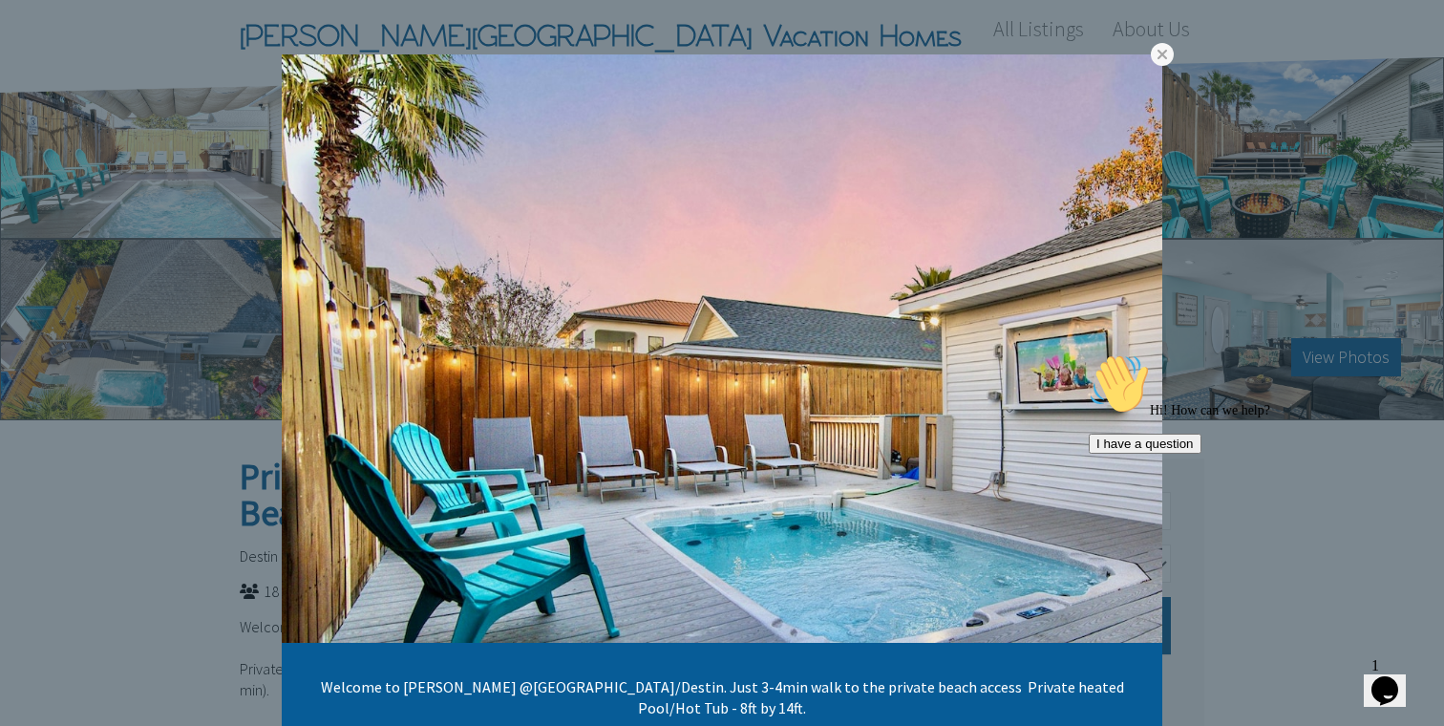
click at [0, 0] on link at bounding box center [0, 0] width 0 height 0
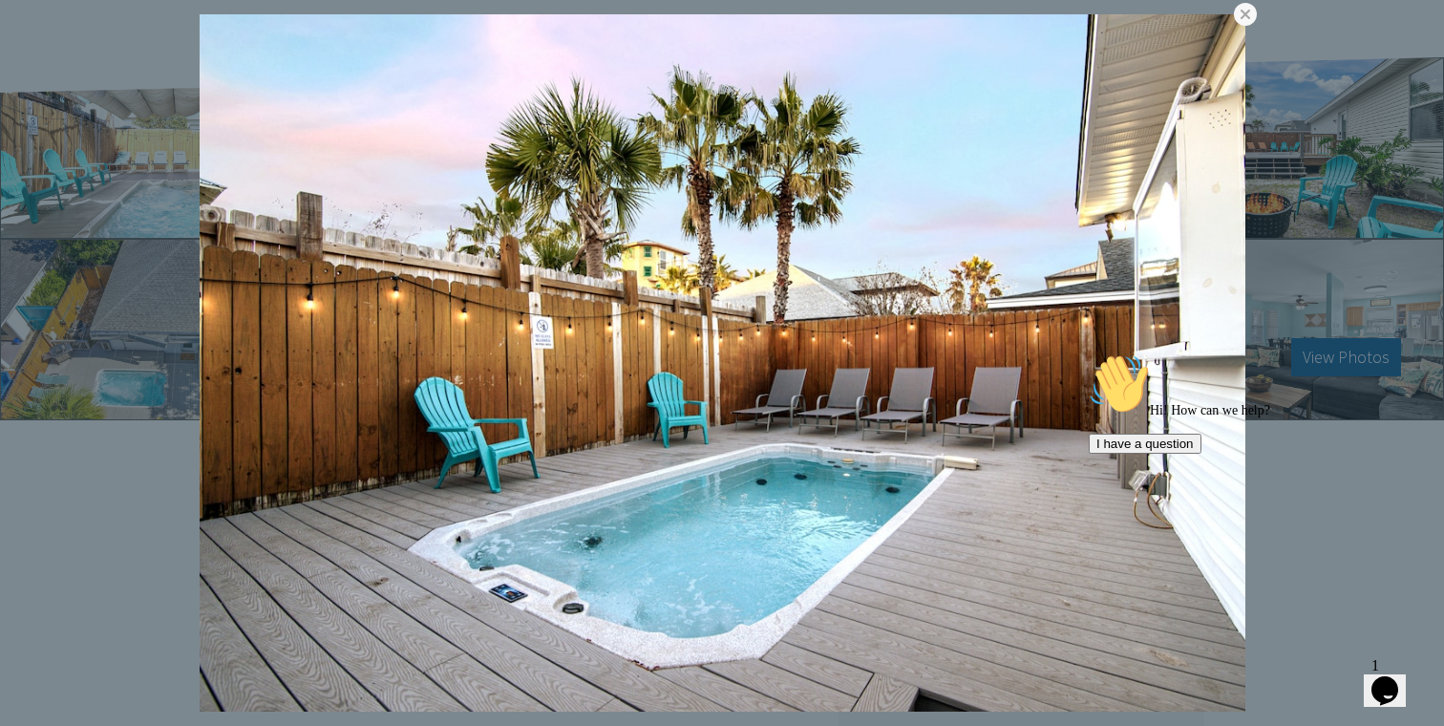
click at [1190, 353] on div "Hi! How can we help? I have a question" at bounding box center [1261, 403] width 344 height 100
click at [1186, 365] on div "Hi! How can we help? I have a question" at bounding box center [1261, 403] width 344 height 100
click at [1179, 364] on div "Hi! How can we help? I have a question" at bounding box center [1261, 403] width 344 height 100
click at [0, 0] on link at bounding box center [0, 0] width 0 height 0
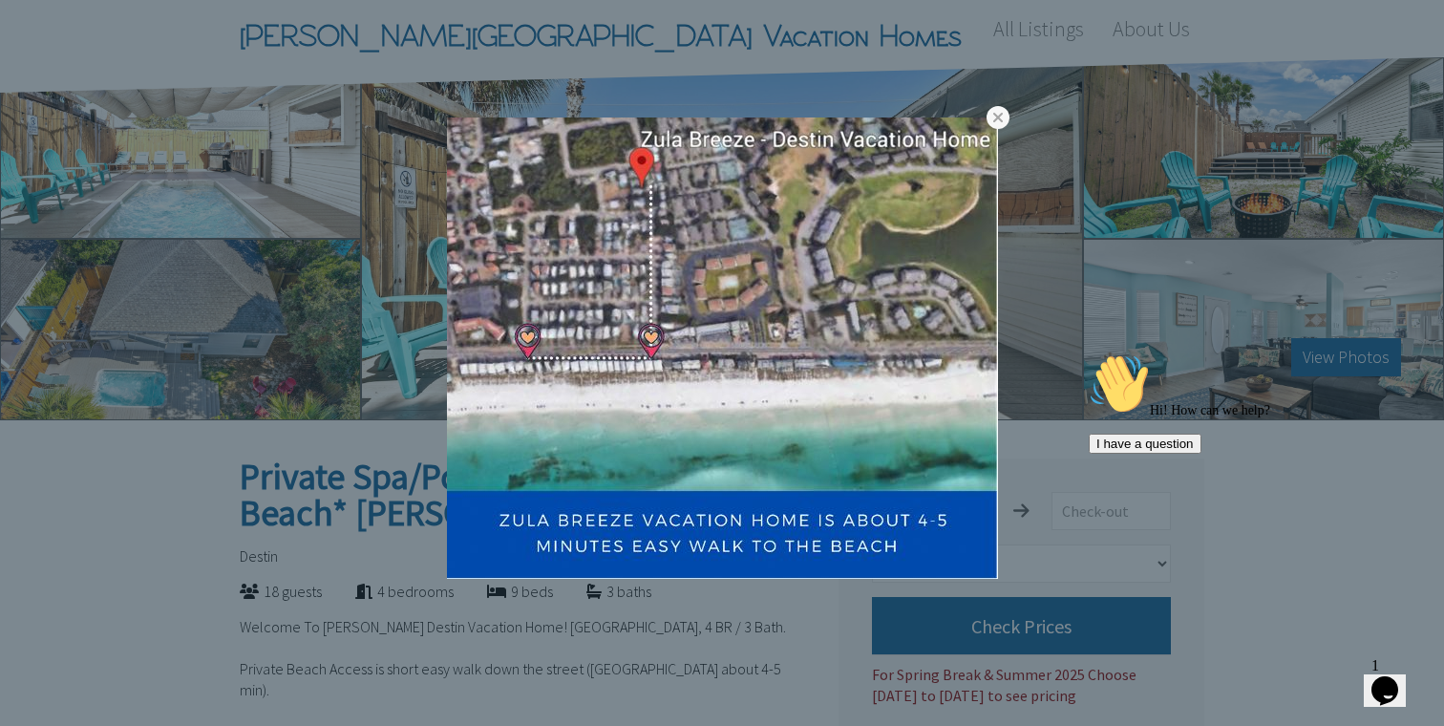
click at [0, 0] on link at bounding box center [0, 0] width 0 height 0
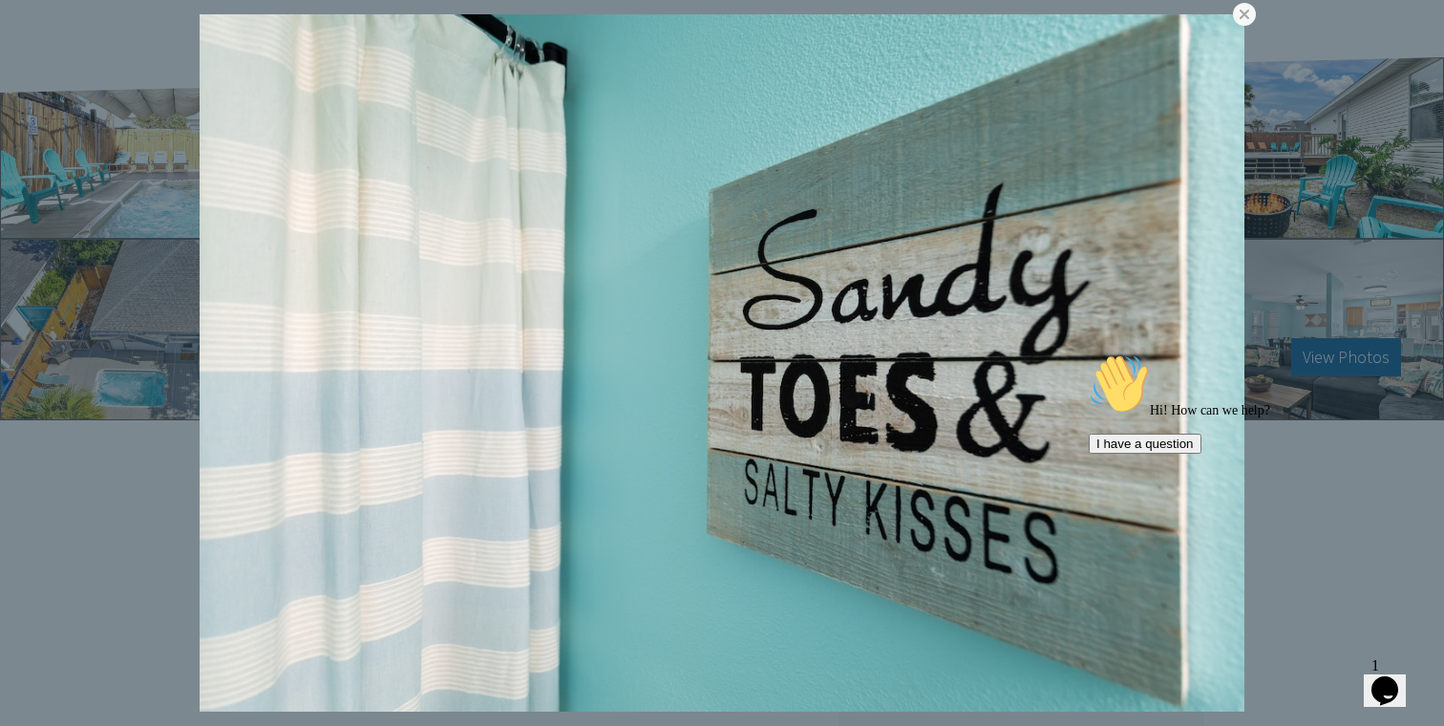
click at [0, 0] on link at bounding box center [0, 0] width 0 height 0
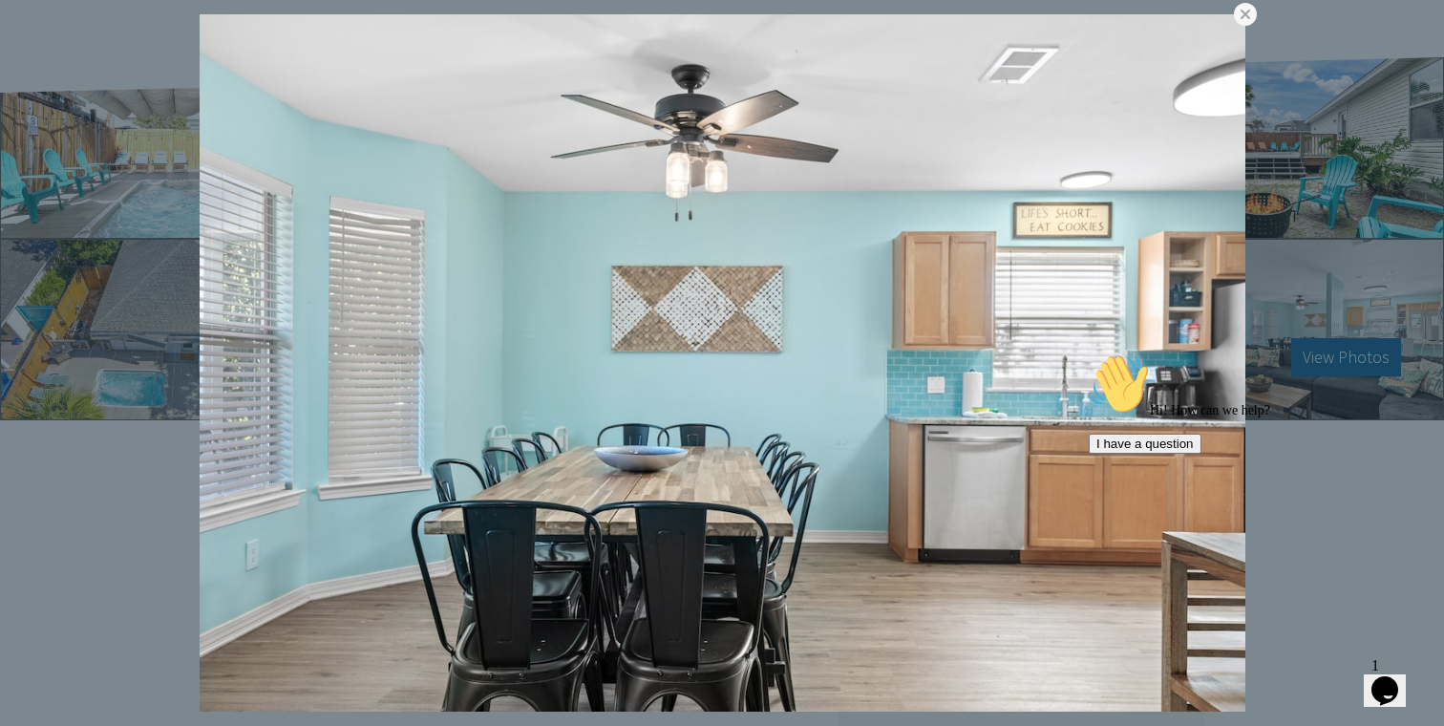
click at [1184, 353] on div "Hi! How can we help? I have a question" at bounding box center [1261, 403] width 344 height 100
click at [1183, 353] on div "Hi! How can we help? I have a question" at bounding box center [1261, 403] width 344 height 100
click at [0, 0] on link at bounding box center [0, 0] width 0 height 0
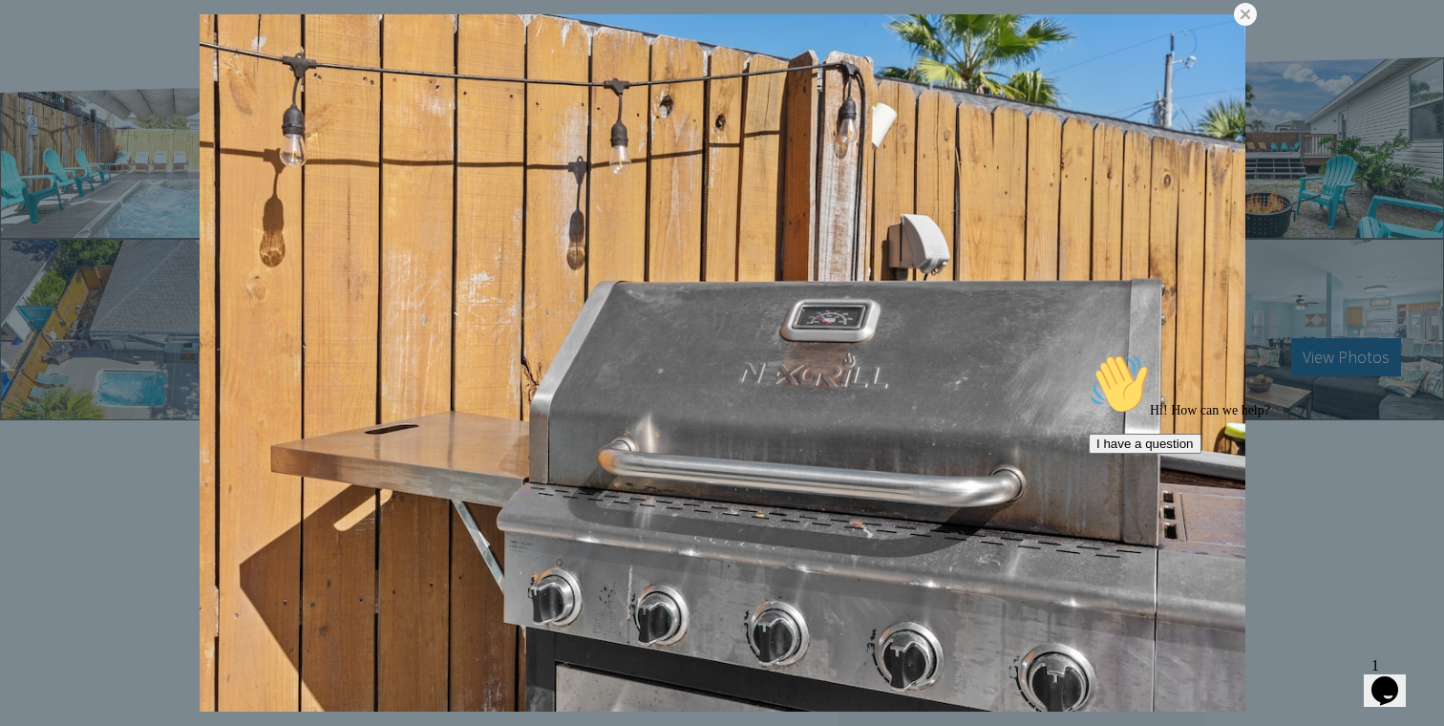
click at [0, 0] on link at bounding box center [0, 0] width 0 height 0
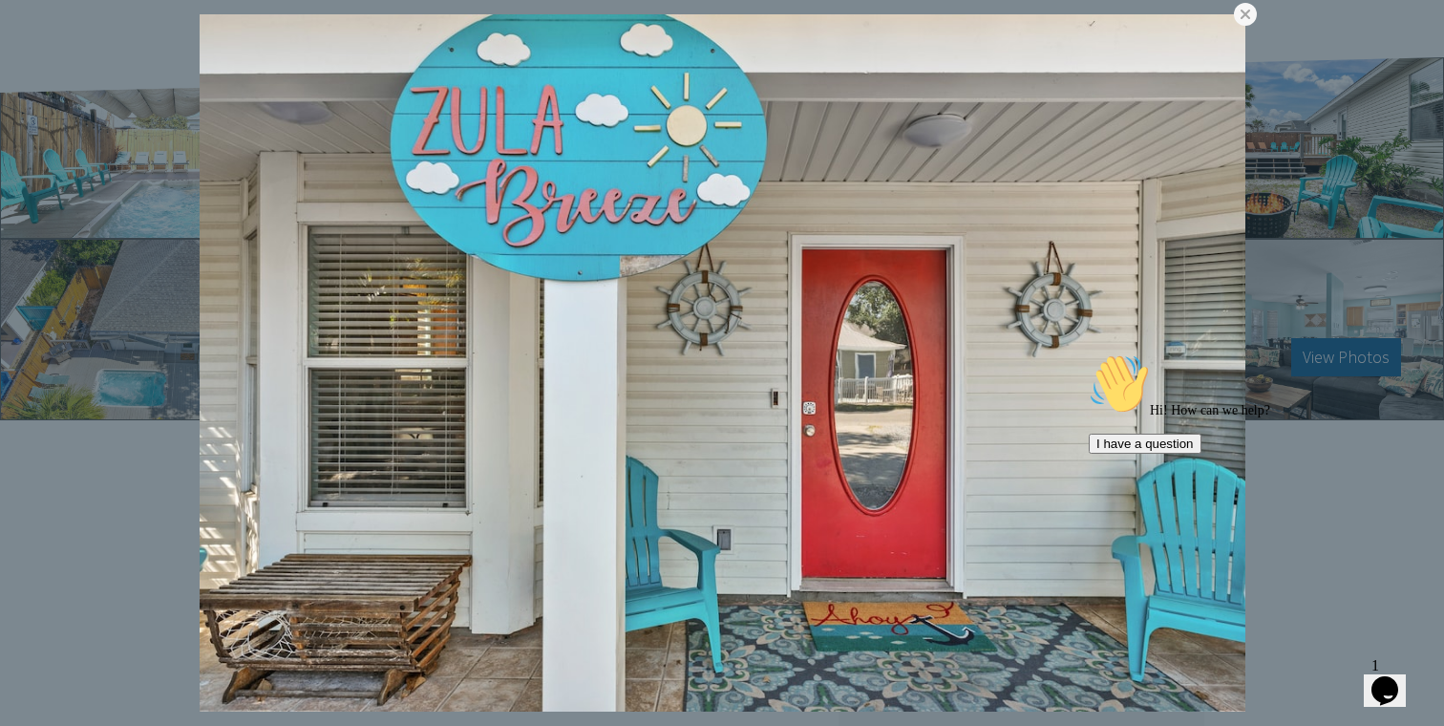
click at [1190, 353] on div "Hi! How can we help? I have a question" at bounding box center [1261, 403] width 344 height 100
click at [0, 0] on link at bounding box center [0, 0] width 0 height 0
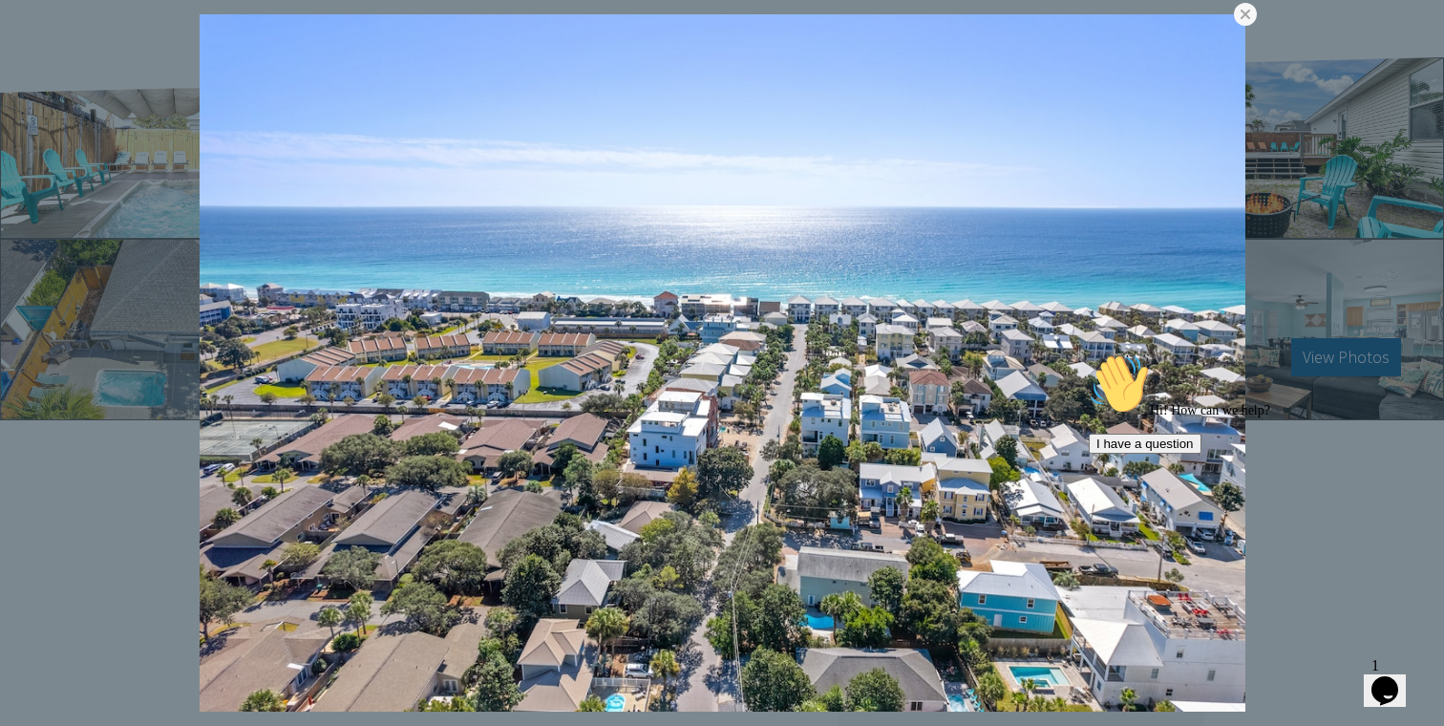
click at [0, 0] on link at bounding box center [0, 0] width 0 height 0
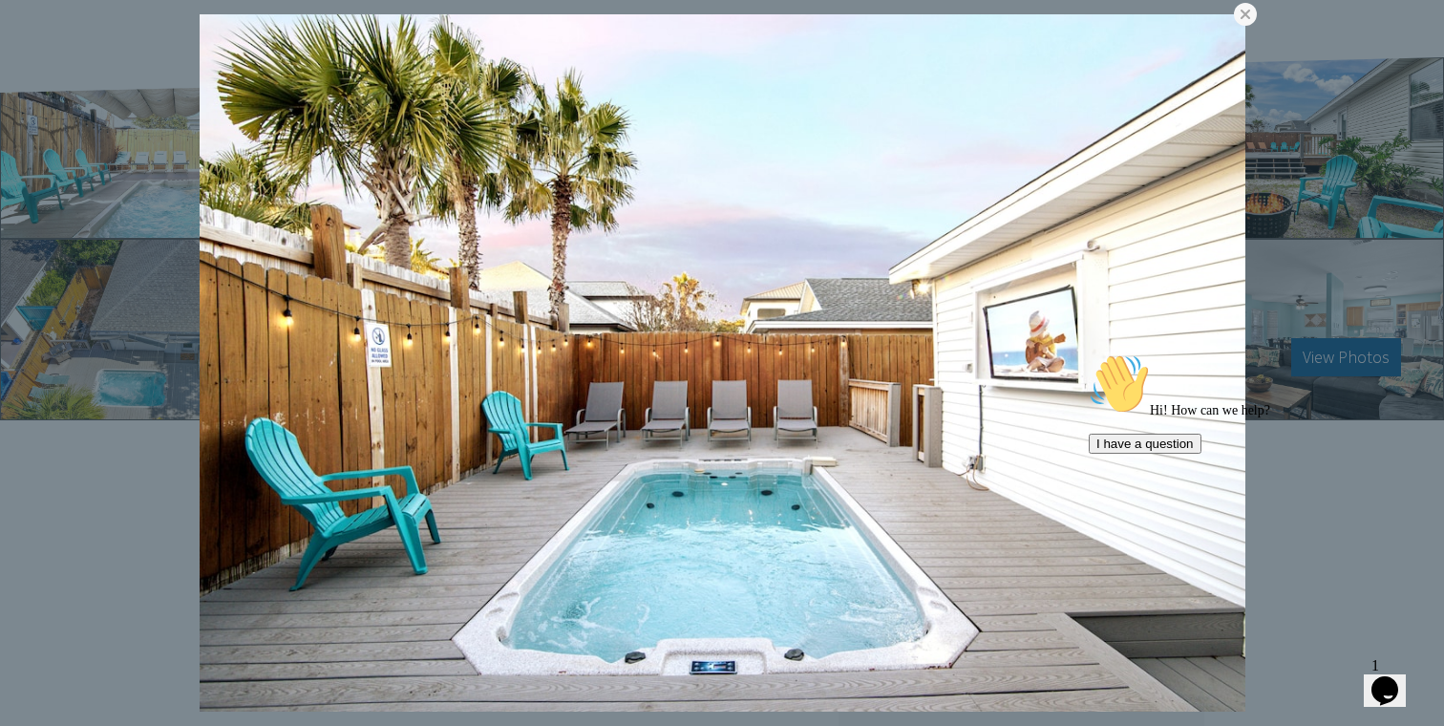
click at [0, 0] on link at bounding box center [0, 0] width 0 height 0
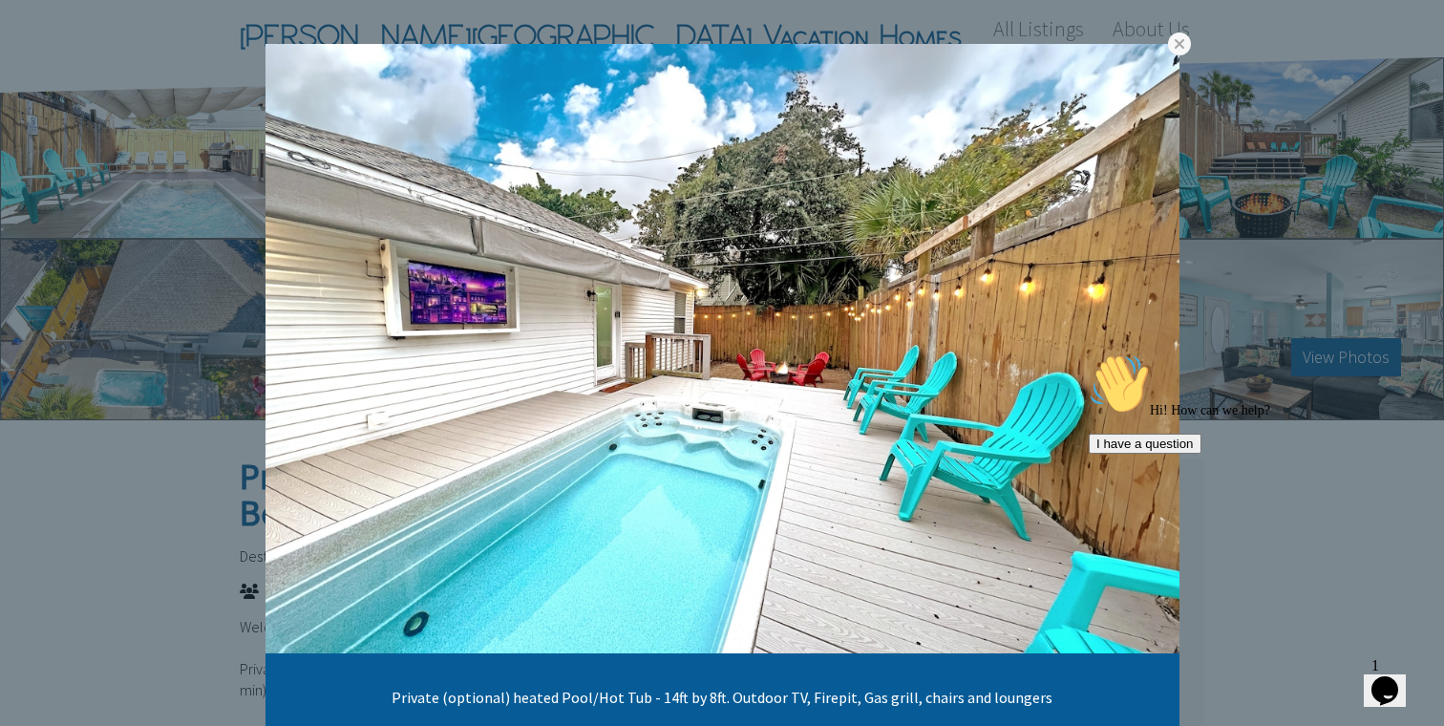
click at [0, 0] on link at bounding box center [0, 0] width 0 height 0
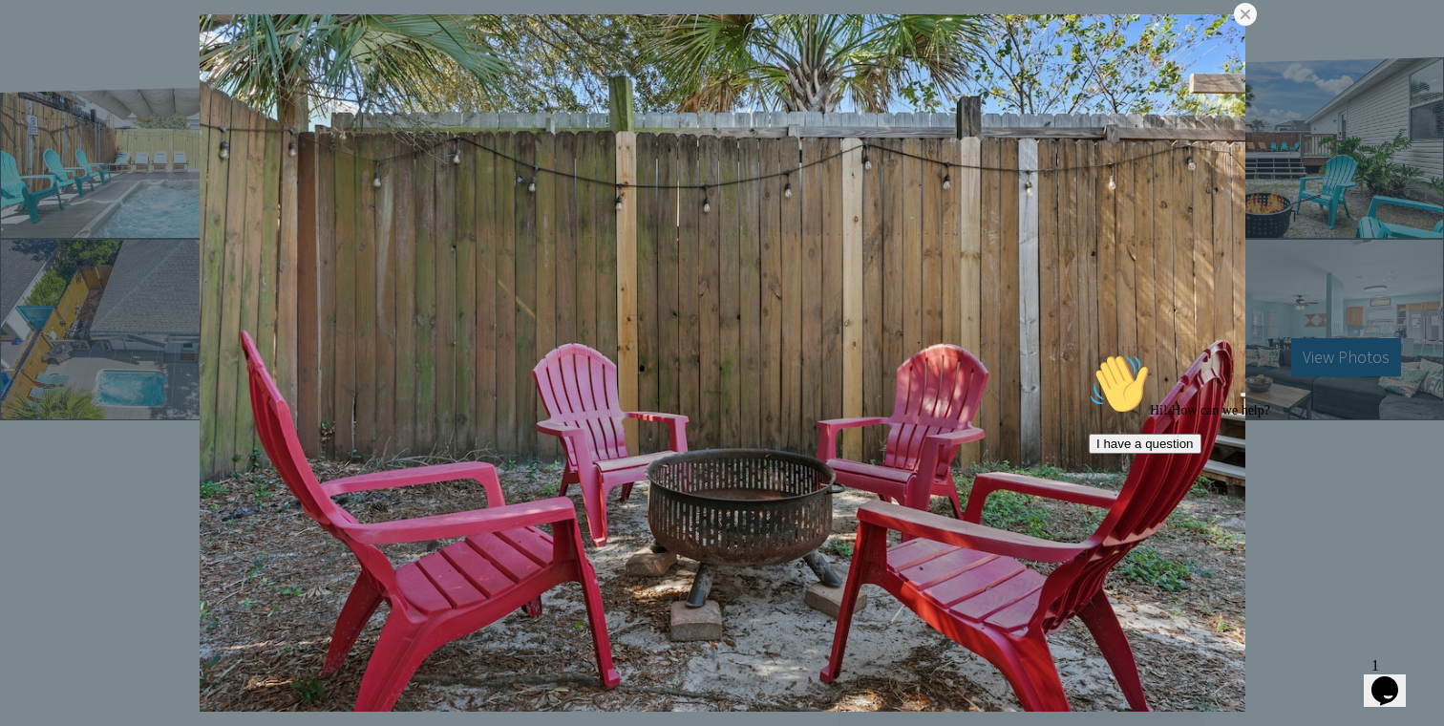
click at [1189, 353] on div "Hi! How can we help? I have a question" at bounding box center [1261, 403] width 344 height 100
click at [0, 0] on link at bounding box center [0, 0] width 0 height 0
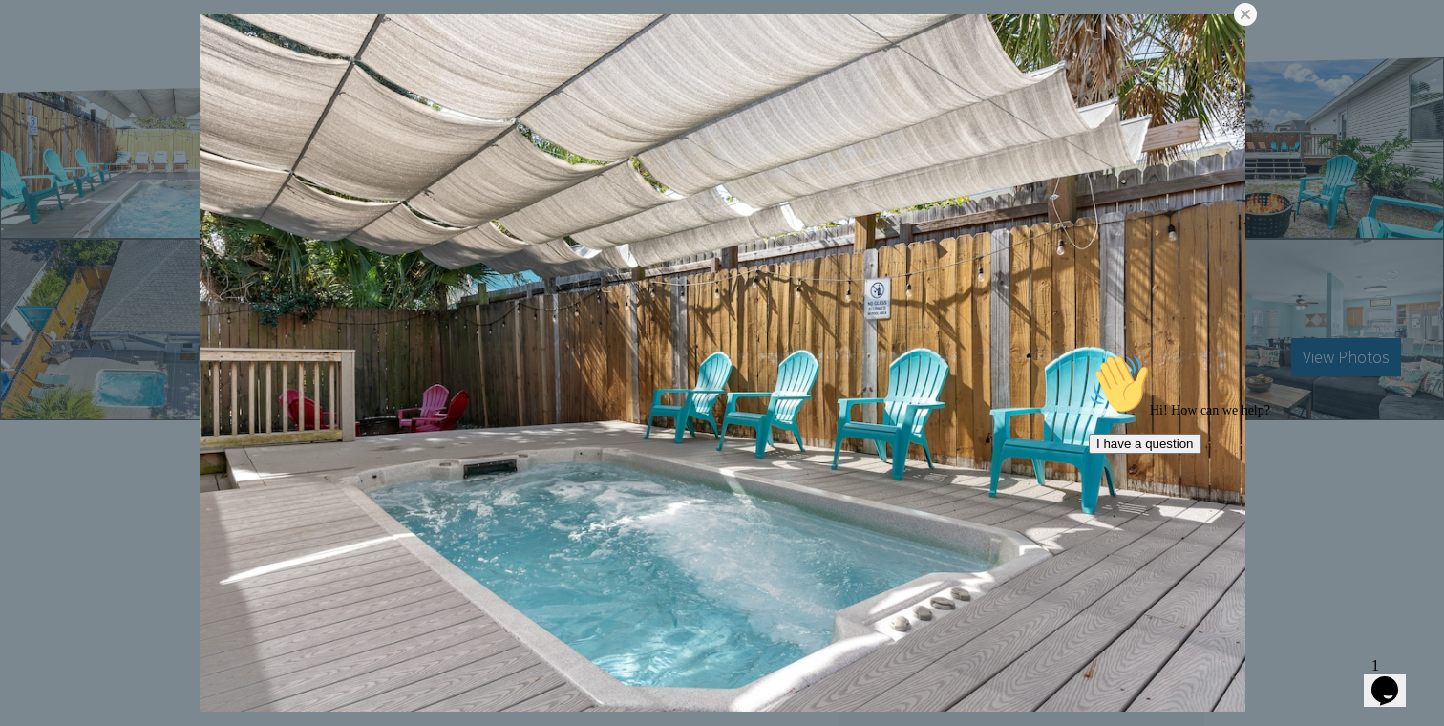
click at [1188, 353] on div "Hi! How can we help? I have a question" at bounding box center [1261, 403] width 344 height 100
click at [0, 0] on link at bounding box center [0, 0] width 0 height 0
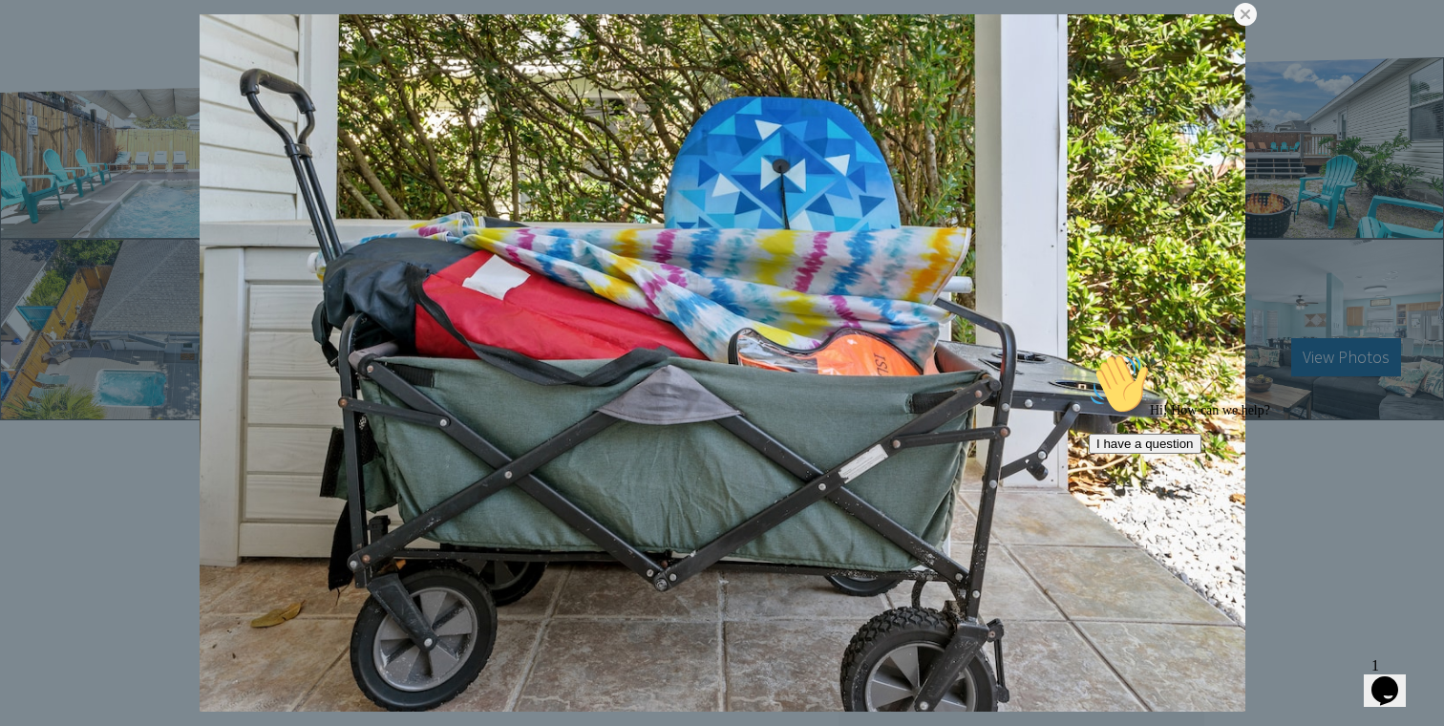
click at [0, 0] on link at bounding box center [0, 0] width 0 height 0
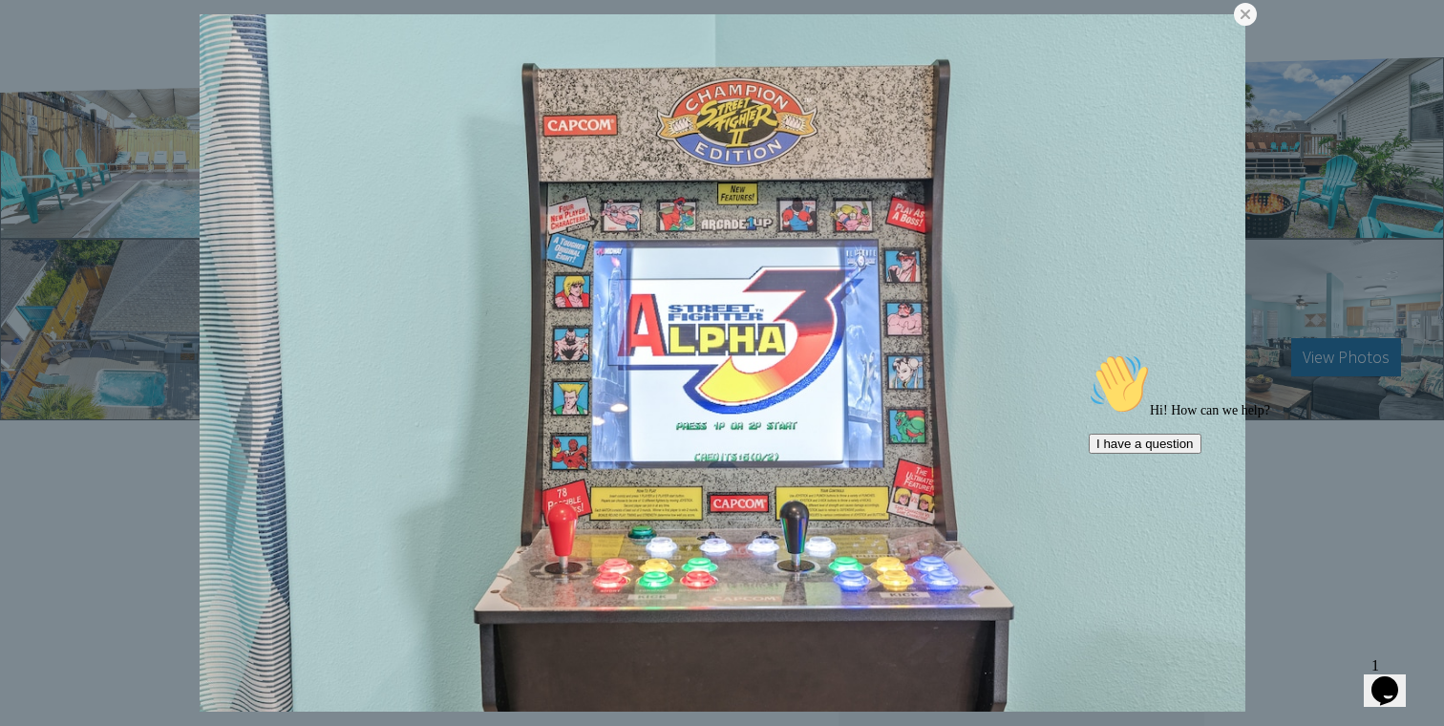
click at [0, 0] on link at bounding box center [0, 0] width 0 height 0
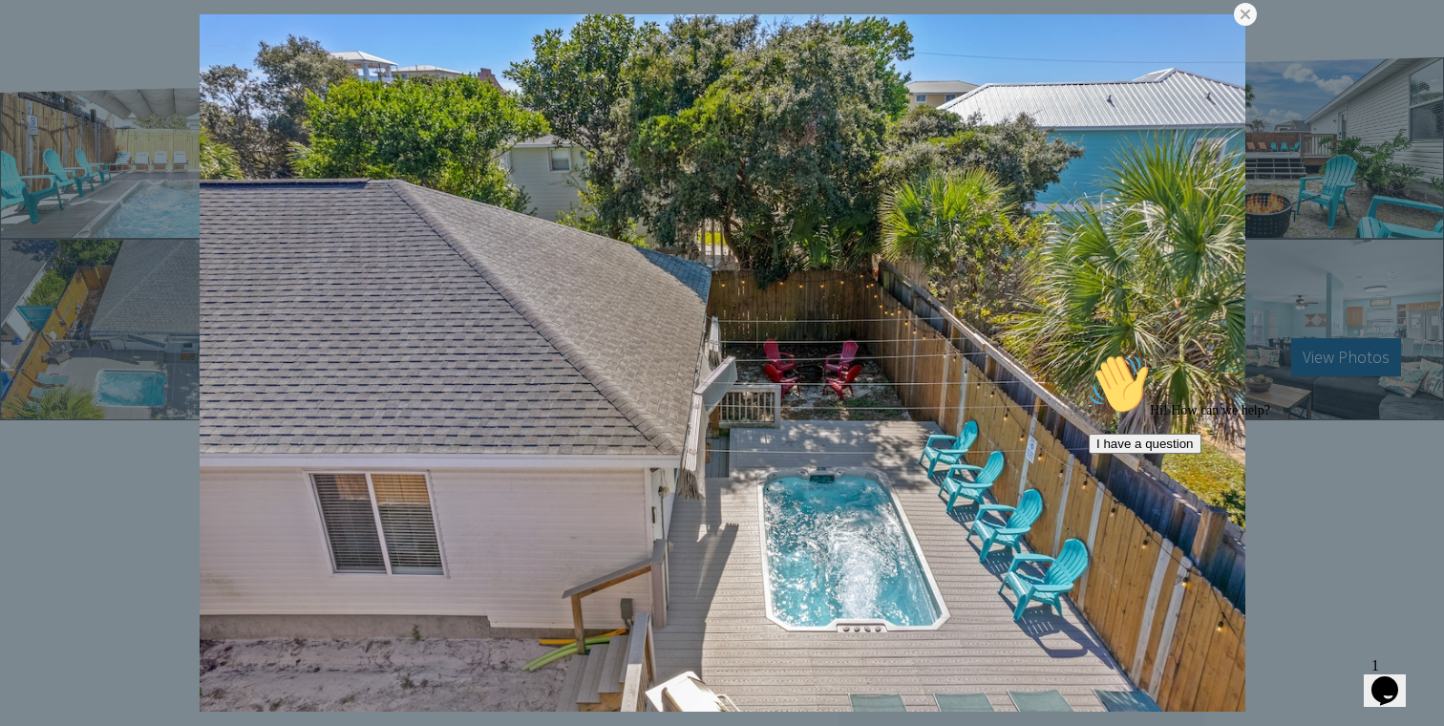
click at [0, 0] on link at bounding box center [0, 0] width 0 height 0
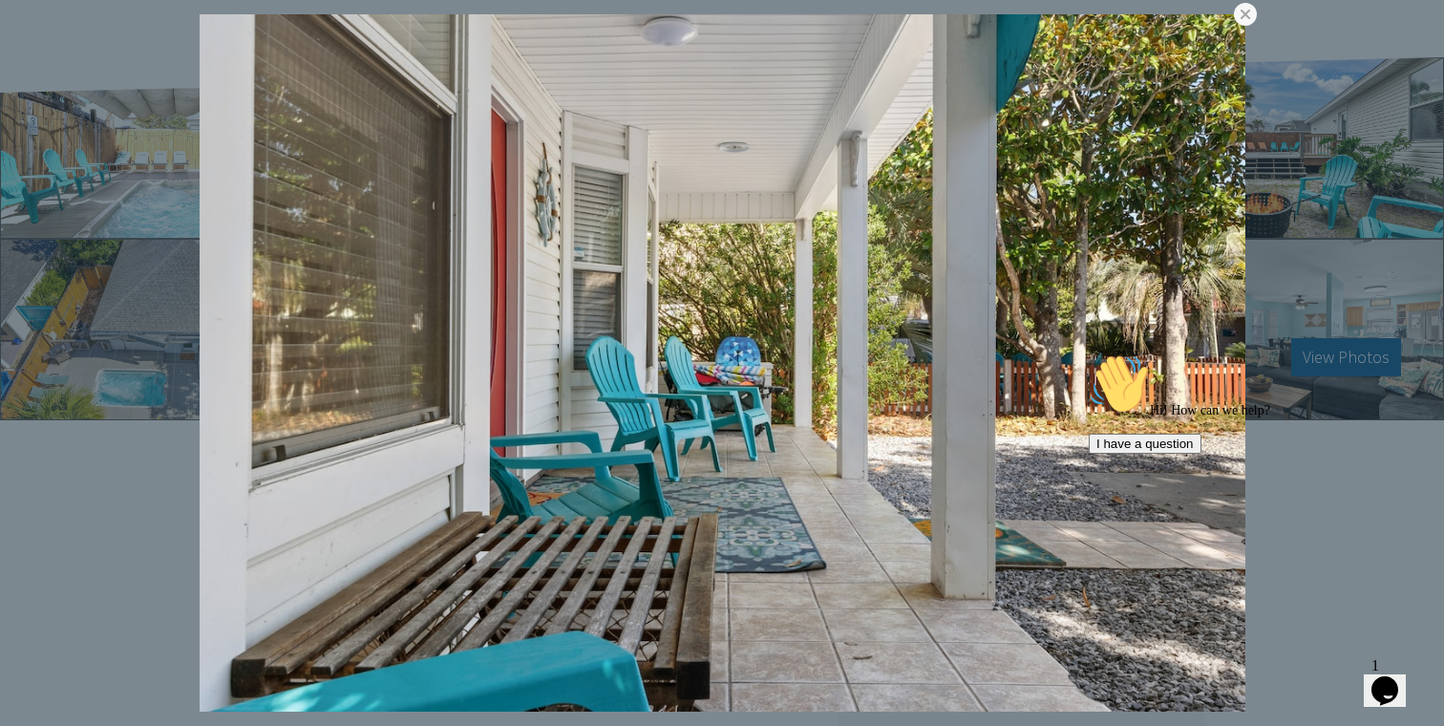
click at [0, 0] on link at bounding box center [0, 0] width 0 height 0
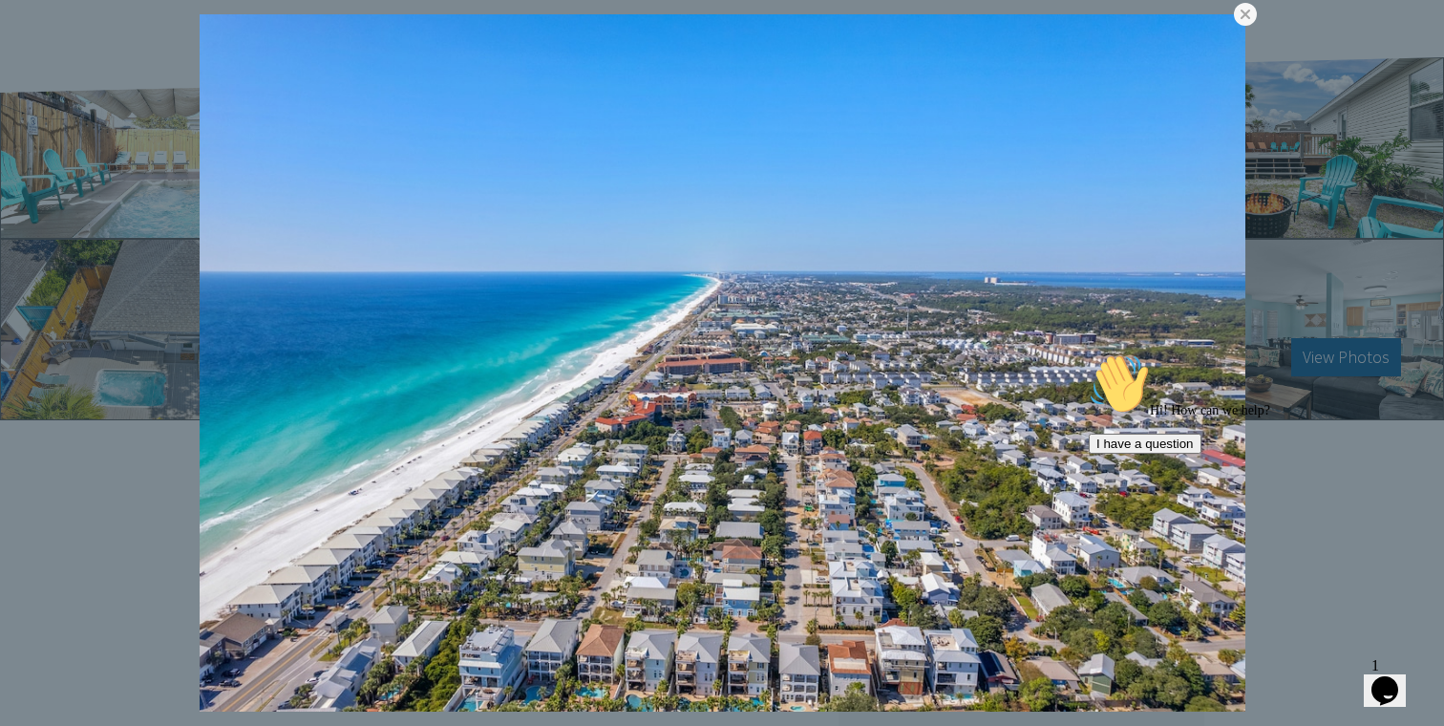
click at [0, 0] on link at bounding box center [0, 0] width 0 height 0
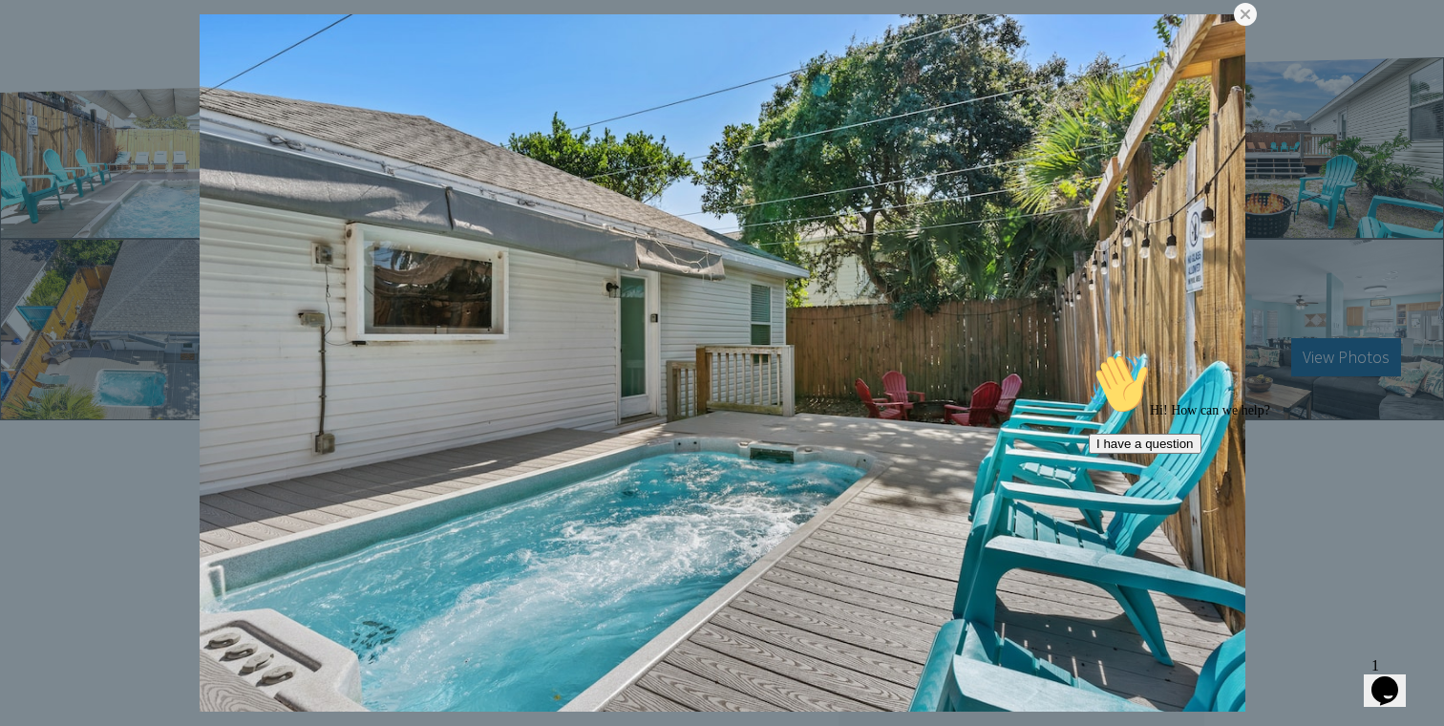
click at [0, 0] on link at bounding box center [0, 0] width 0 height 0
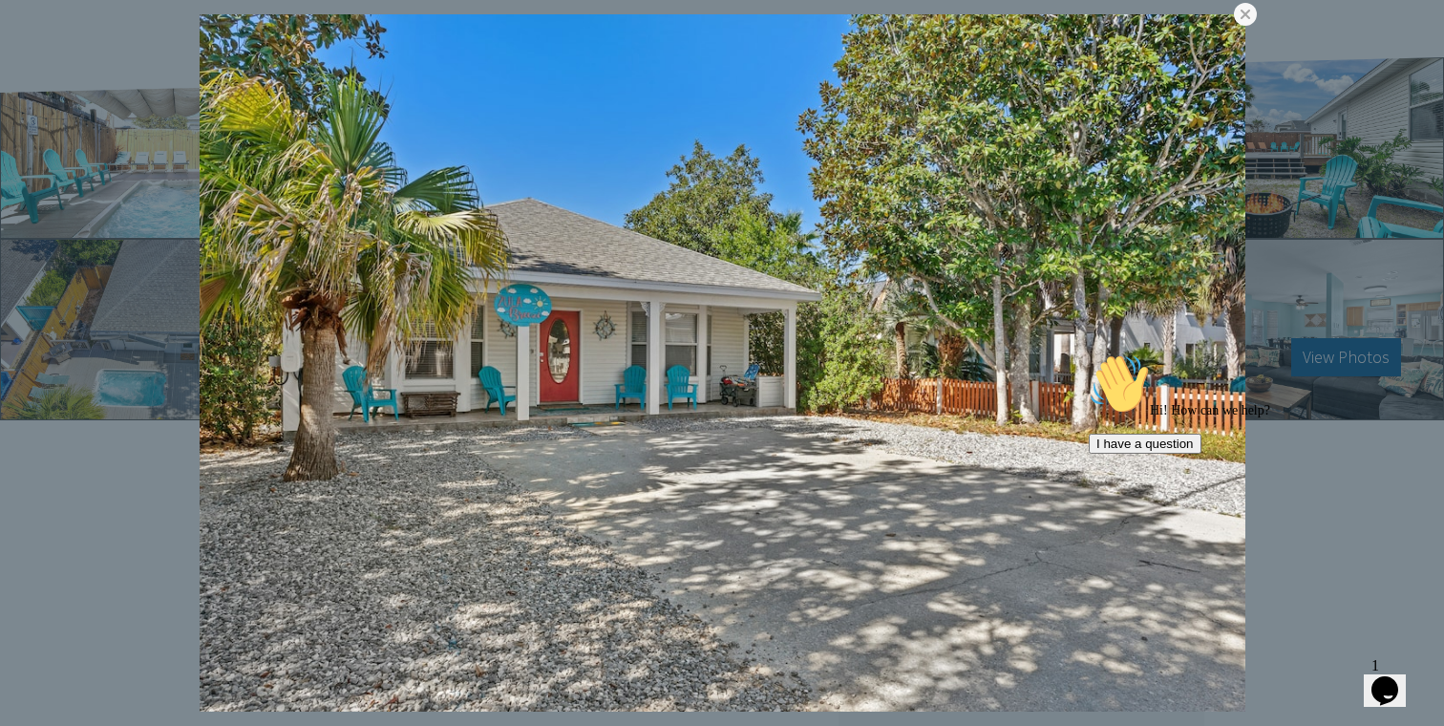
click at [0, 0] on link at bounding box center [0, 0] width 0 height 0
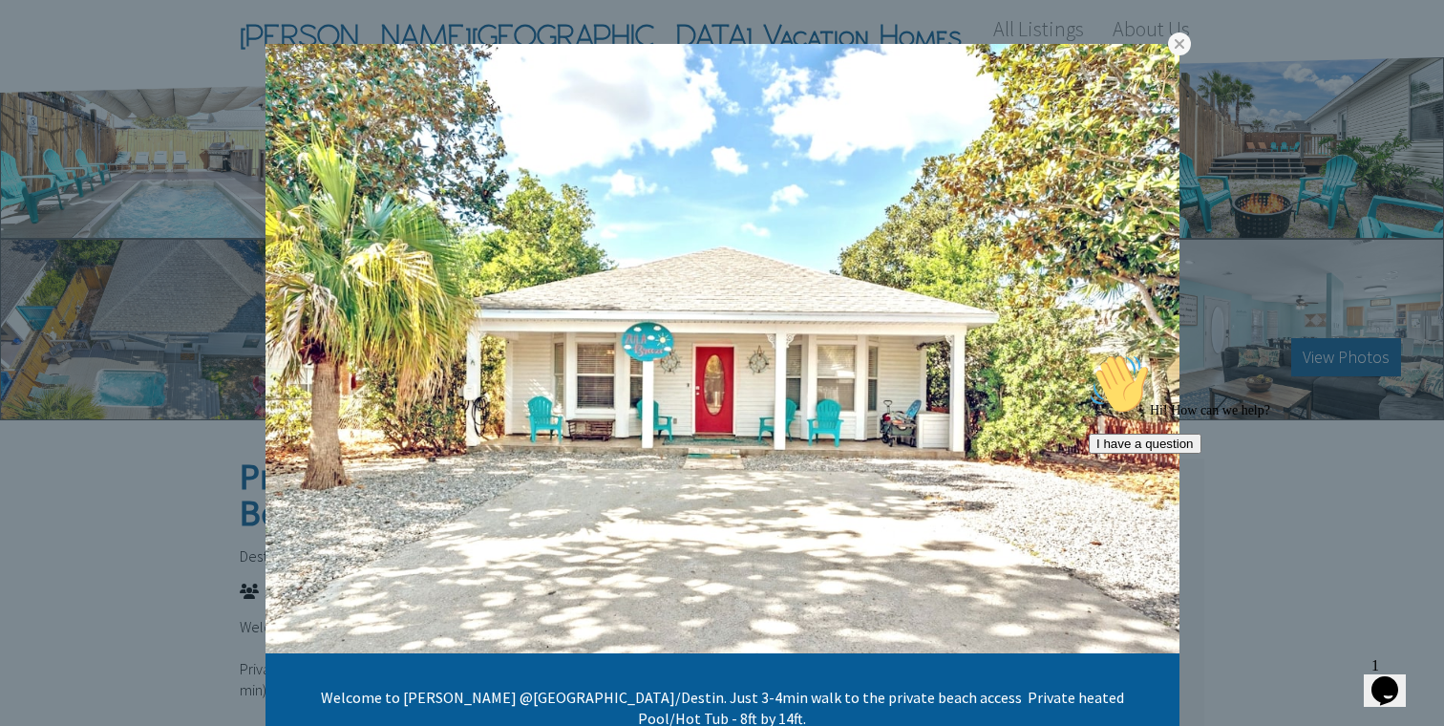
click at [0, 0] on link at bounding box center [0, 0] width 0 height 0
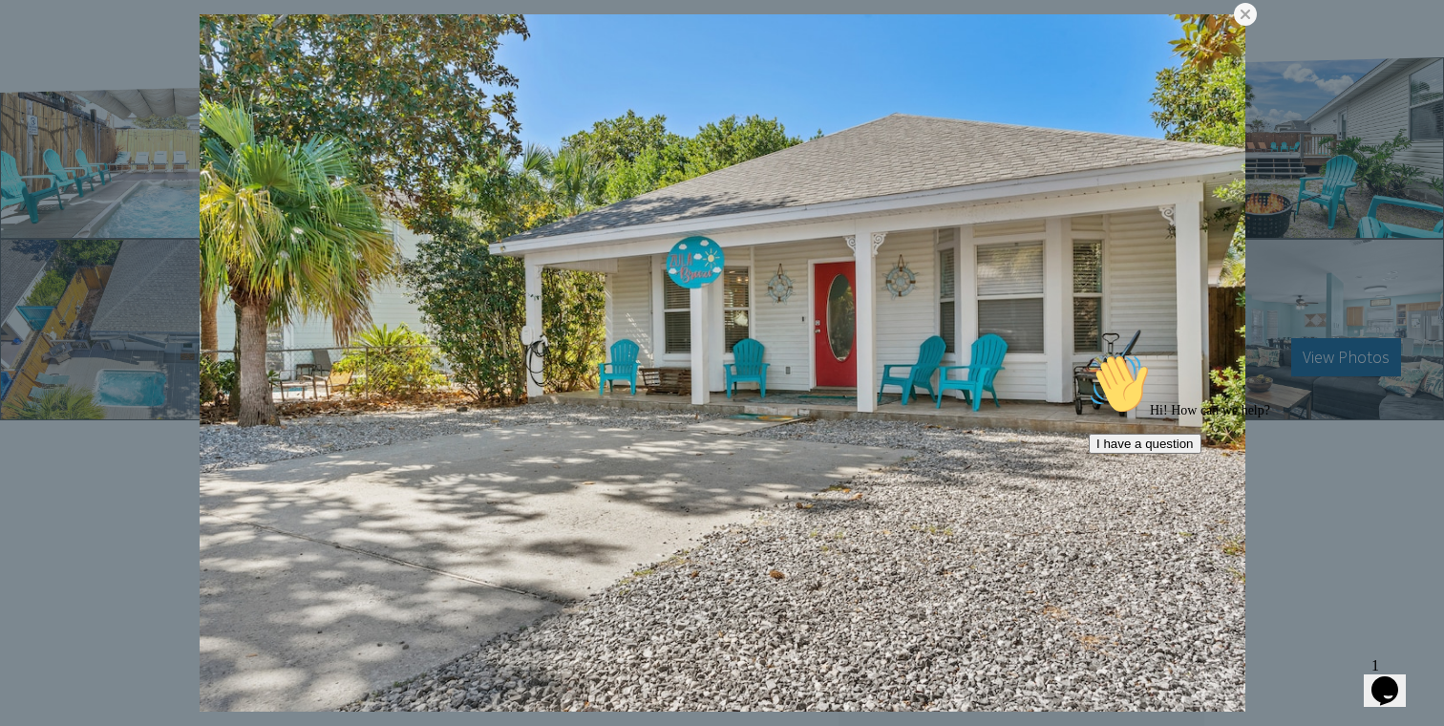
click at [0, 0] on link at bounding box center [0, 0] width 0 height 0
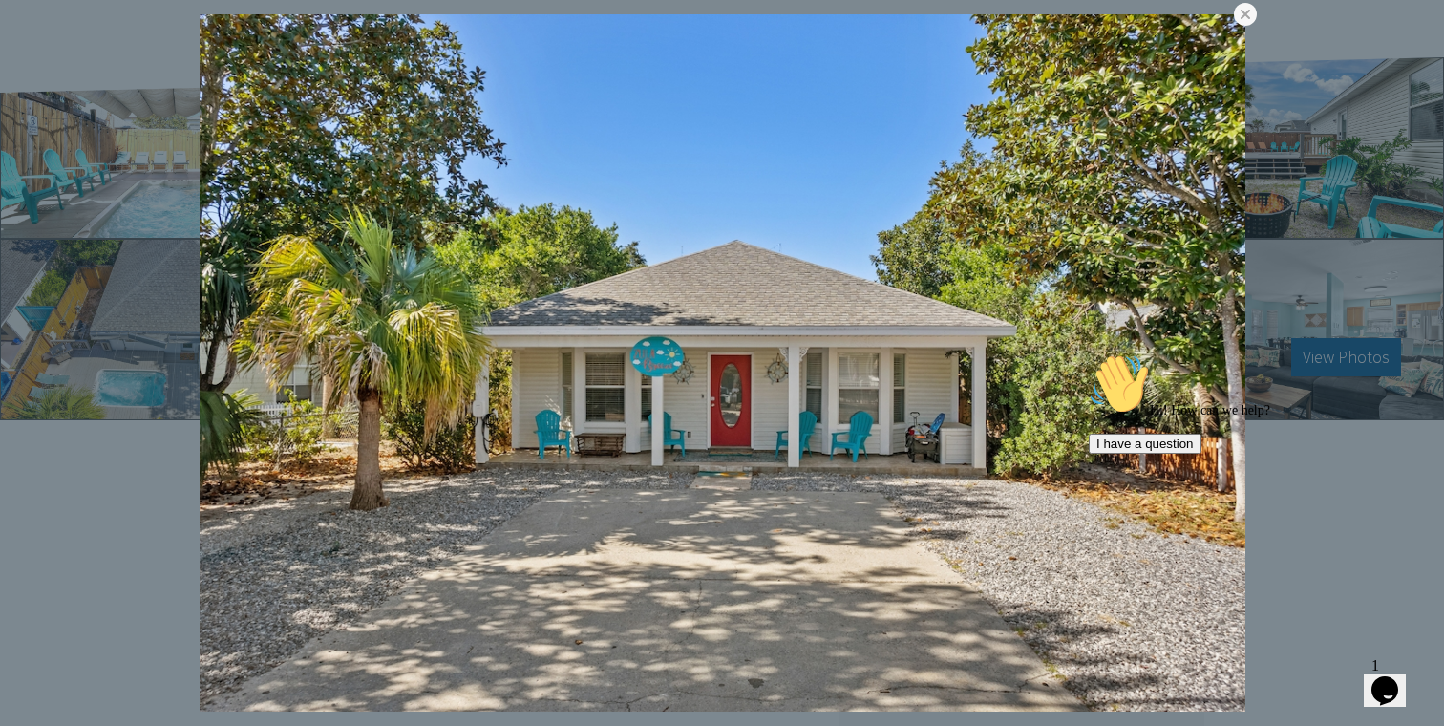
click at [1185, 353] on div "Hi! How can we help? I have a question" at bounding box center [1261, 403] width 344 height 100
click at [1188, 353] on div "Hi! How can we help? I have a question" at bounding box center [1261, 403] width 344 height 100
click at [0, 0] on link at bounding box center [0, 0] width 0 height 0
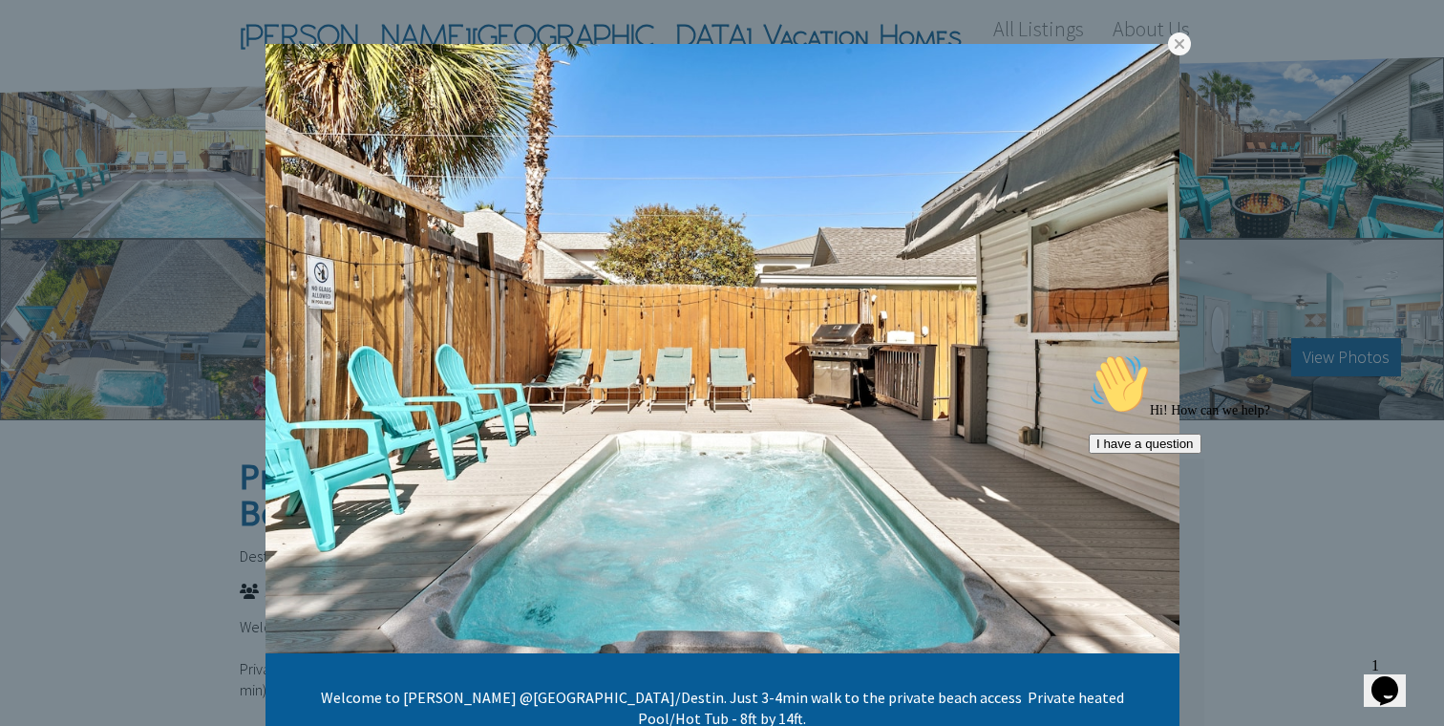
click at [0, 0] on link at bounding box center [0, 0] width 0 height 0
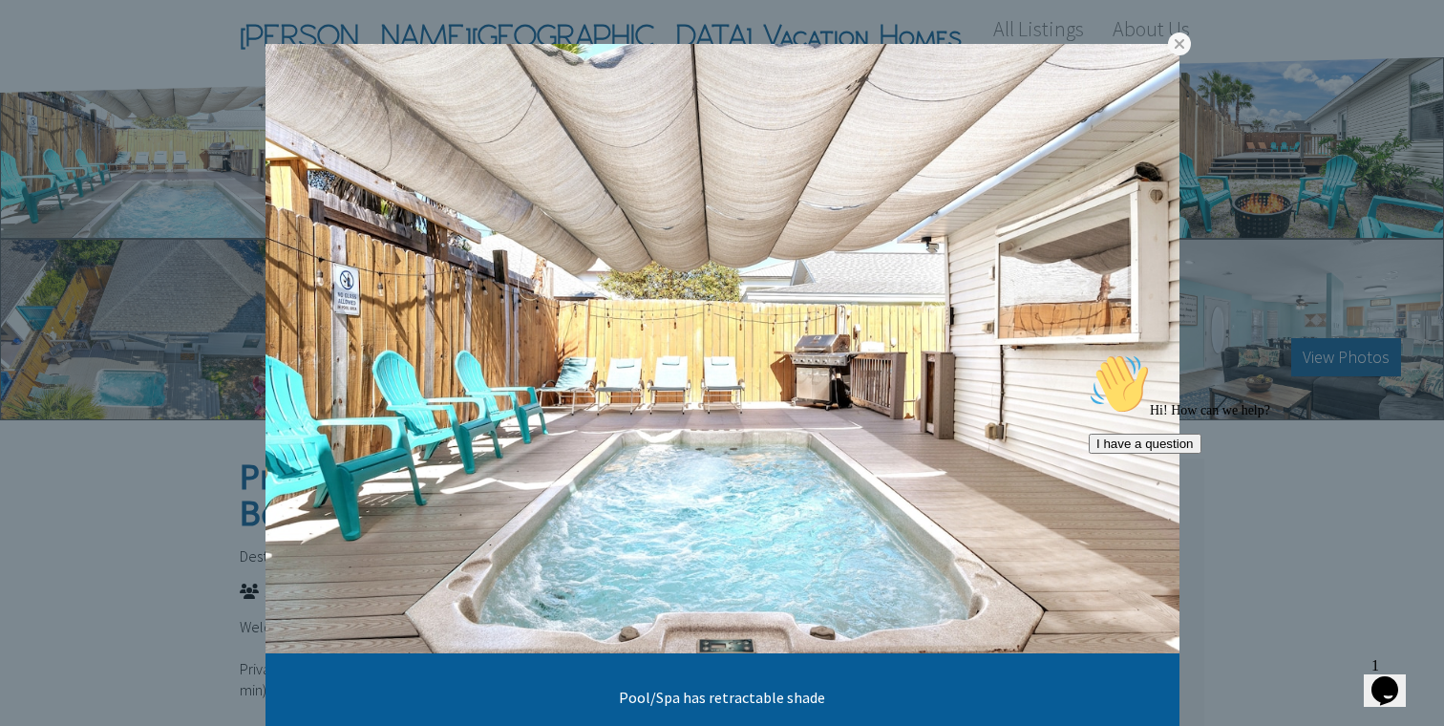
click at [0, 0] on link at bounding box center [0, 0] width 0 height 0
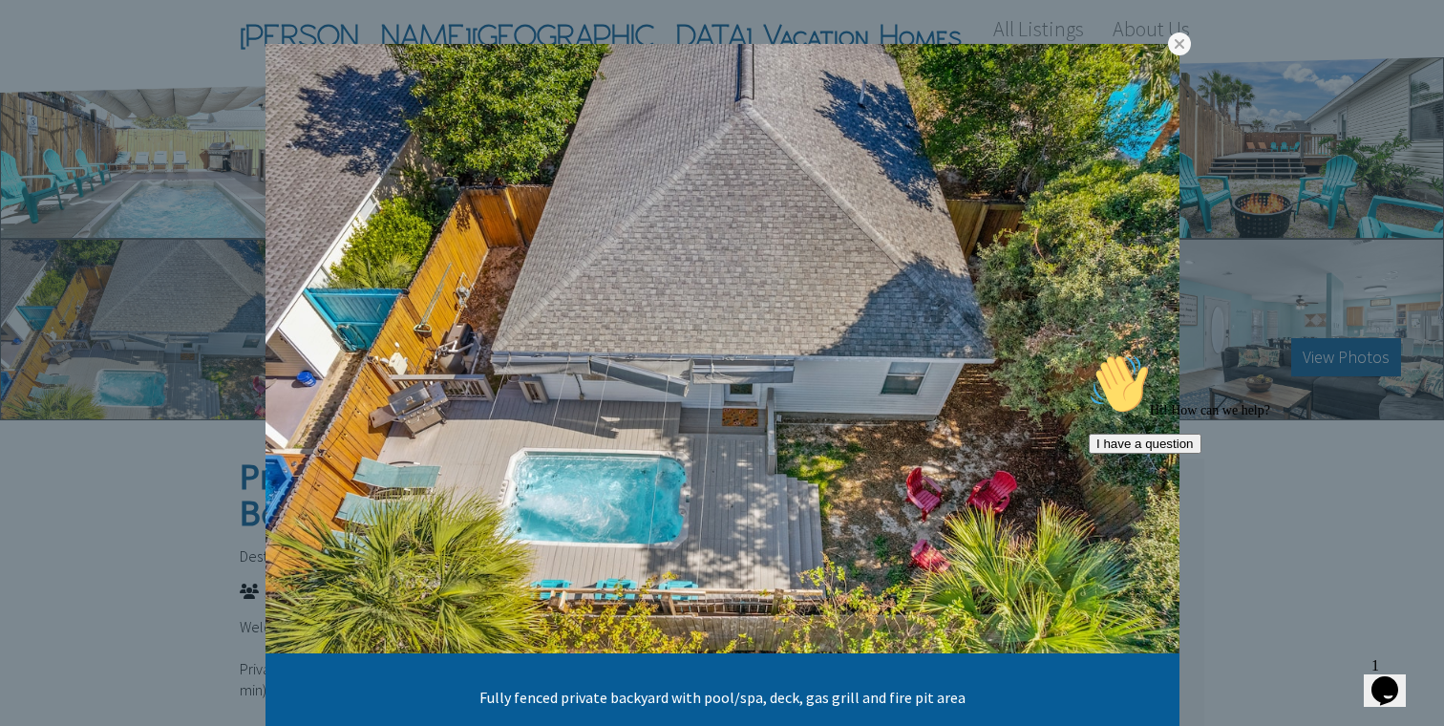
click at [0, 0] on link at bounding box center [0, 0] width 0 height 0
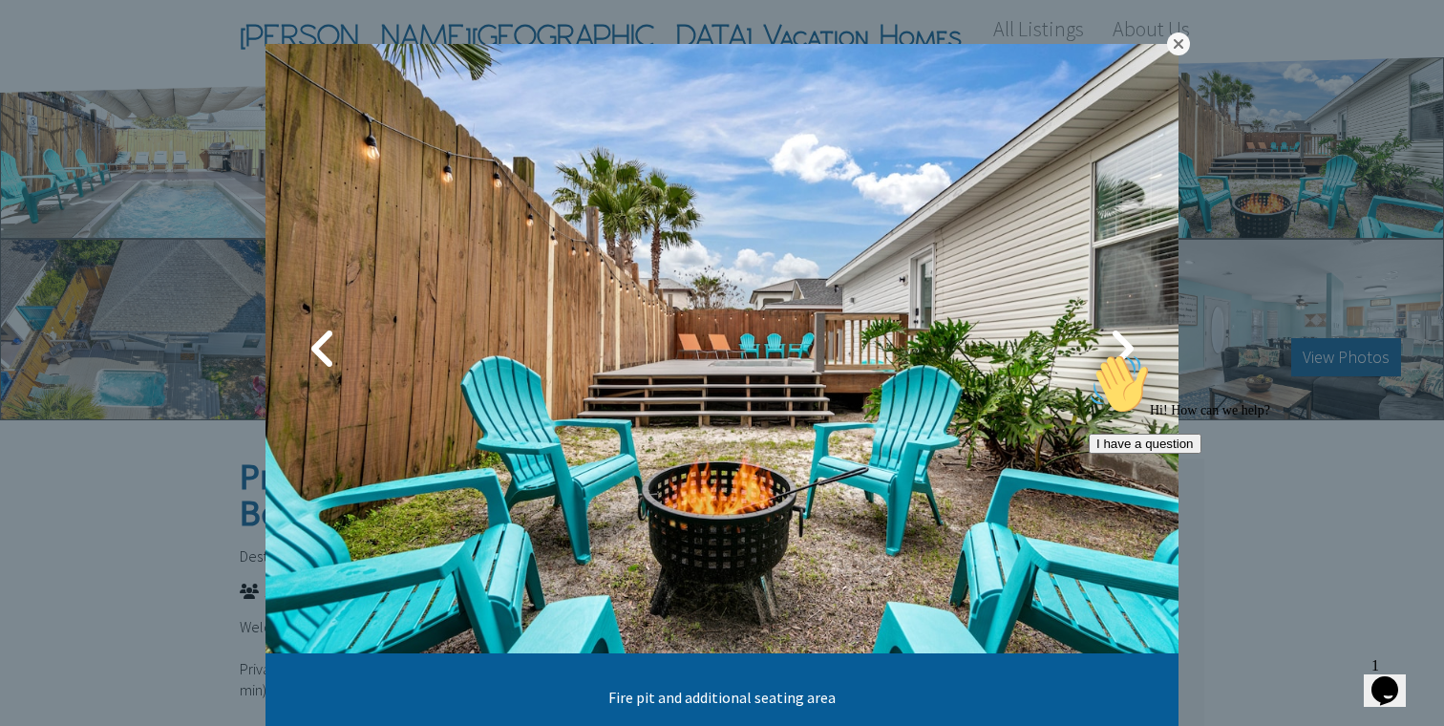
click at [1178, 53] on link at bounding box center [1178, 43] width 23 height 23
